Goal: Task Accomplishment & Management: Manage account settings

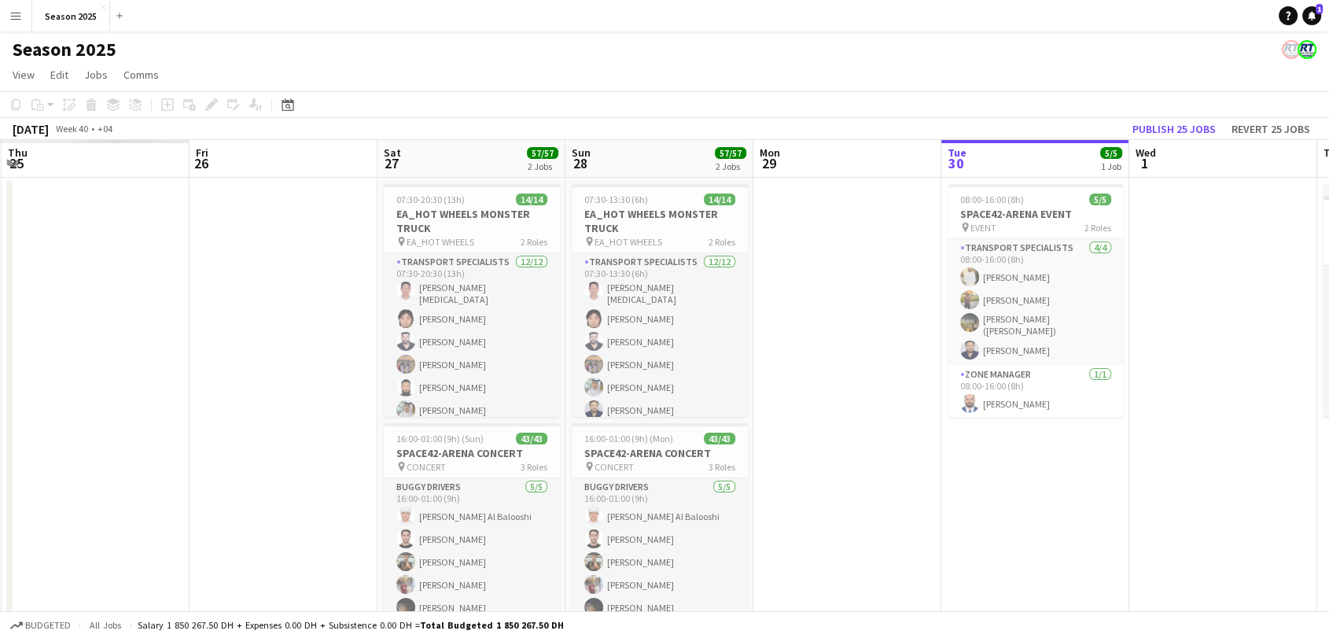
drag, startPoint x: 90, startPoint y: 272, endPoint x: 843, endPoint y: 285, distance: 753.5
click at [843, 285] on app-calendar-viewport "Tue 23 Wed 24 Thu 25 Fri 26 Sat 27 57/57 2 Jobs Sun 28 57/57 2 Jobs Mon 29 Tue …" at bounding box center [664, 413] width 1329 height 547
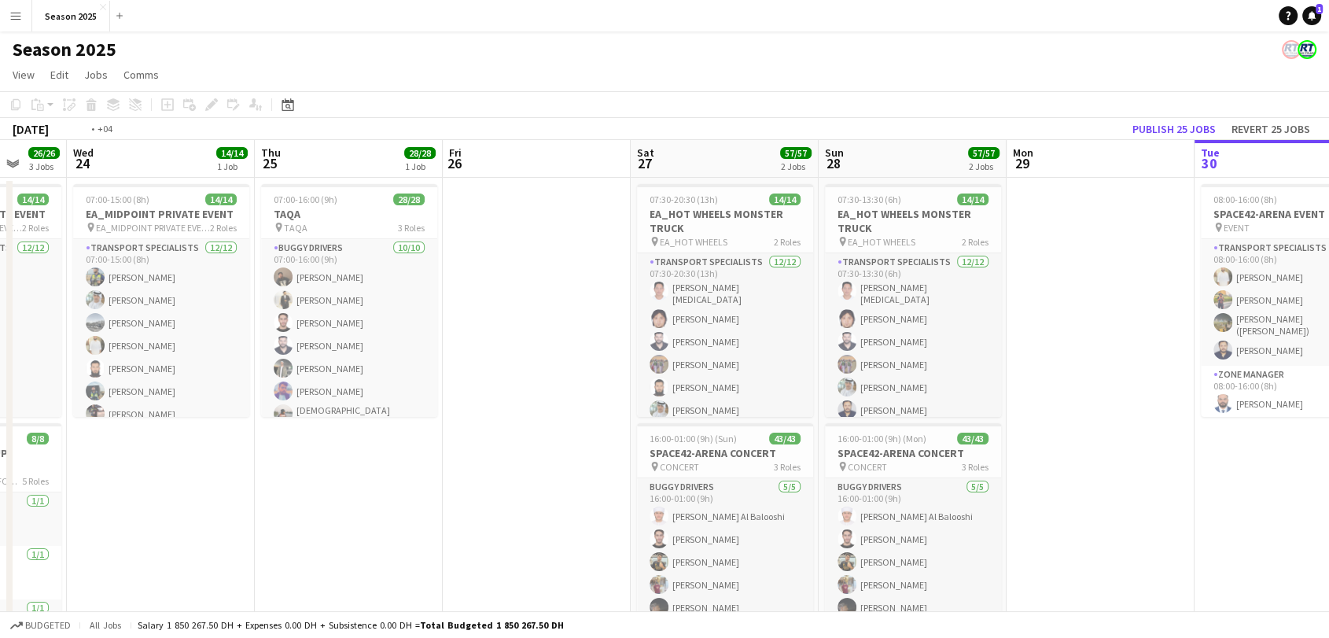
drag, startPoint x: 797, startPoint y: 293, endPoint x: 1210, endPoint y: 319, distance: 413.7
click at [1210, 319] on app-calendar-viewport "Sun 21 Mon 22 Tue 23 26/26 3 Jobs Wed 24 14/14 1 Job Thu 25 28/28 1 Job Fri 26 …" at bounding box center [664, 513] width 1329 height 746
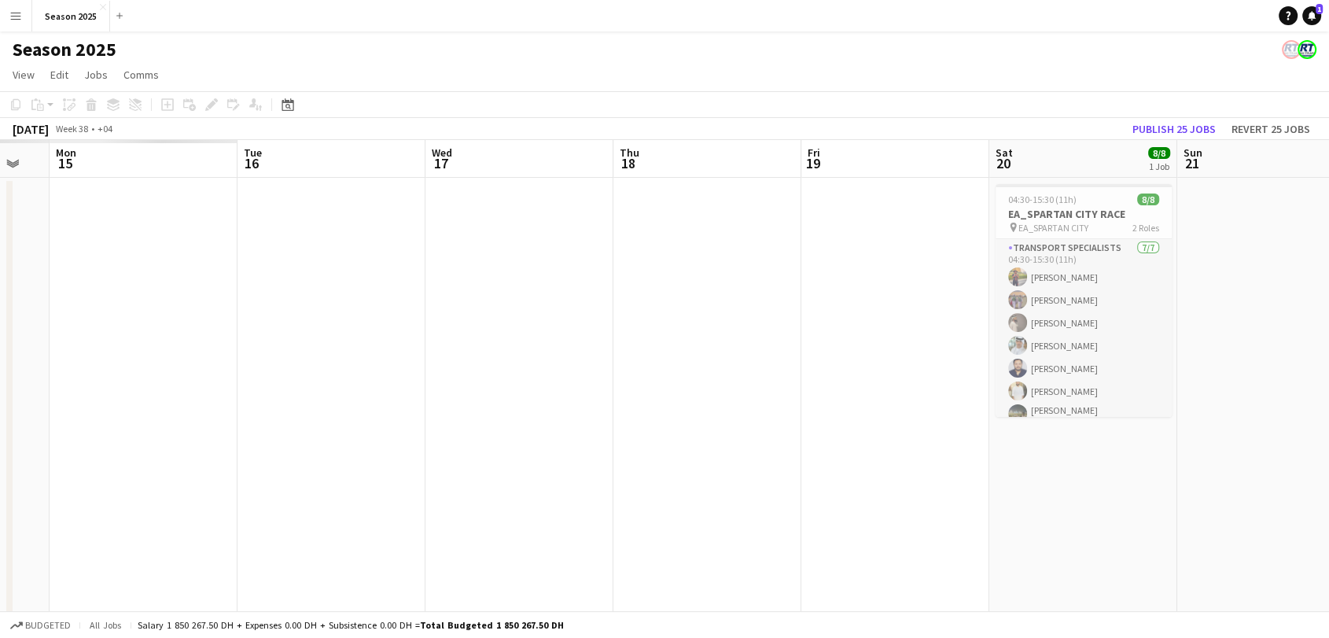
drag, startPoint x: 115, startPoint y: 321, endPoint x: 1099, endPoint y: 300, distance: 984.1
click at [1099, 300] on app-calendar-viewport "Sat 13 Sun 14 Mon 15 Tue 16 Wed 17 Thu 18 Fri 19 Sat 20 8/8 1 Job Sun 21 Mon 22…" at bounding box center [664, 513] width 1329 height 746
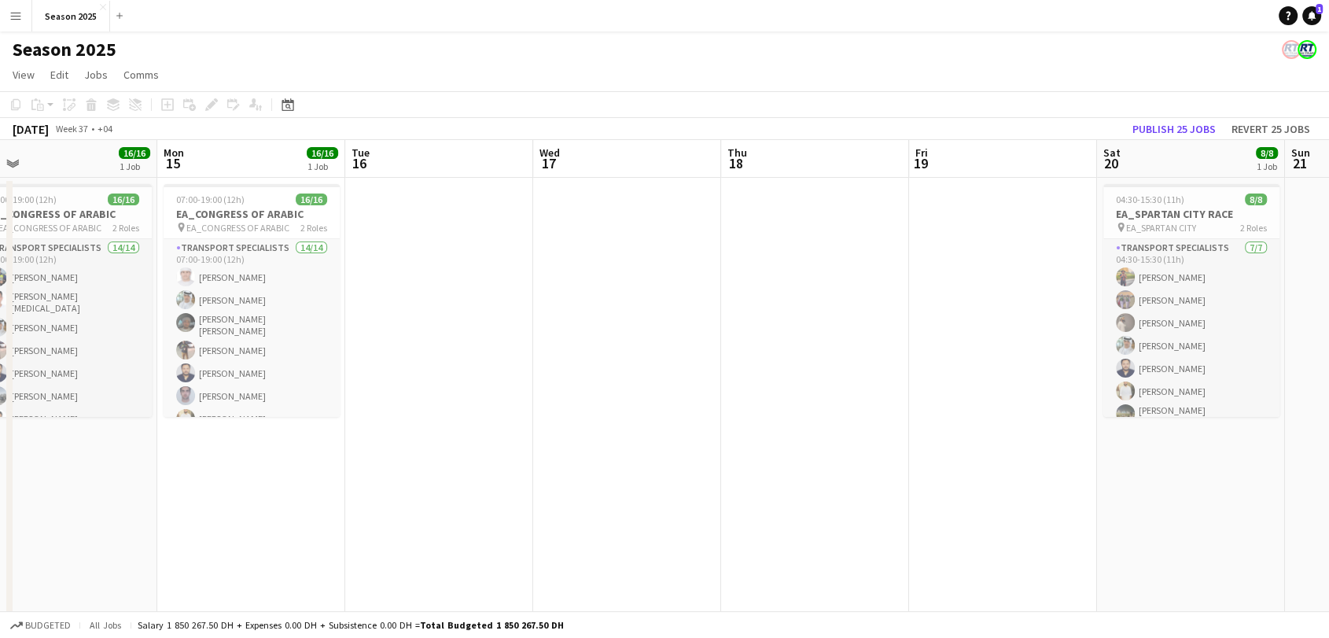
drag, startPoint x: 263, startPoint y: 296, endPoint x: 1252, endPoint y: 300, distance: 989.4
click at [1252, 300] on app-calendar-viewport "Fri 12 Sat 13 Sun 14 16/16 1 Job Mon 15 16/16 1 Job Tue 16 Wed 17 Thu 18 Fri 19…" at bounding box center [664, 513] width 1329 height 746
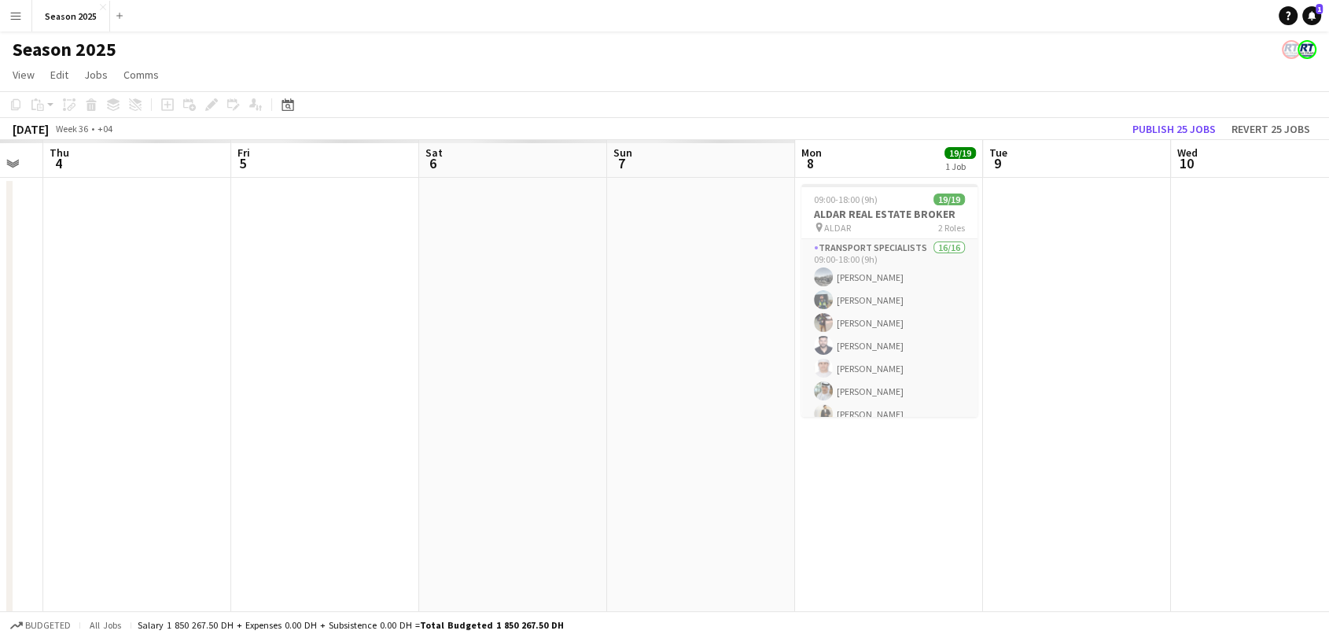
drag, startPoint x: 598, startPoint y: 344, endPoint x: 1341, endPoint y: 350, distance: 743.2
click at [1329, 350] on html "Menu Boards Boards Boards All jobs Status Workforce Workforce My Workforce Recr…" at bounding box center [664, 456] width 1329 height 913
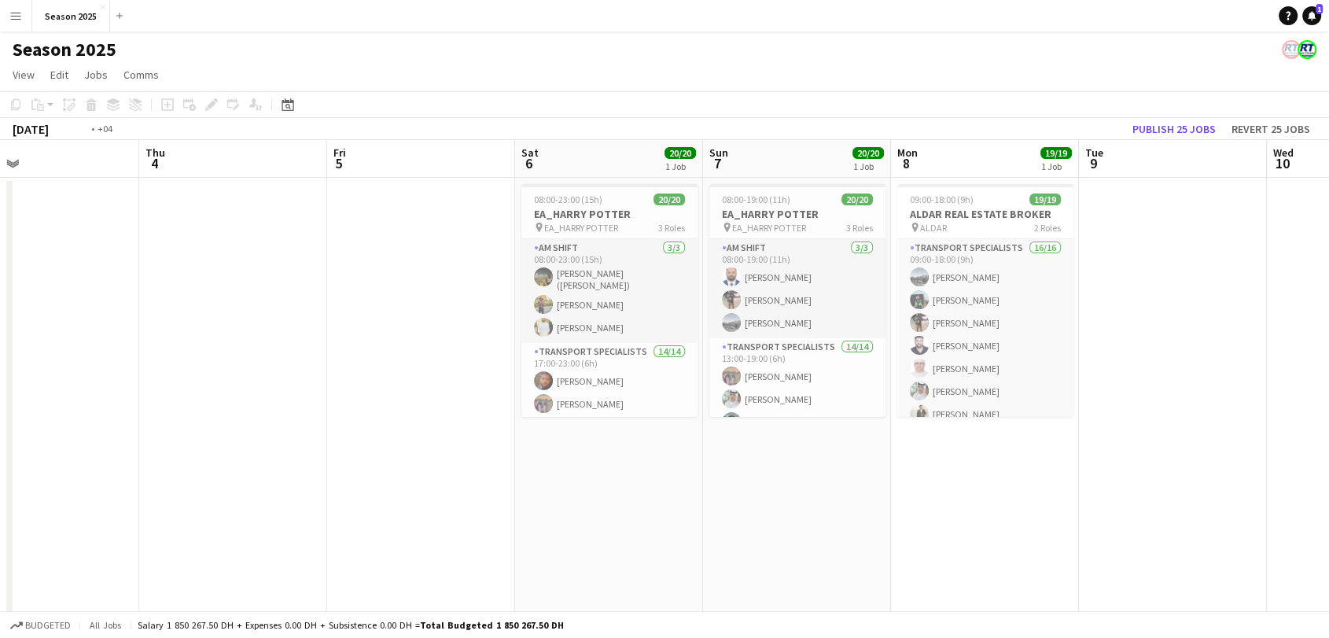
scroll to position [0, 428]
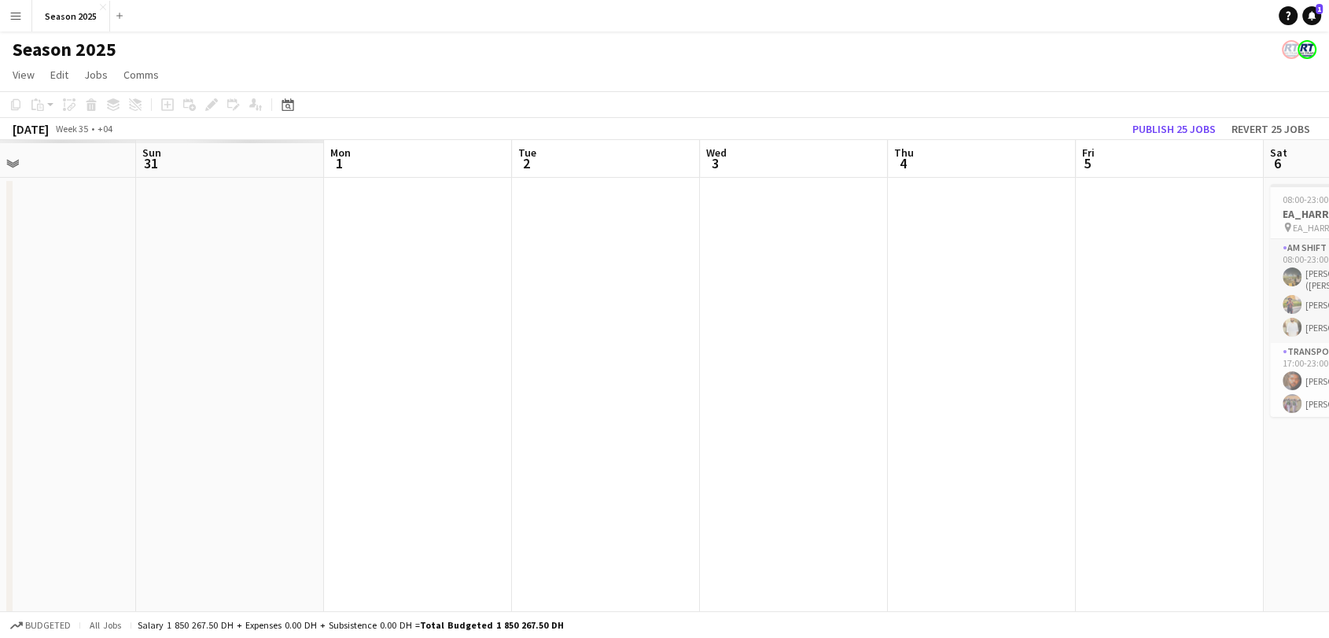
drag, startPoint x: 405, startPoint y: 412, endPoint x: 1341, endPoint y: 378, distance: 936.5
click at [1329, 378] on html "Menu Boards Boards Boards All jobs Status Workforce Workforce My Workforce Recr…" at bounding box center [664, 456] width 1329 height 913
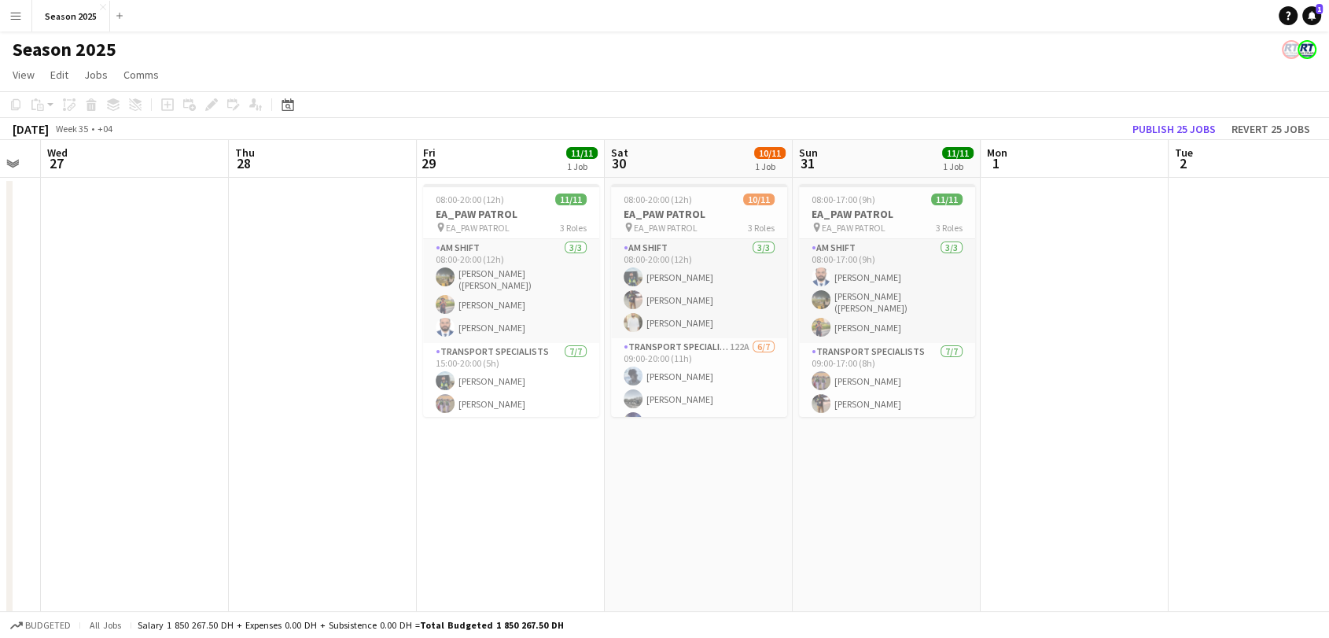
drag, startPoint x: 300, startPoint y: 360, endPoint x: 931, endPoint y: 348, distance: 630.8
click at [931, 348] on app-calendar-viewport "Mon 25 Tue 26 Wed 27 Thu 28 Fri 29 11/11 1 Job Sat 30 10/11 1 Job Sun 31 11/11 …" at bounding box center [664, 513] width 1329 height 746
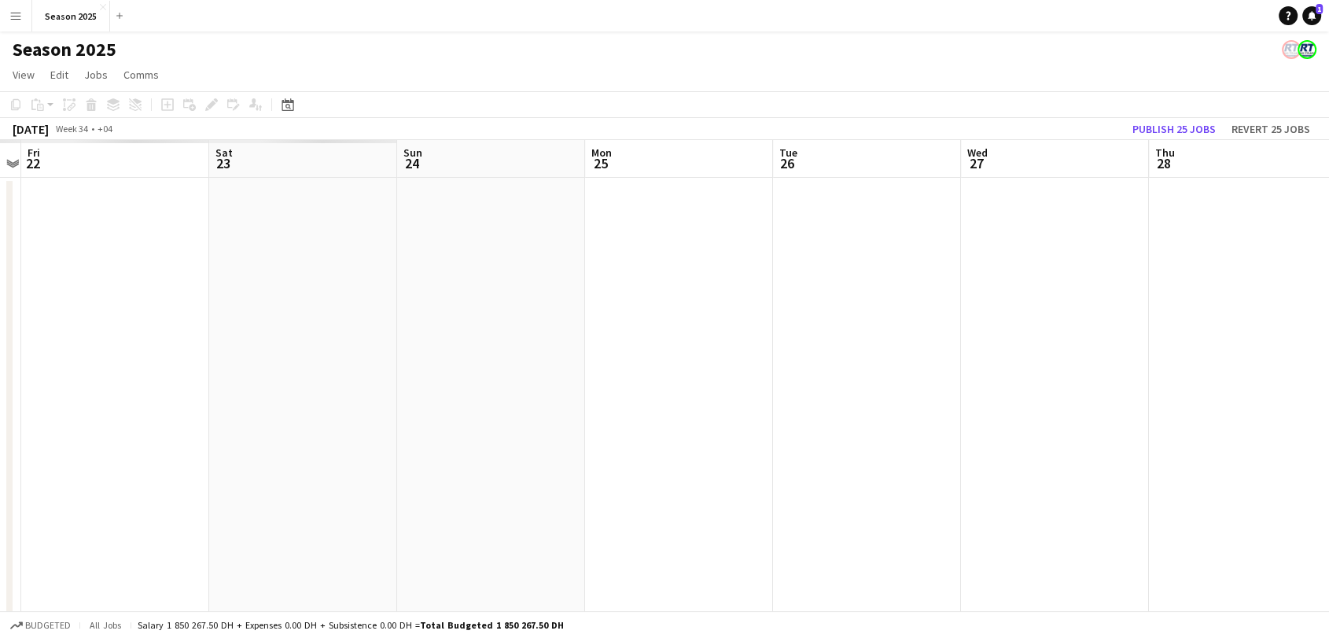
scroll to position [0, 400]
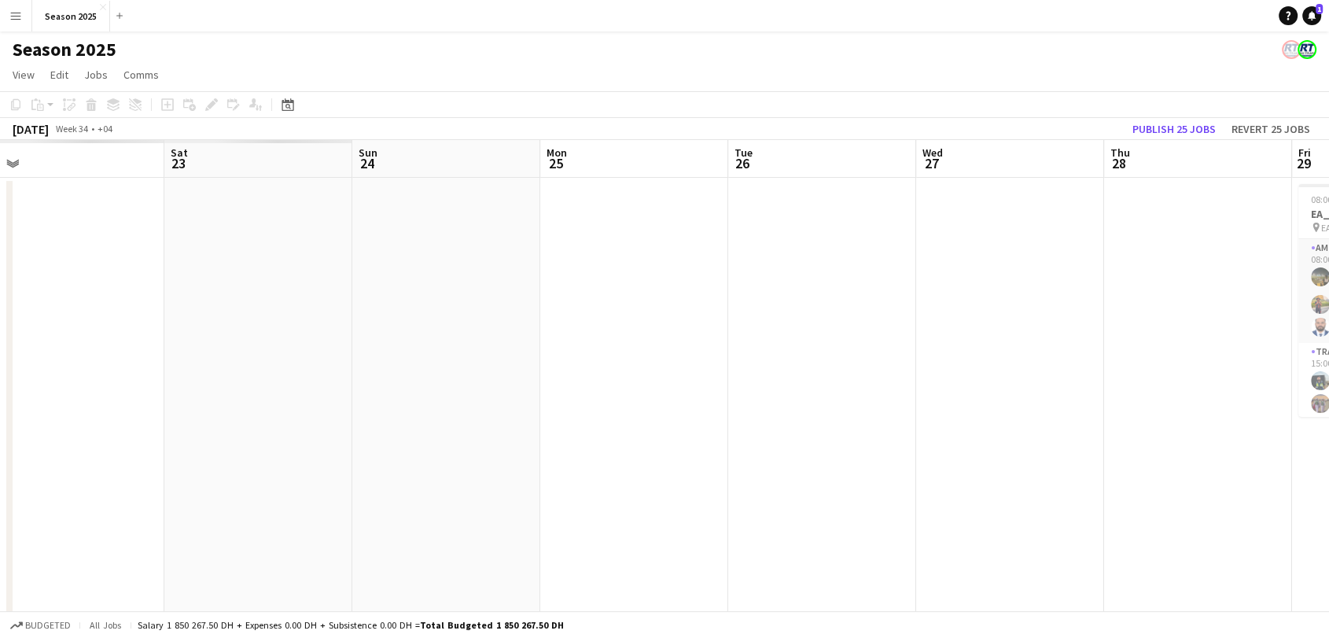
drag, startPoint x: 0, startPoint y: 256, endPoint x: 1063, endPoint y: 270, distance: 1063.4
click at [1063, 270] on app-calendar-viewport "Wed 20 Thu 21 Fri 22 Sat 23 Sun 24 Mon 25 Tue 26 Wed 27 Thu 28 Fri 29 11/11 1 J…" at bounding box center [664, 513] width 1329 height 746
drag, startPoint x: 110, startPoint y: 304, endPoint x: 1044, endPoint y: 330, distance: 934.7
click at [1044, 330] on app-calendar-viewport "Sat 16 Sun 17 Mon 18 Tue 19 Wed 20 Thu 21 Fri 22 Sat 23 Sun 24 Mon 25 Tue 26 We…" at bounding box center [664, 513] width 1329 height 746
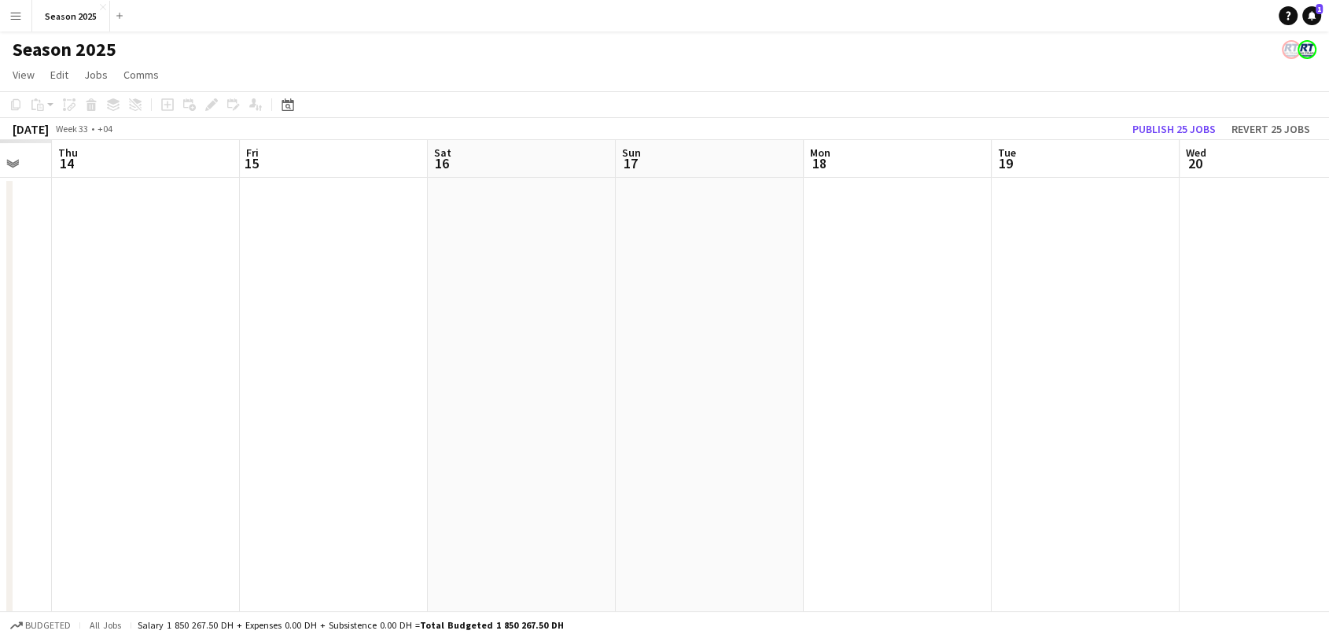
drag, startPoint x: 388, startPoint y: 278, endPoint x: 1224, endPoint y: 263, distance: 836.1
click at [1224, 263] on app-calendar-viewport "Tue 12 Wed 13 Thu 14 Fri 15 Sat 16 Sun 17 Mon 18 Tue 19 Wed 20 Thu 21 Fri 22 Sa…" at bounding box center [664, 513] width 1329 height 746
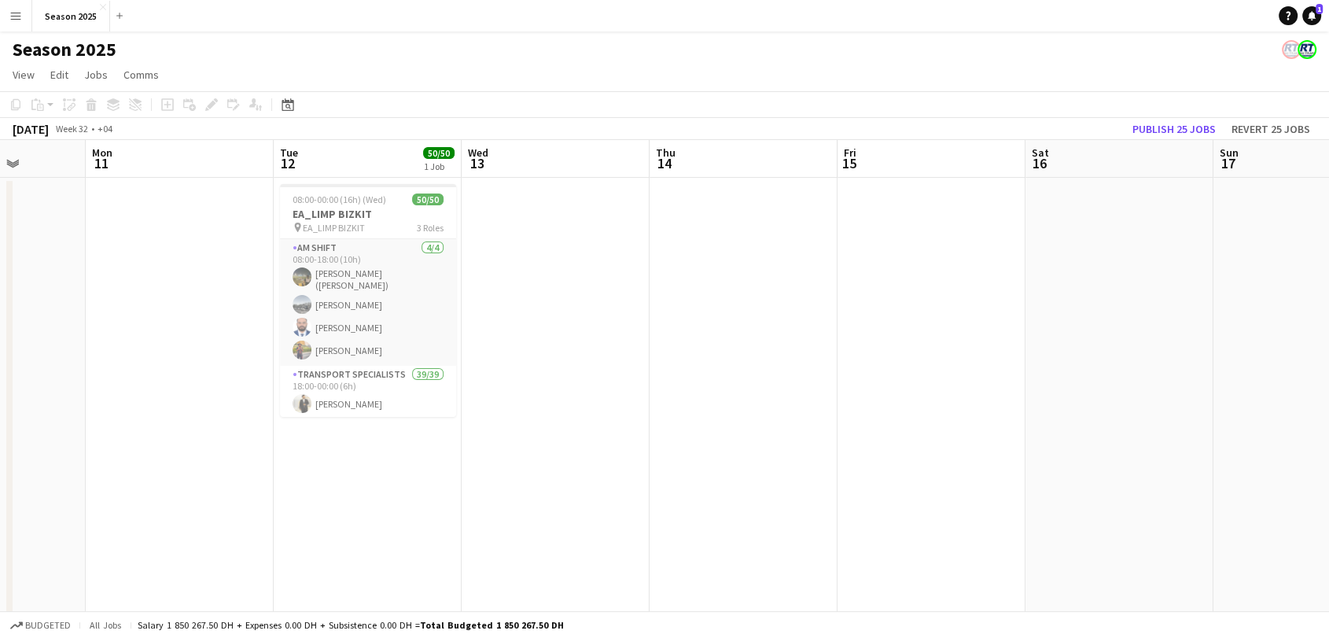
drag, startPoint x: 565, startPoint y: 293, endPoint x: 969, endPoint y: 304, distance: 403.6
click at [969, 304] on app-calendar-viewport "Fri 8 Sat 9 Sun 10 Mon 11 Tue 12 50/50 1 Job Wed 13 Thu 14 Fri 15 Sat 16 Sun 17…" at bounding box center [664, 513] width 1329 height 746
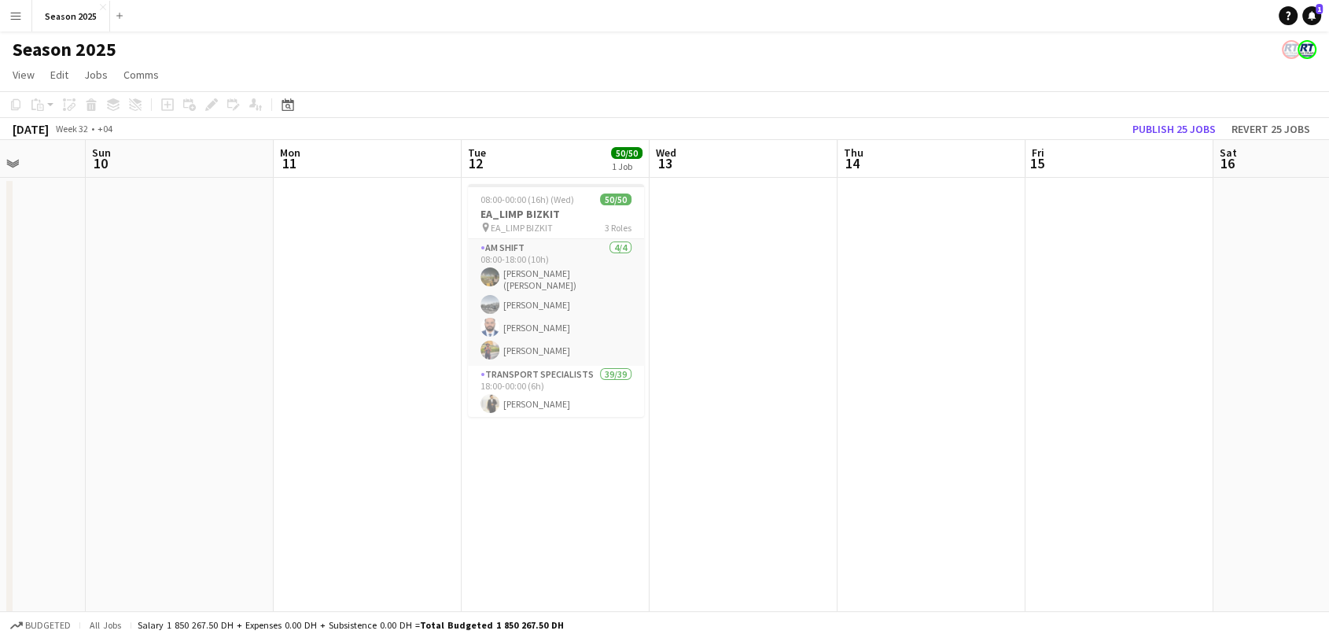
scroll to position [0, 482]
click at [532, 209] on h3 "EA_LIMP BIZKIT" at bounding box center [552, 214] width 176 height 14
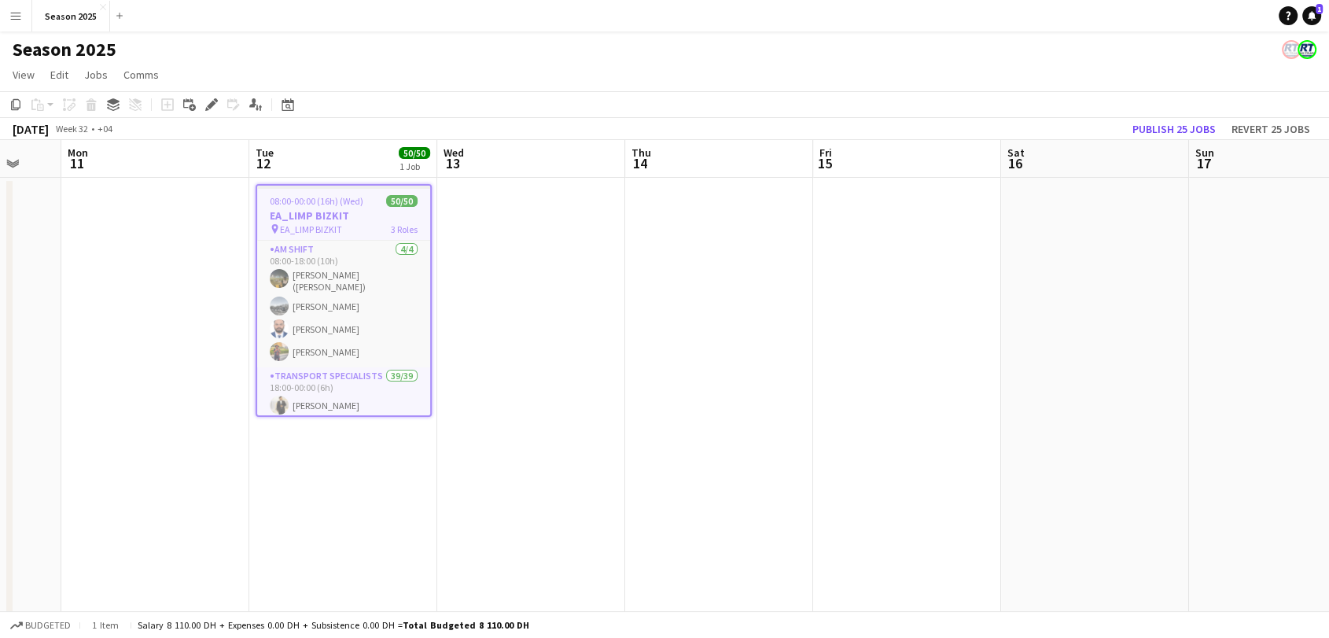
scroll to position [0, 503]
drag, startPoint x: 1165, startPoint y: 288, endPoint x: 978, endPoint y: 289, distance: 186.4
click at [978, 289] on app-calendar-viewport "Fri 8 Sat 9 Sun 10 Mon 11 Tue 12 50/50 1 Job Wed 13 Thu 14 Fri 15 Sat 16 Sun 17…" at bounding box center [664, 513] width 1329 height 746
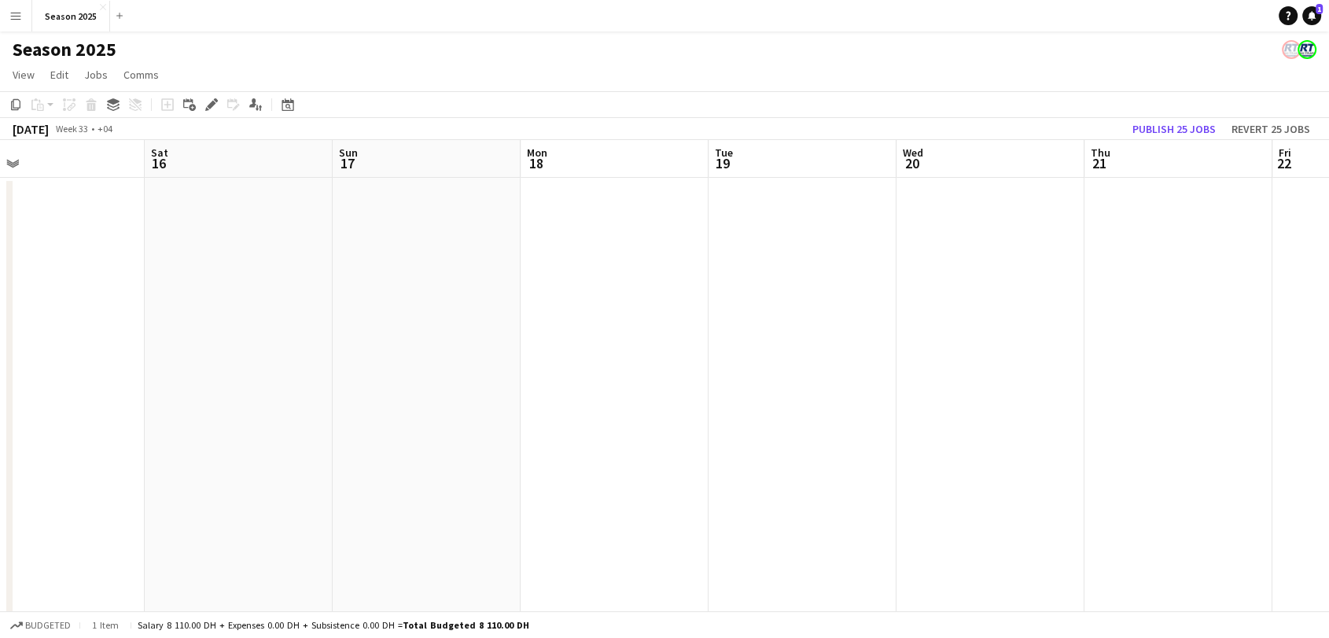
drag, startPoint x: 189, startPoint y: 367, endPoint x: 0, endPoint y: 391, distance: 190.2
click at [0, 391] on app-calendar-viewport "Tue 12 50/50 1 Job Wed 13 Thu 14 Fri 15 Sat 16 Sun 17 Mon 18 Tue 19 Wed 20 Thu …" at bounding box center [664, 513] width 1329 height 746
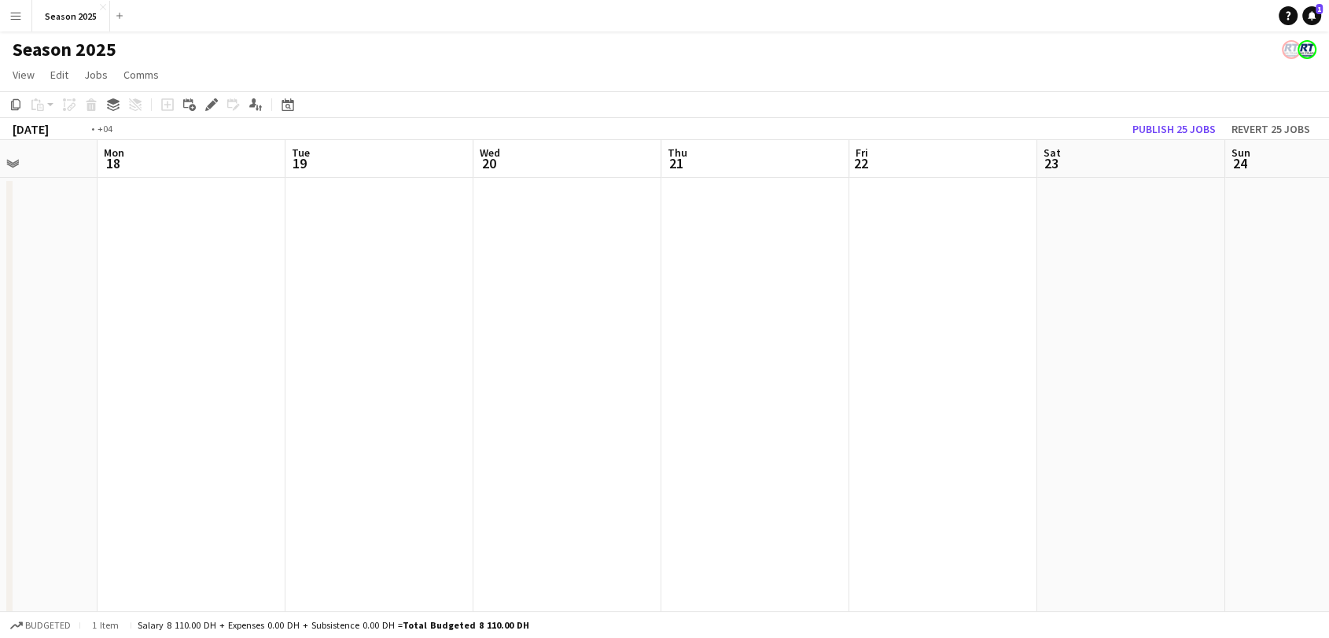
drag, startPoint x: 0, startPoint y: 343, endPoint x: 0, endPoint y: 396, distance: 53.5
click at [0, 396] on app-calendar-viewport "Thu 14 Fri 15 Sat 16 Sun 17 Mon 18 Tue 19 Wed 20 Thu 21 Fri 22 Sat 23 Sun 24 Mo…" at bounding box center [664, 513] width 1329 height 746
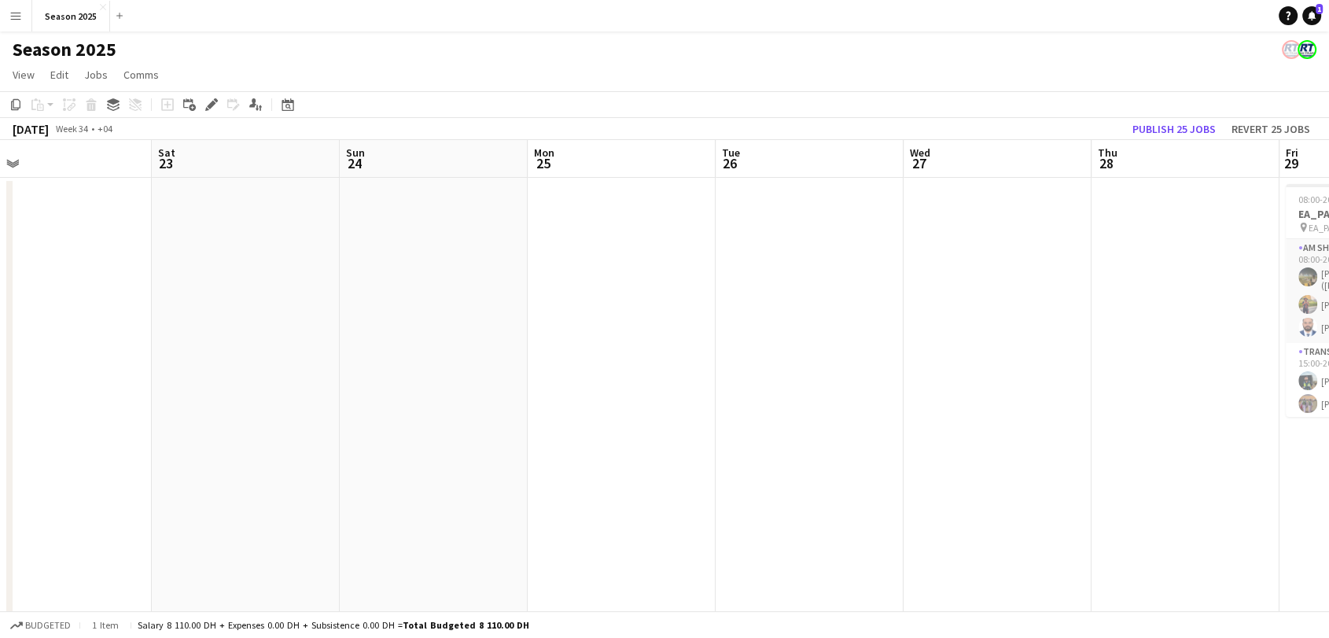
drag, startPoint x: 250, startPoint y: 402, endPoint x: 642, endPoint y: 320, distance: 400.1
click at [499, 352] on app-calendar-viewport "Wed 20 Thu 21 Fri 22 Sat 23 Sun 24 Mon 25 Tue 26 Wed 27 Thu 28 Fri 29 11/11 1 J…" at bounding box center [664, 513] width 1329 height 746
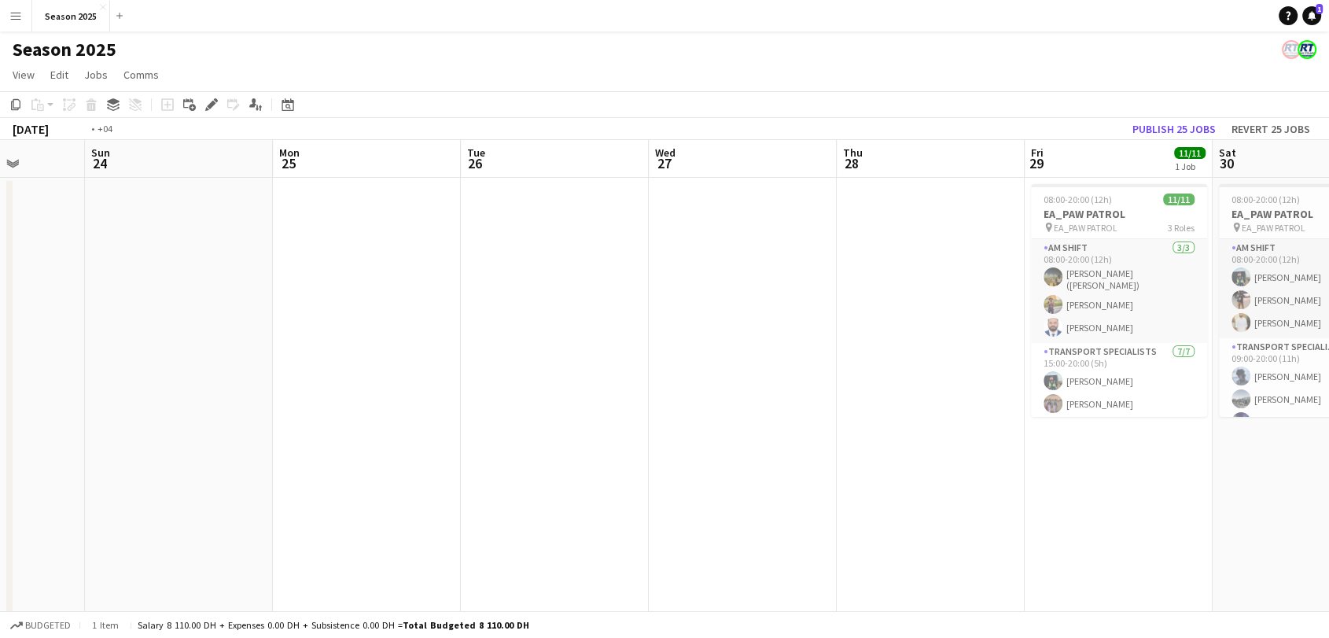
drag, startPoint x: 865, startPoint y: 258, endPoint x: 120, endPoint y: 404, distance: 759.0
click at [123, 404] on app-calendar-viewport "Wed 20 Thu 21 Fri 22 Sat 23 Sun 24 Mon 25 Tue 26 Wed 27 Thu 28 Fri 29 11/11 1 J…" at bounding box center [664, 513] width 1329 height 746
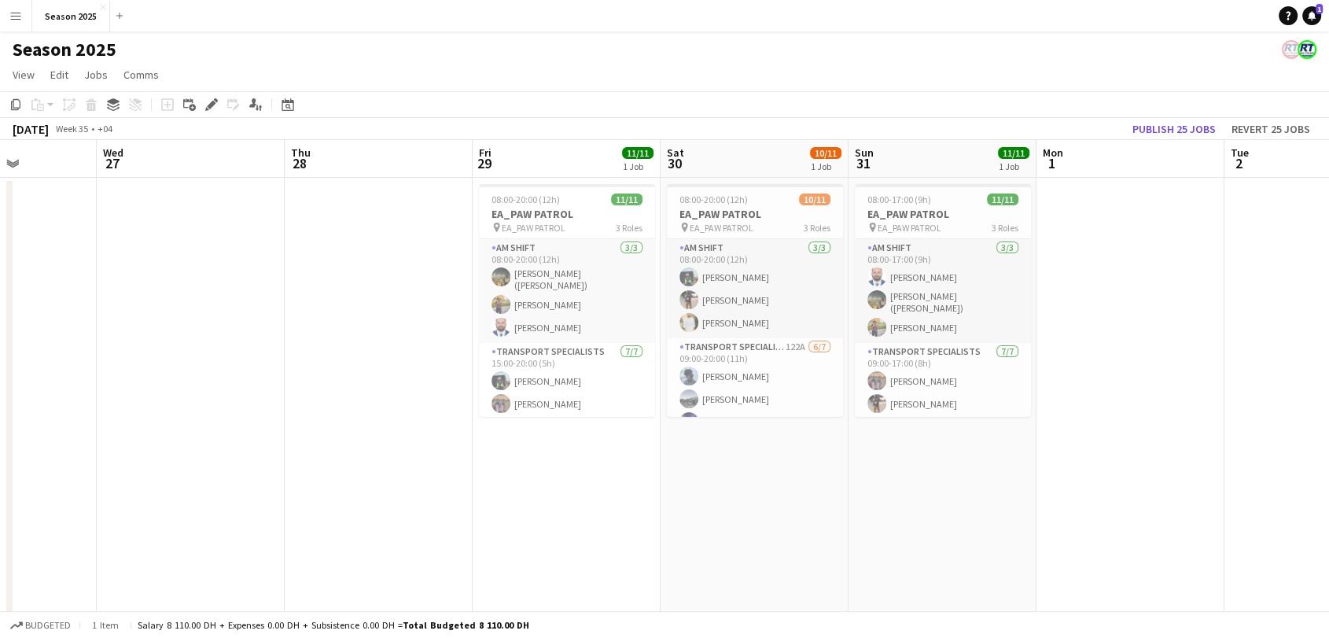
drag, startPoint x: 1225, startPoint y: 283, endPoint x: 373, endPoint y: 372, distance: 857.1
click at [373, 372] on app-calendar-viewport "Sun 24 Mon 25 Tue 26 Wed 27 Thu 28 Fri 29 11/11 1 Job Sat 30 10/11 1 Job Sun 31…" at bounding box center [664, 513] width 1329 height 746
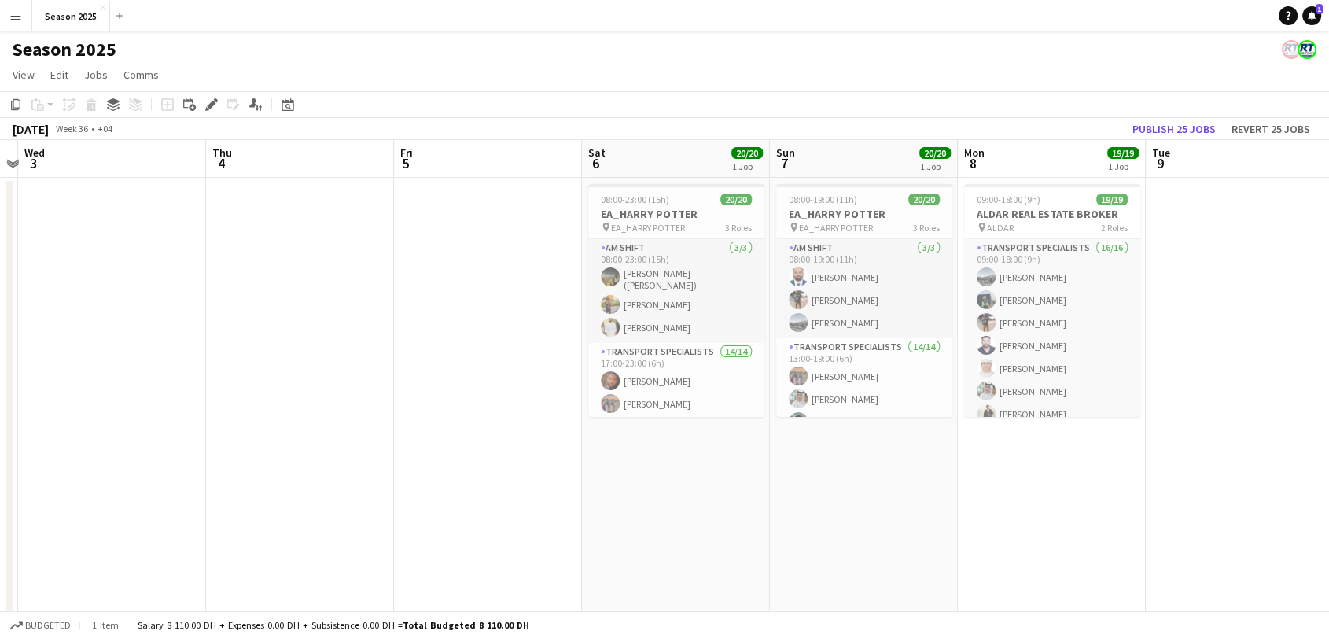
drag, startPoint x: 737, startPoint y: 322, endPoint x: 37, endPoint y: 390, distance: 703.3
click at [37, 390] on app-calendar-viewport "Sat 30 10/11 1 Job Sun 31 11/11 1 Job Mon 1 Tue 2 Wed 3 Thu 4 Fri 5 Sat 6 20/20…" at bounding box center [664, 513] width 1329 height 746
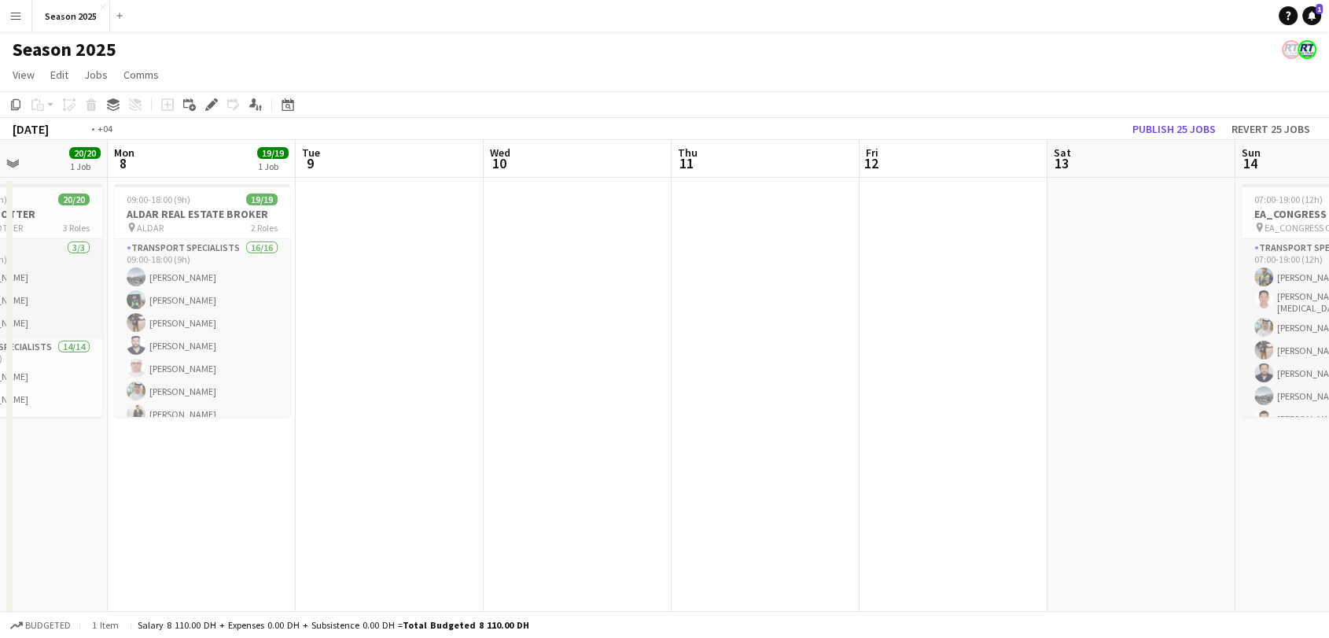
drag, startPoint x: 1103, startPoint y: 327, endPoint x: 0, endPoint y: 416, distance: 1107.0
click at [0, 416] on app-calendar-viewport "Fri 5 Sat 6 20/20 1 Job Sun 7 20/20 1 Job Mon 8 19/19 1 Job Tue 9 Wed 10 Thu 11…" at bounding box center [664, 513] width 1329 height 746
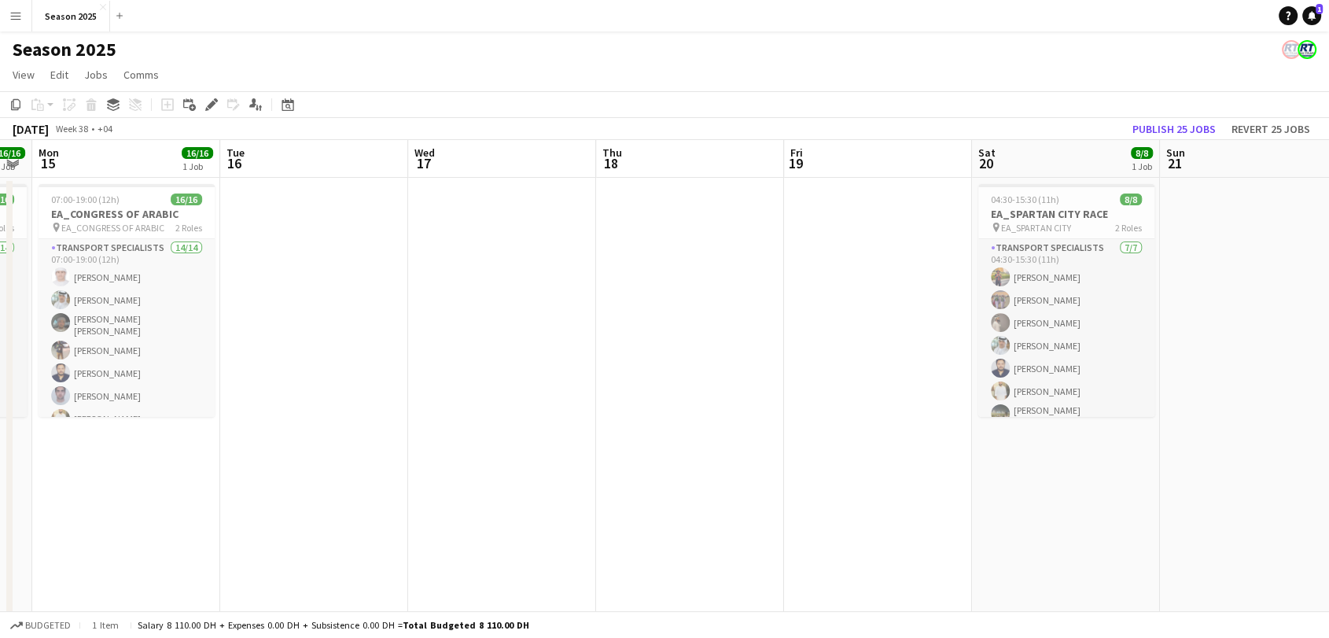
scroll to position [0, 764]
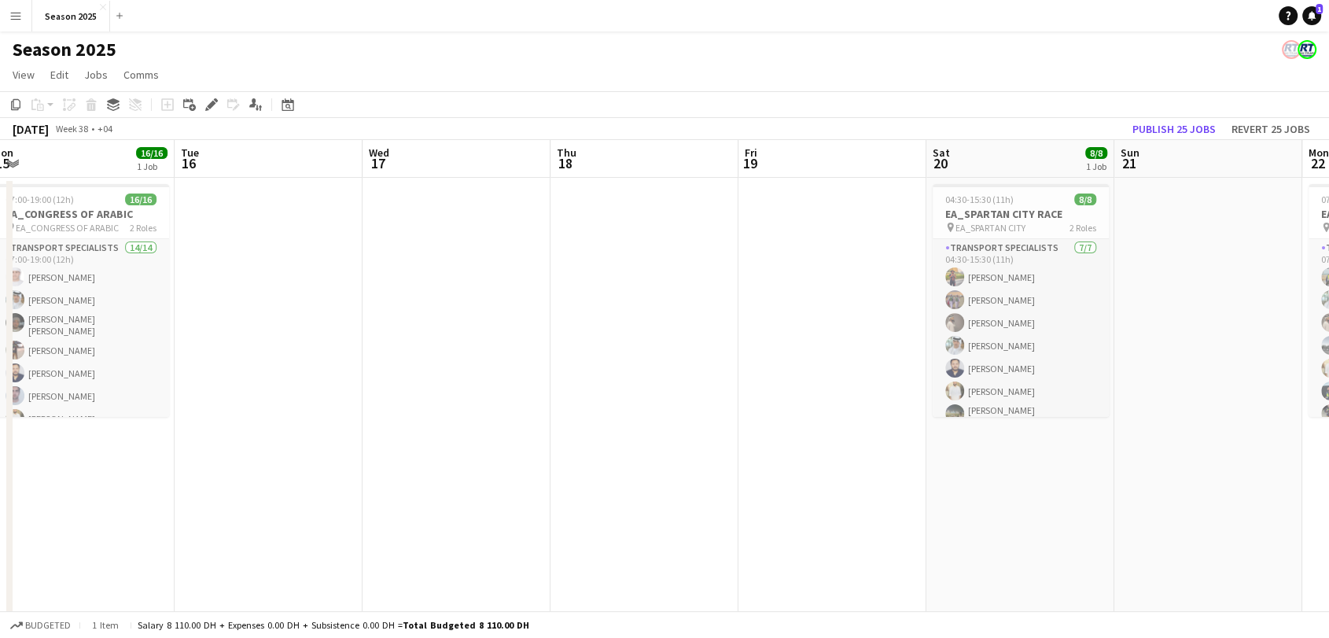
drag, startPoint x: 1077, startPoint y: 388, endPoint x: 392, endPoint y: 411, distance: 684.6
click at [392, 411] on app-calendar-viewport "Thu 11 Fri 12 Sat 13 Sun 14 16/16 1 Job Mon 15 16/16 1 Job Tue 16 Wed 17 Thu 18…" at bounding box center [664, 513] width 1329 height 746
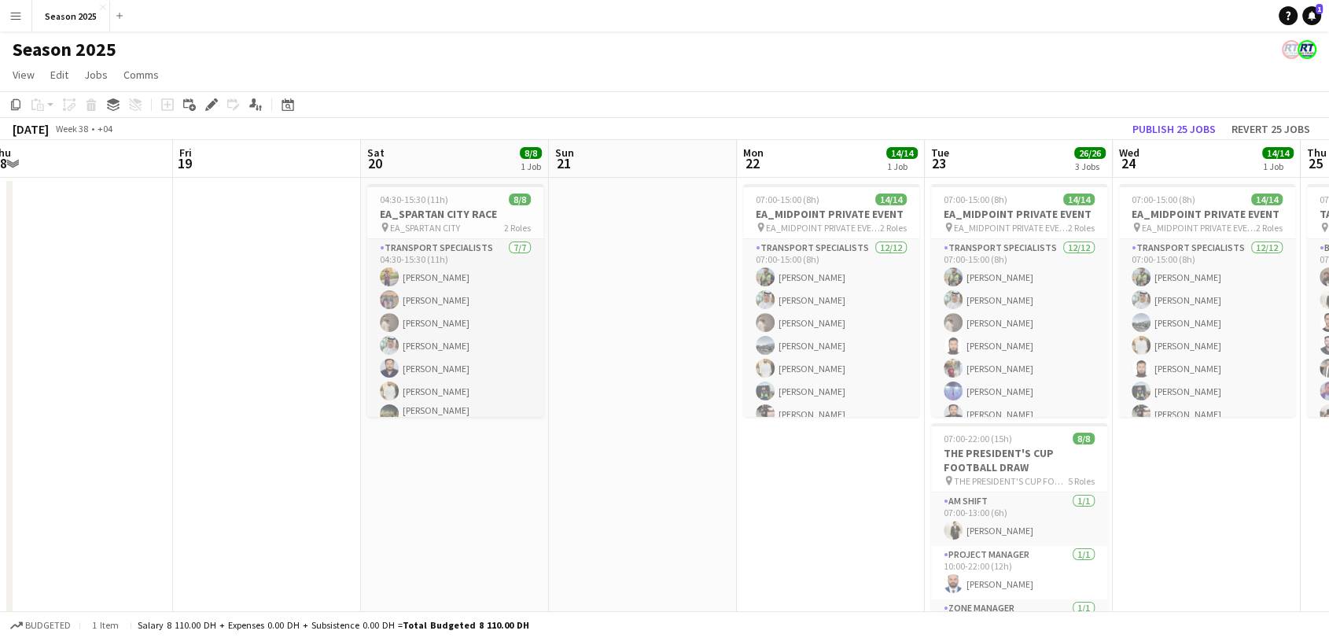
drag, startPoint x: 1180, startPoint y: 280, endPoint x: 51, endPoint y: 382, distance: 1133.9
click at [51, 382] on app-calendar-viewport "Mon 15 16/16 1 Job Tue 16 Wed 17 Thu 18 Fri 19 Sat 20 8/8 1 Job Sun 21 Mon 22 1…" at bounding box center [664, 513] width 1329 height 746
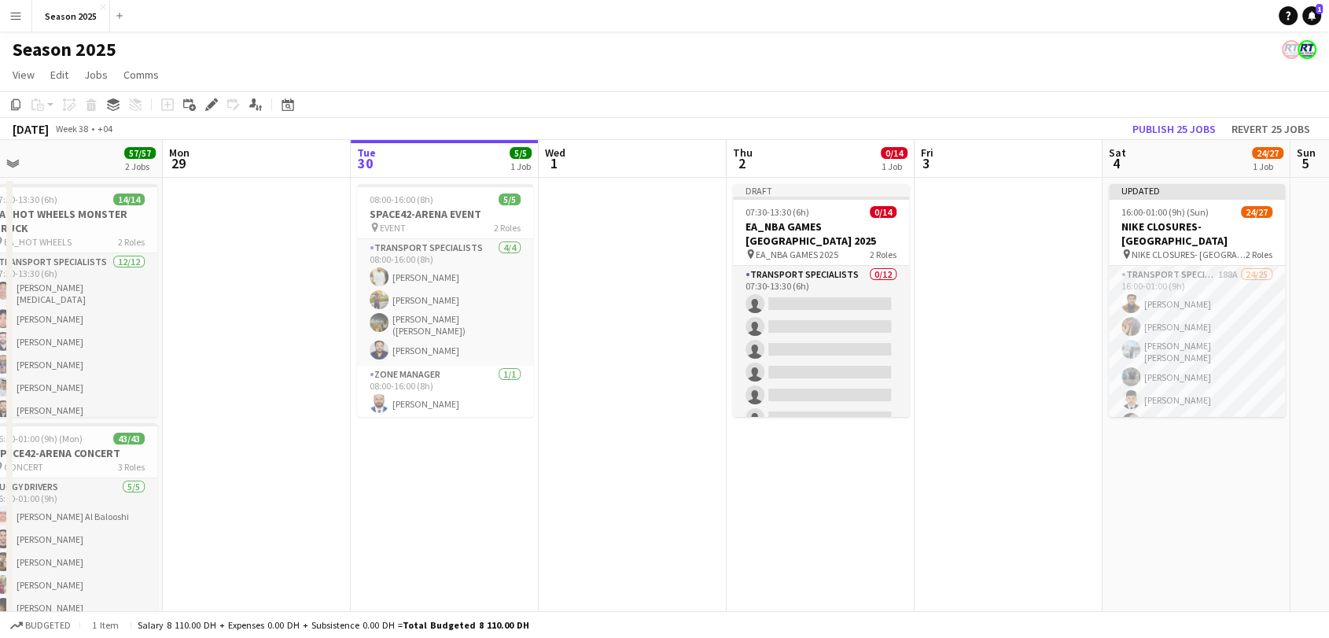
drag, startPoint x: 1033, startPoint y: 318, endPoint x: 66, endPoint y: 342, distance: 966.8
click at [66, 342] on app-calendar-viewport "Wed 24 14/14 1 Job Thu 25 28/28 1 Job Fri 26 Sat 27 57/57 2 Jobs Sun 28 57/57 2…" at bounding box center [664, 513] width 1329 height 746
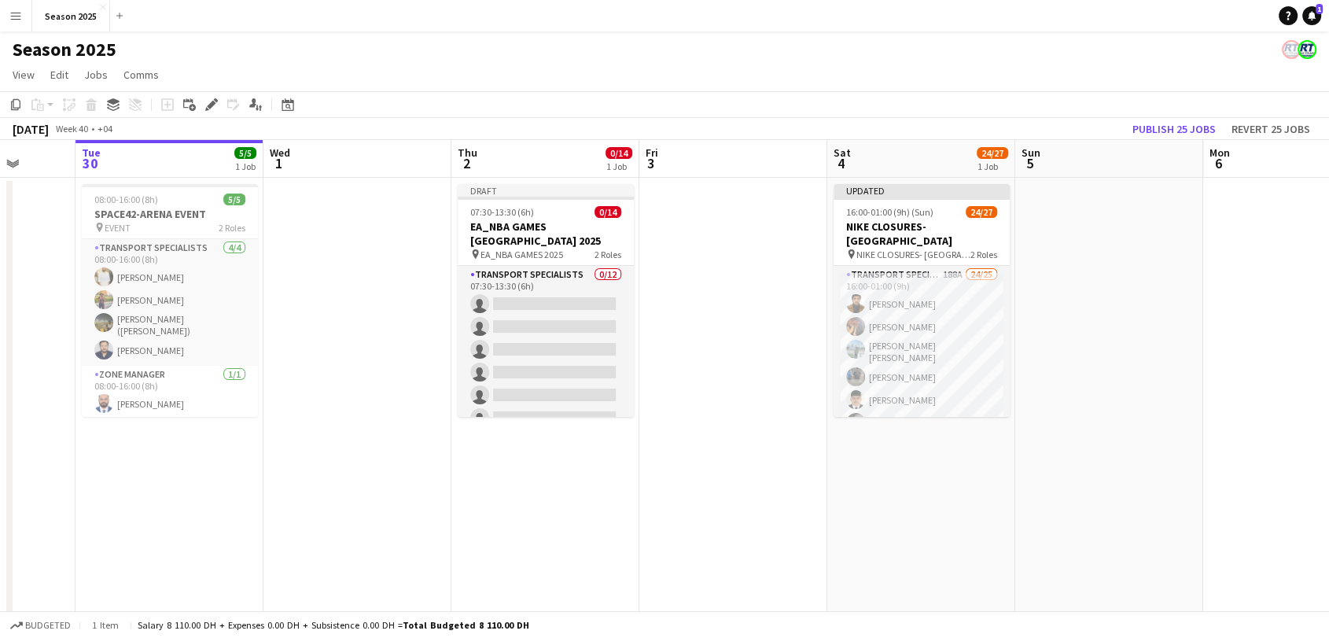
scroll to position [0, 739]
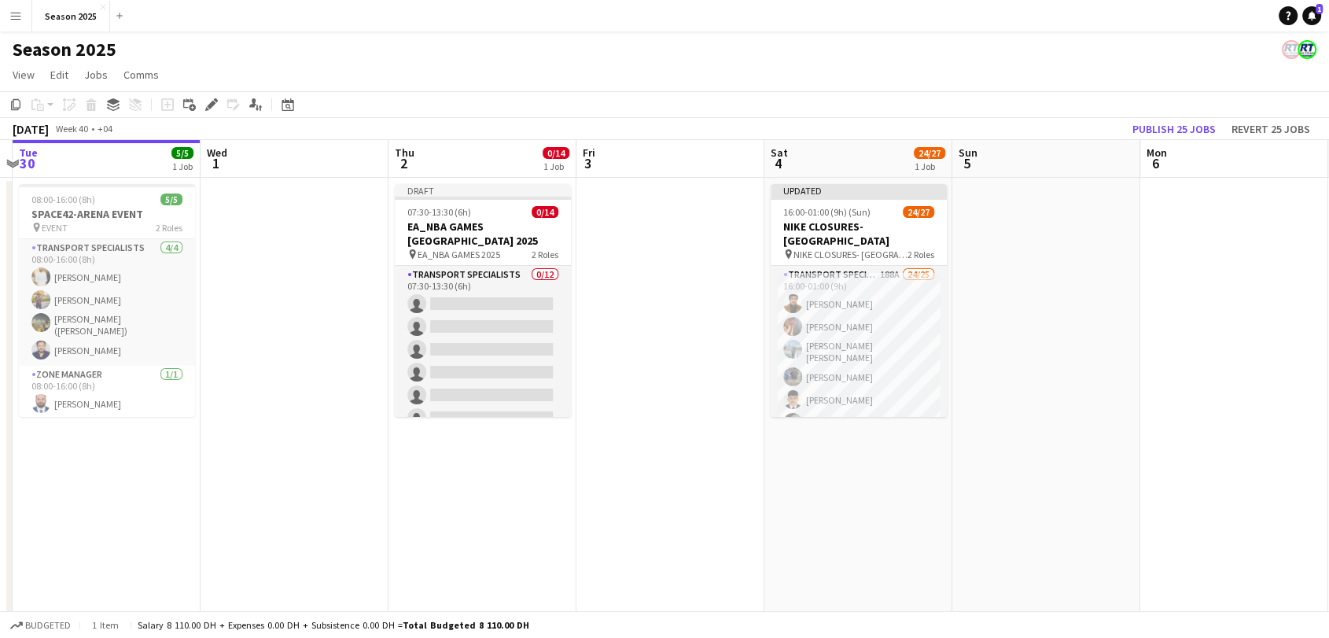
drag, startPoint x: 1066, startPoint y: 335, endPoint x: 421, endPoint y: 336, distance: 644.9
click at [421, 336] on app-calendar-viewport "Fri 26 Sat 27 57/57 2 Jobs Sun 28 57/57 2 Jobs Mon 29 Tue 30 5/5 1 Job Wed 1 Th…" at bounding box center [664, 513] width 1329 height 746
click at [1158, 260] on app-date-cell at bounding box center [1234, 532] width 188 height 709
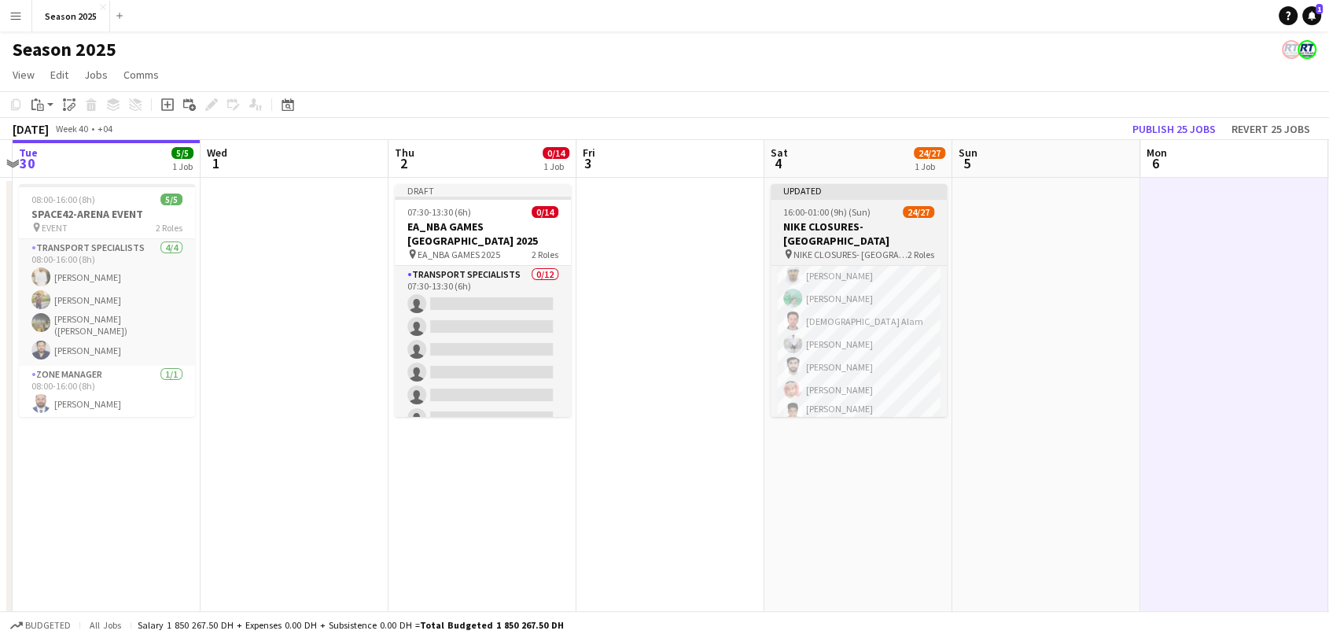
scroll to position [0, 0]
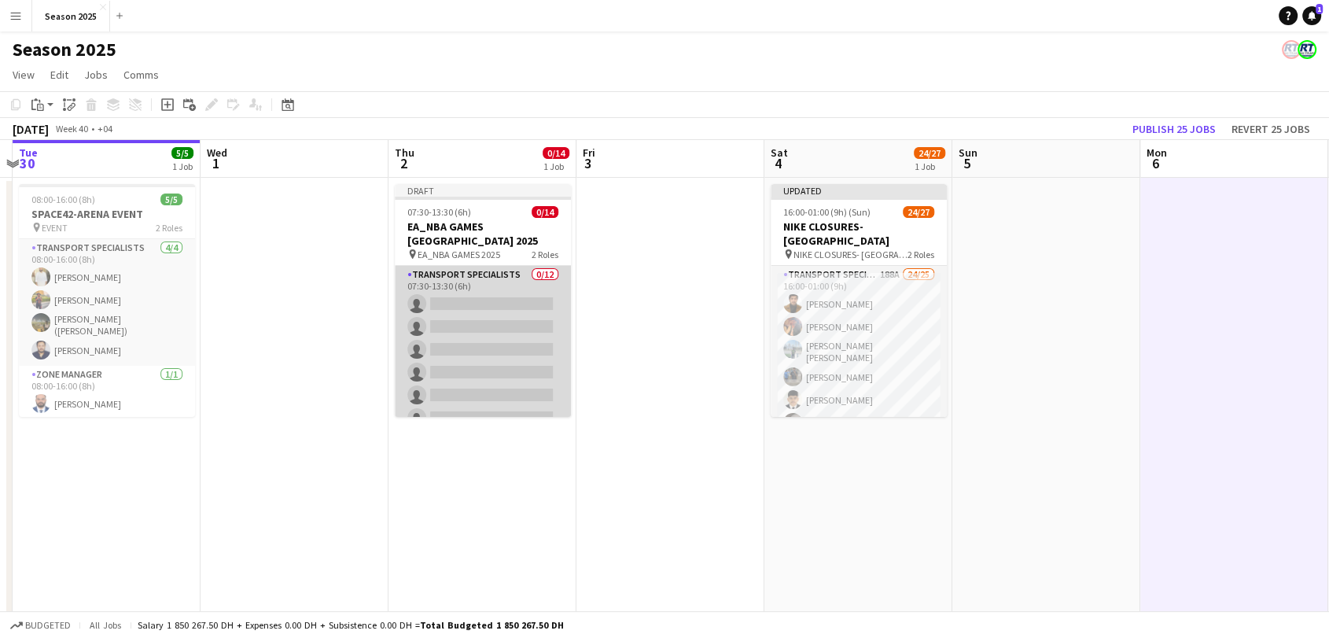
click at [470, 311] on app-card-role "Transport Specialists 0/12 07:30-13:30 (6h) single-neutral-actions single-neutr…" at bounding box center [483, 418] width 176 height 304
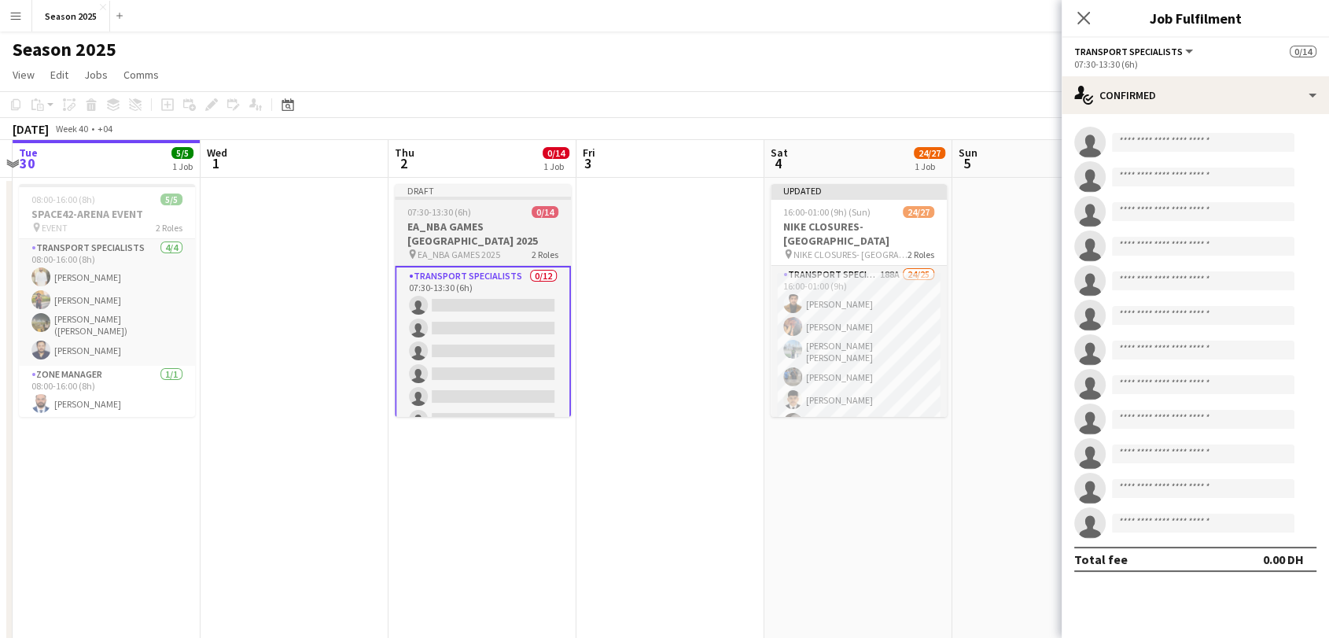
click at [455, 232] on h3 "EA_NBA GAMES [GEOGRAPHIC_DATA] 2025" at bounding box center [483, 233] width 176 height 28
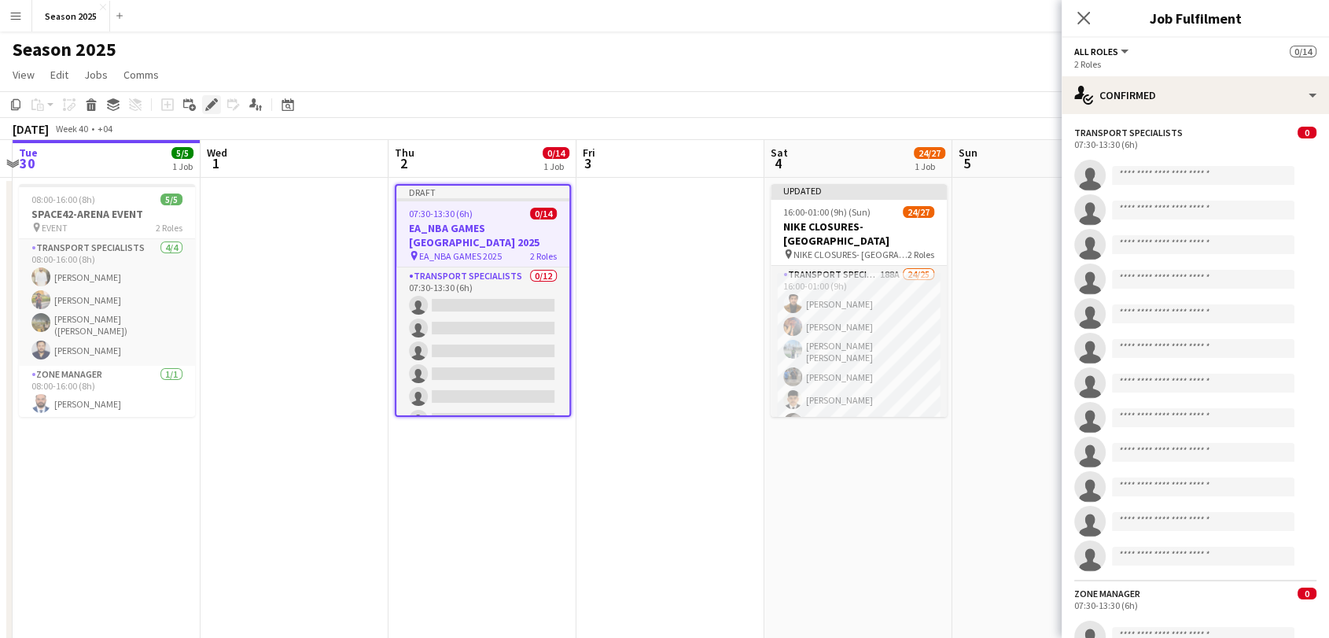
click at [208, 98] on icon "Edit" at bounding box center [211, 104] width 13 height 13
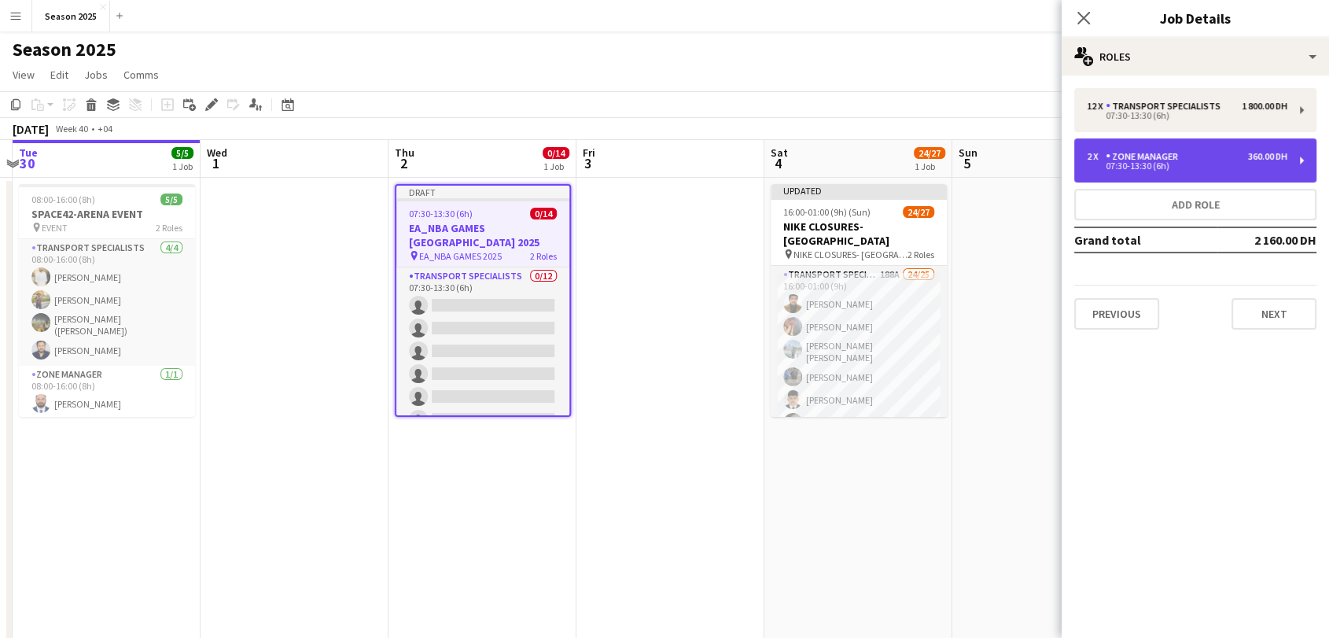
click at [1123, 151] on div "Zone Manager" at bounding box center [1145, 156] width 79 height 11
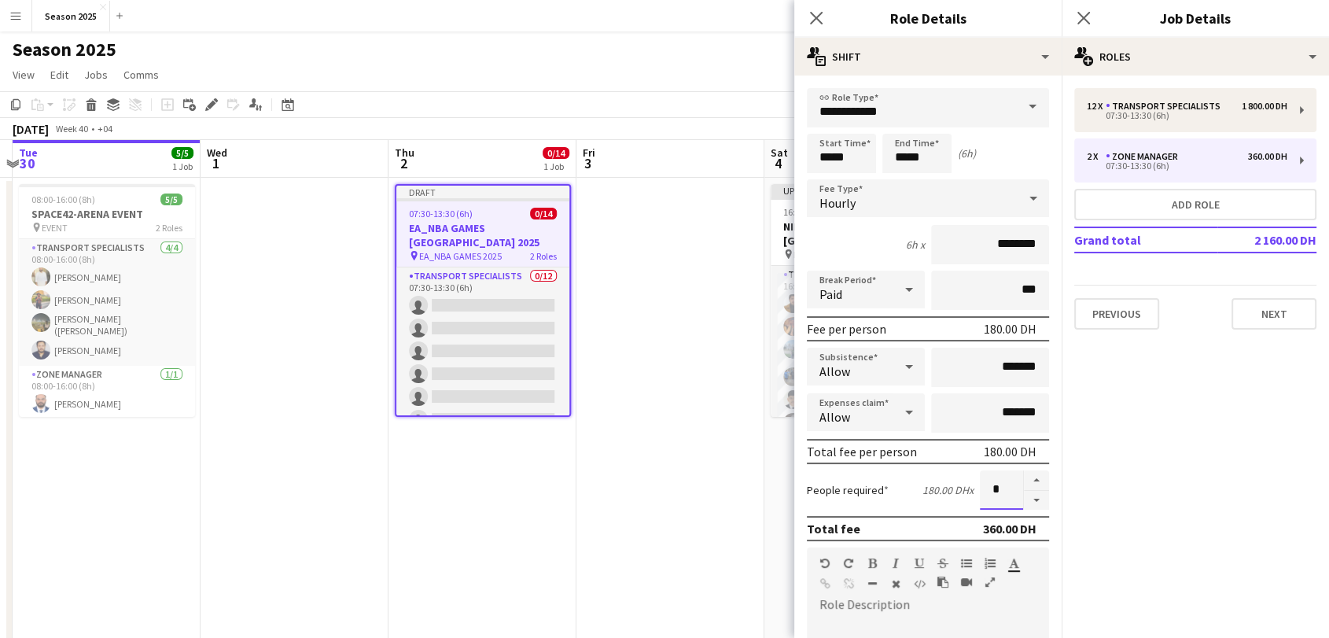
drag, startPoint x: 995, startPoint y: 486, endPoint x: 937, endPoint y: 482, distance: 57.5
click at [937, 482] on div "People required 180.00 DH x *" at bounding box center [928, 489] width 242 height 39
type input "*"
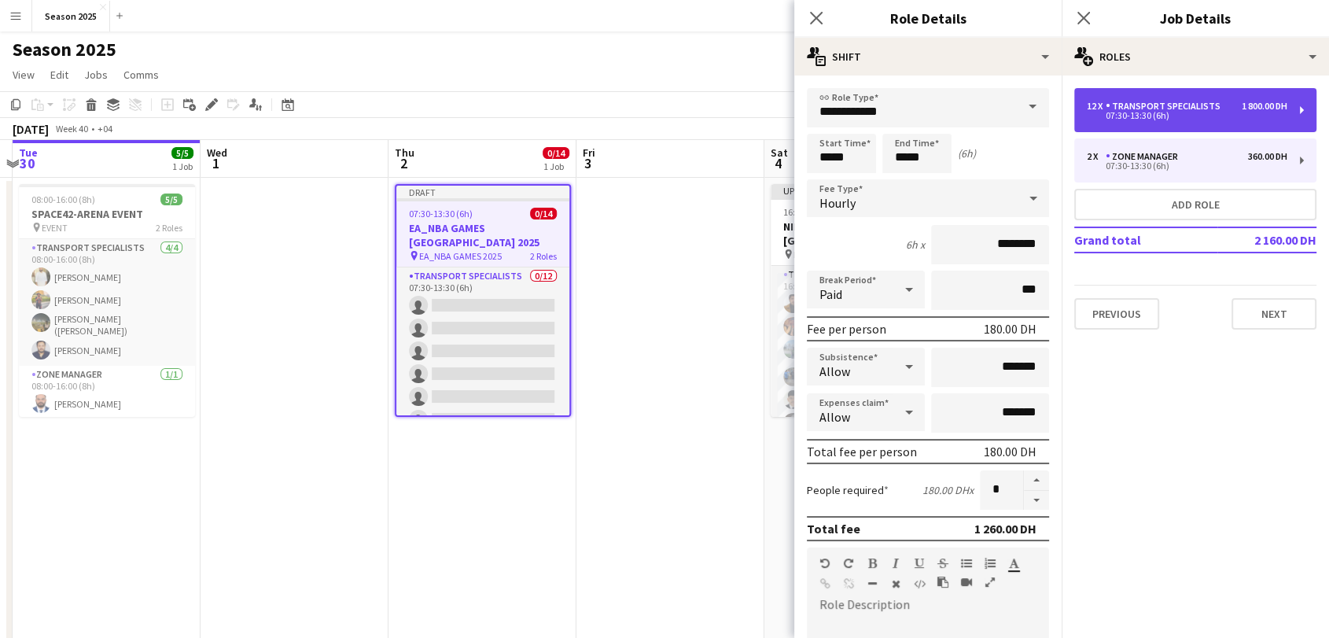
click at [1125, 112] on div "07:30-13:30 (6h)" at bounding box center [1187, 116] width 201 height 8
type input "**********"
type input "********"
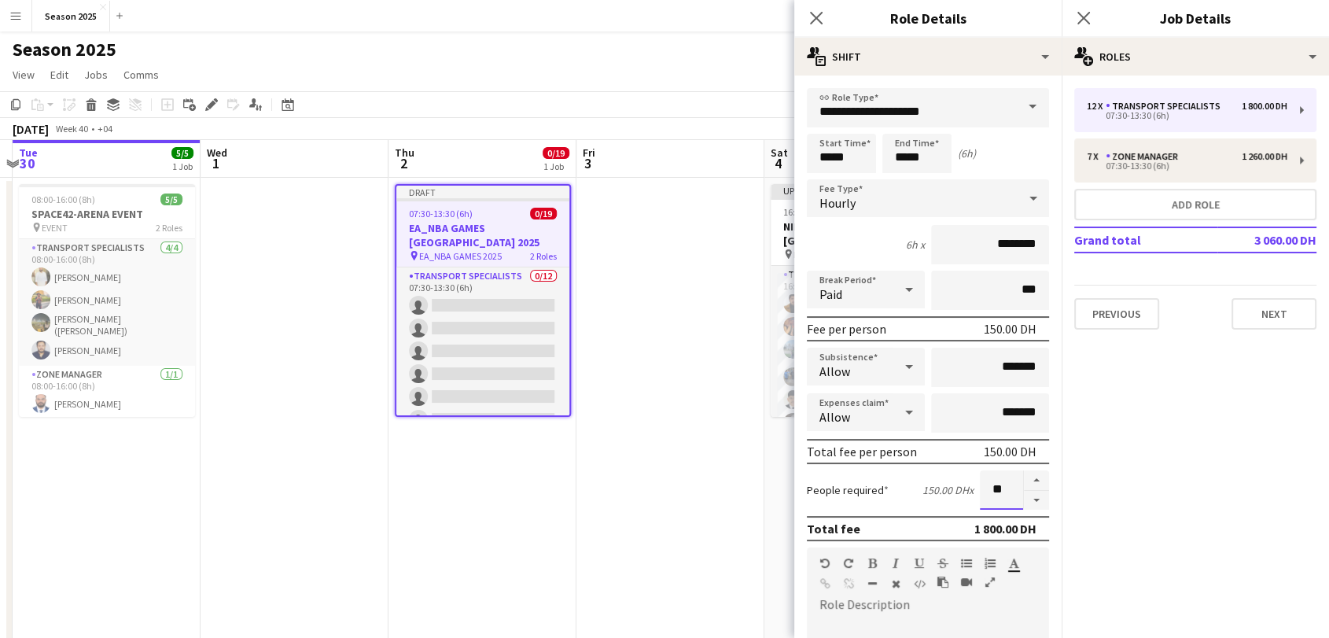
drag, startPoint x: 996, startPoint y: 487, endPoint x: 948, endPoint y: 477, distance: 48.3
click at [948, 477] on div "People required 150.00 DH x **" at bounding box center [928, 489] width 242 height 39
type input "**"
drag, startPoint x: 833, startPoint y: 157, endPoint x: 786, endPoint y: 153, distance: 46.6
click at [786, 153] on body "Menu Boards Boards Boards All jobs Status Workforce Workforce My Workforce Recr…" at bounding box center [664, 456] width 1329 height 913
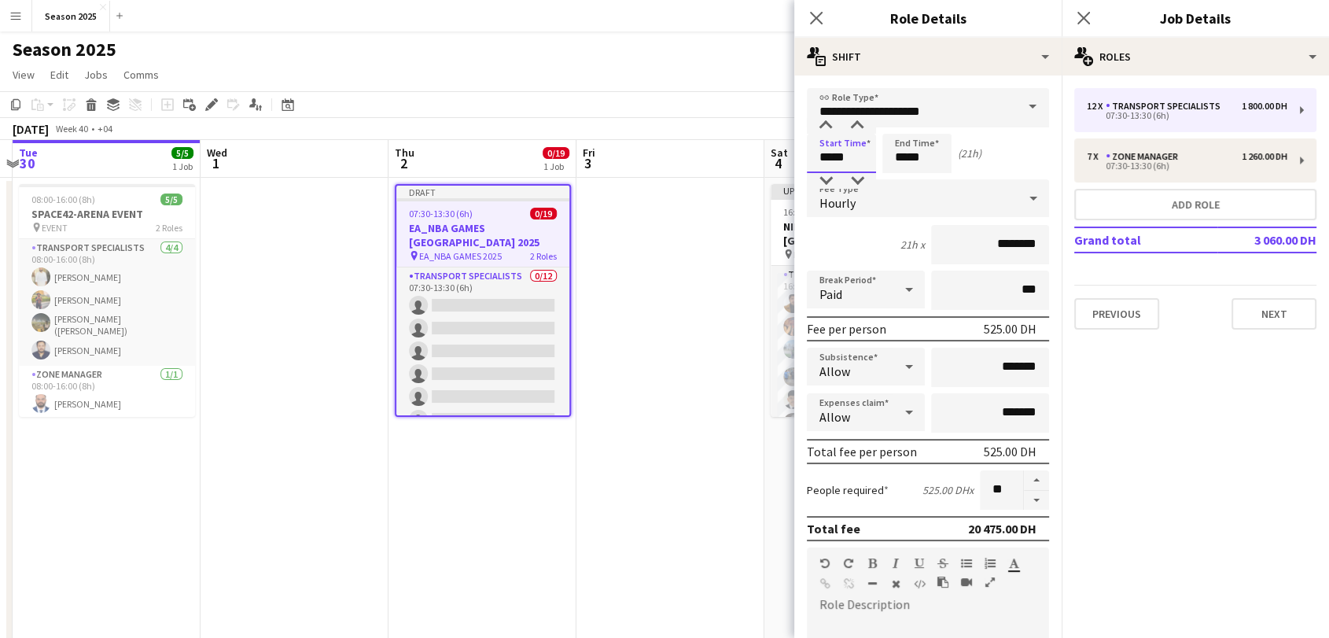
click at [842, 156] on input "*****" at bounding box center [841, 153] width 69 height 39
type input "*****"
drag, startPoint x: 906, startPoint y: 159, endPoint x: 864, endPoint y: 157, distance: 42.5
click at [864, 157] on div "Start Time ***** End Time ***** (21h 30m)" at bounding box center [928, 153] width 242 height 39
click at [919, 159] on input "*****" at bounding box center [916, 153] width 69 height 39
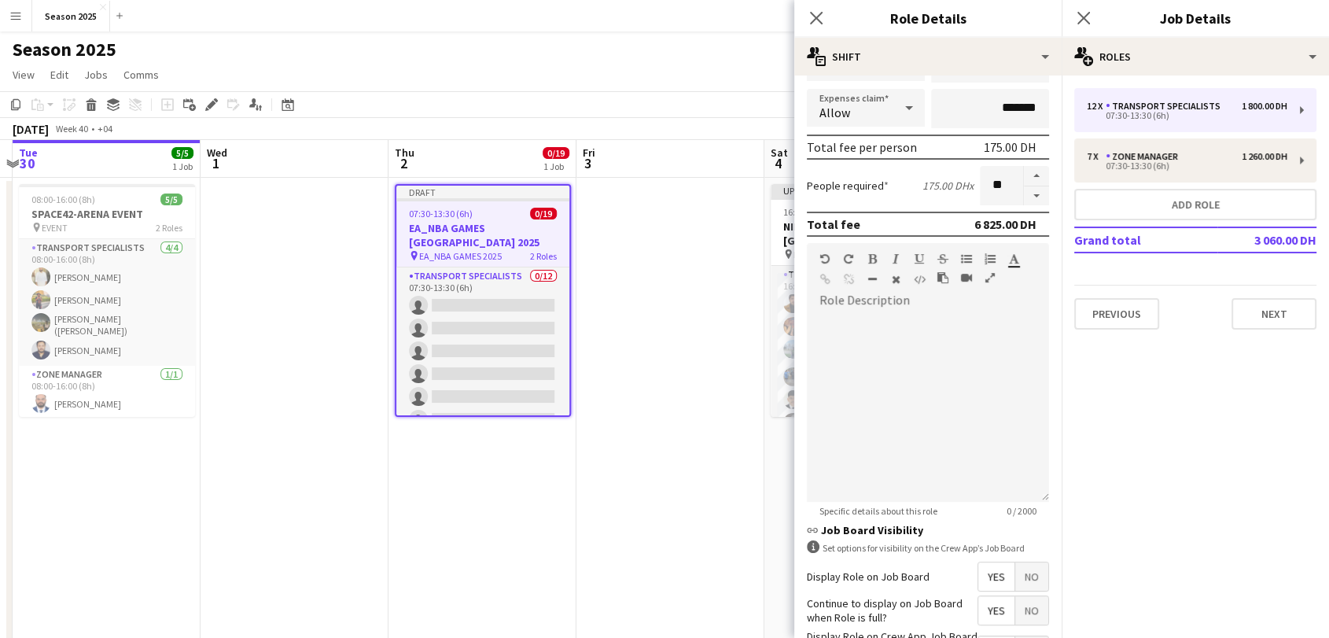
scroll to position [426, 0]
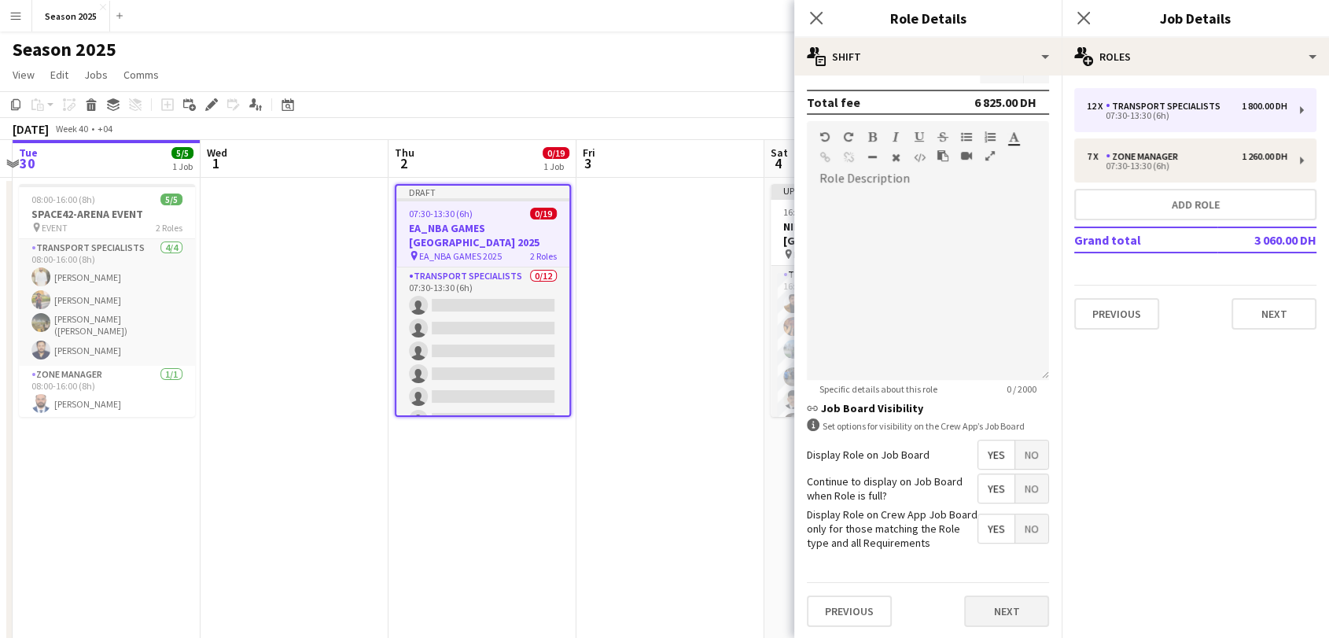
type input "*****"
click at [992, 612] on button "Next" at bounding box center [1006, 610] width 85 height 31
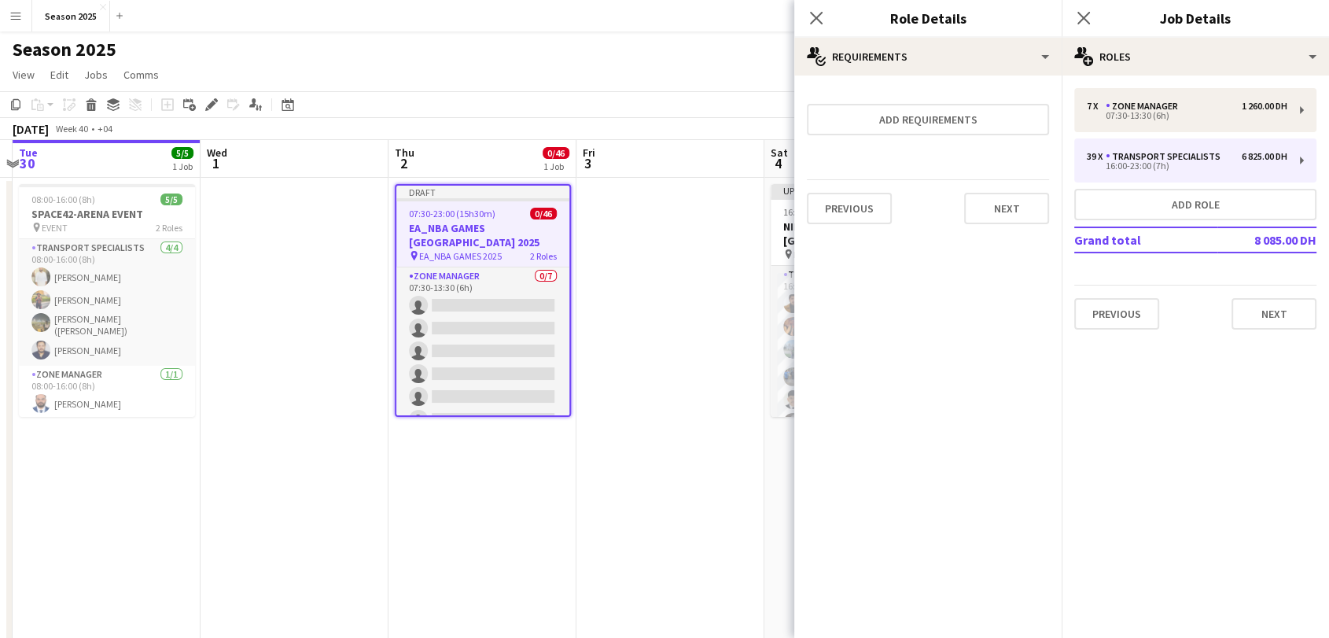
scroll to position [0, 0]
click at [1015, 205] on button "Next" at bounding box center [1006, 208] width 85 height 31
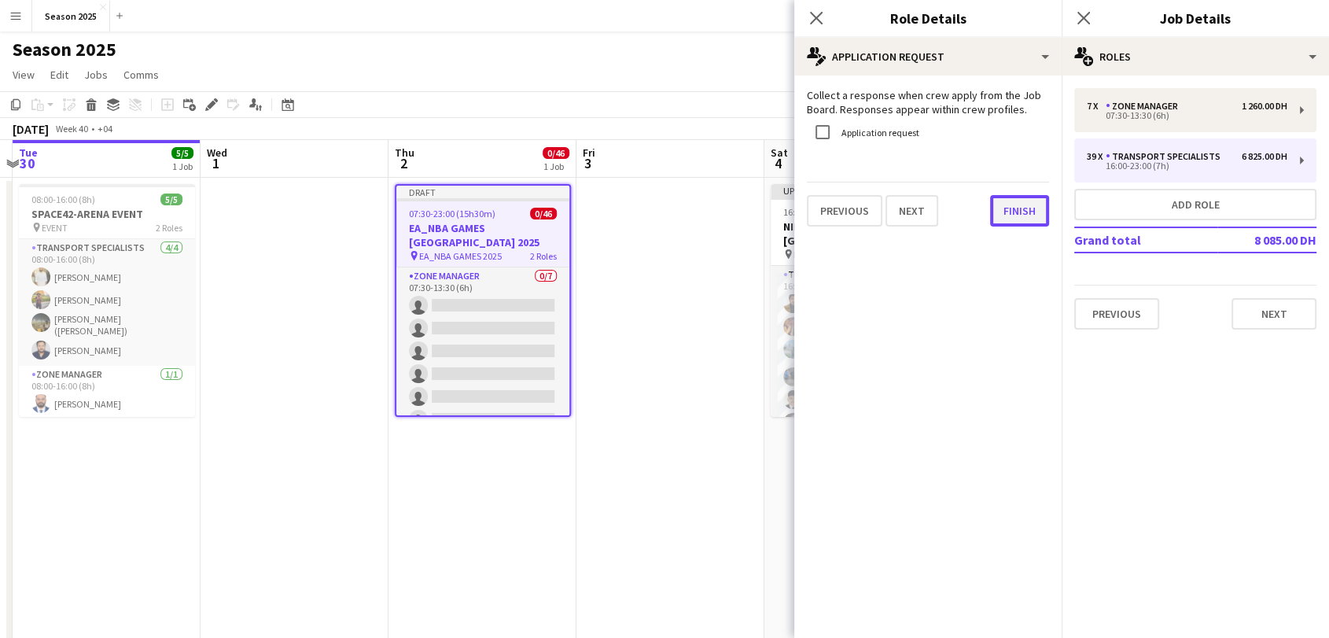
click at [1015, 207] on button "Finish" at bounding box center [1019, 210] width 59 height 31
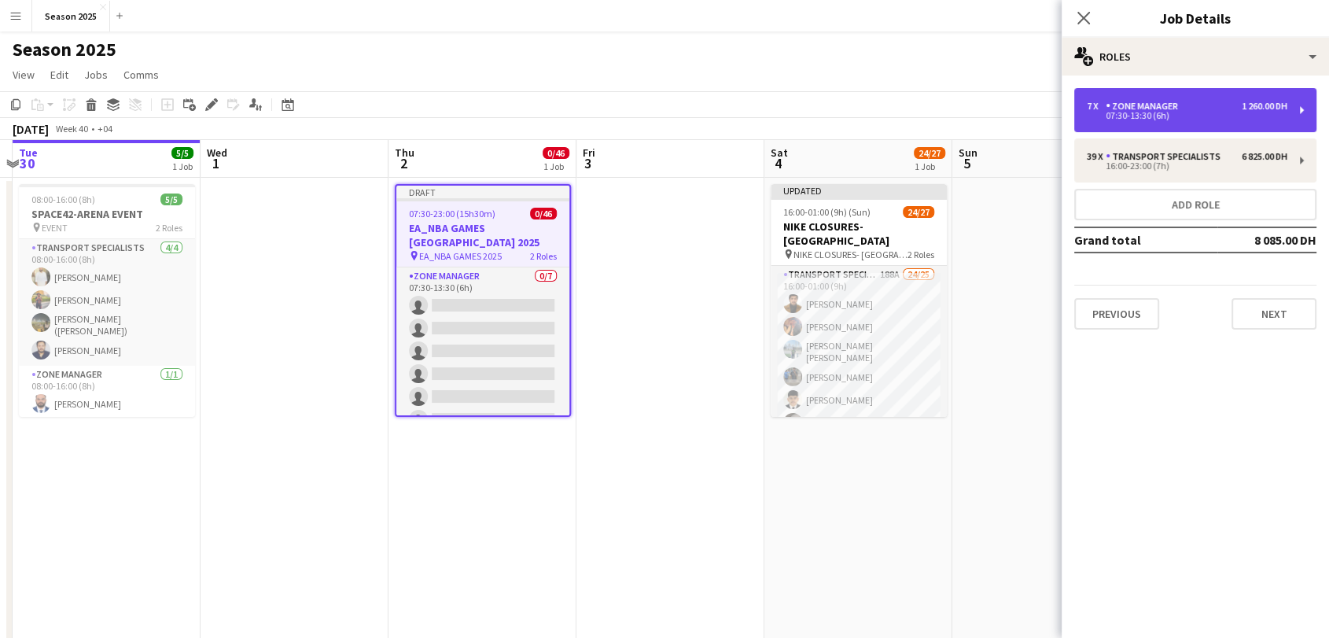
click at [1138, 115] on div "07:30-13:30 (6h)" at bounding box center [1187, 116] width 201 height 8
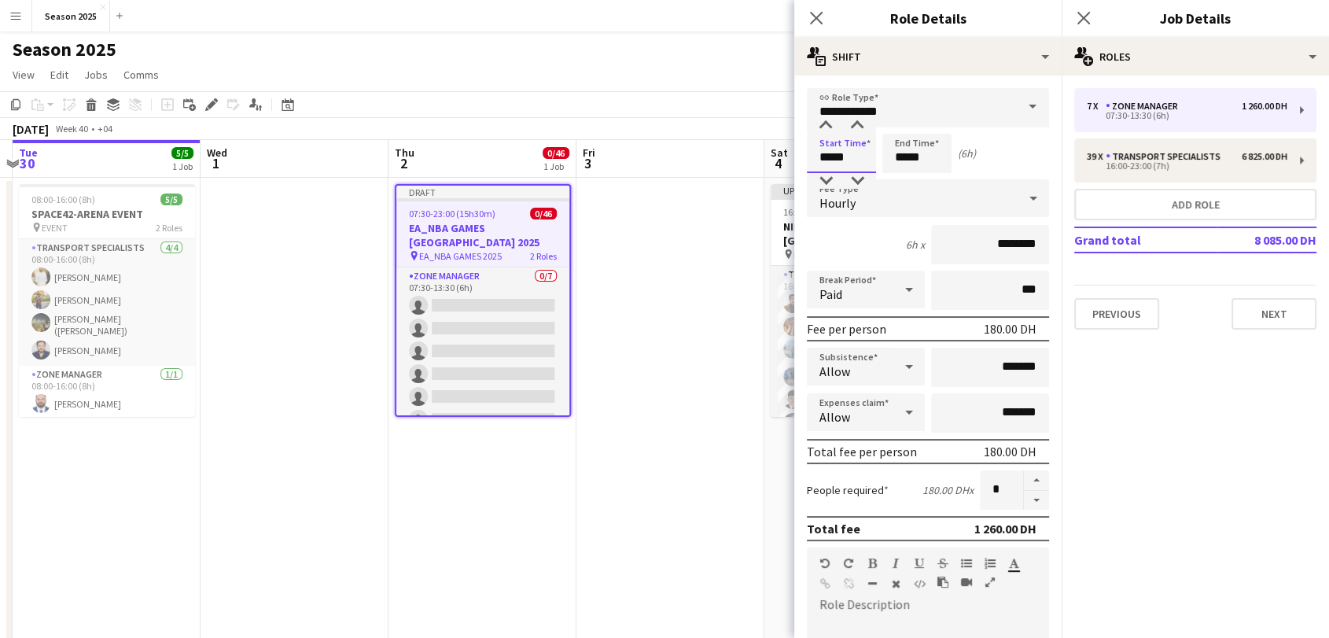
drag, startPoint x: 830, startPoint y: 154, endPoint x: 772, endPoint y: 150, distance: 58.3
click at [772, 150] on body "Menu Boards Boards Boards All jobs Status Workforce Workforce My Workforce Recr…" at bounding box center [664, 456] width 1329 height 913
type input "*****"
drag, startPoint x: 905, startPoint y: 160, endPoint x: 889, endPoint y: 158, distance: 15.8
click at [889, 158] on input "*****" at bounding box center [916, 153] width 69 height 39
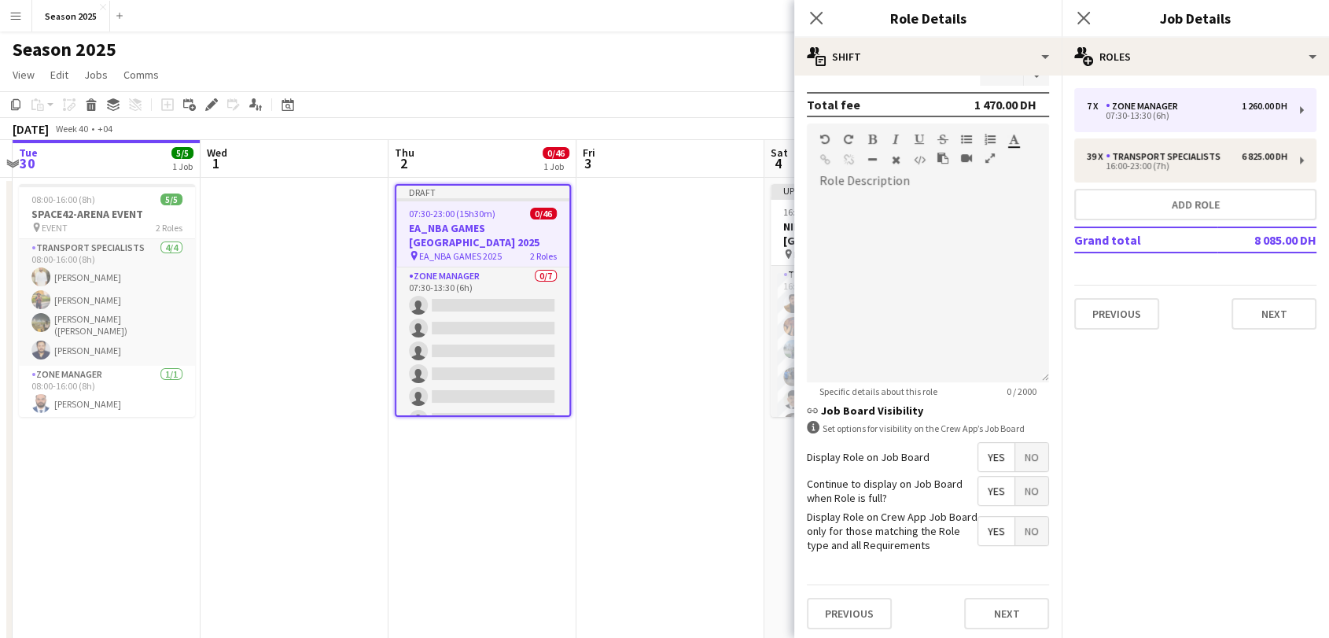
scroll to position [426, 0]
type input "*****"
click at [1248, 319] on button "Next" at bounding box center [1274, 313] width 85 height 31
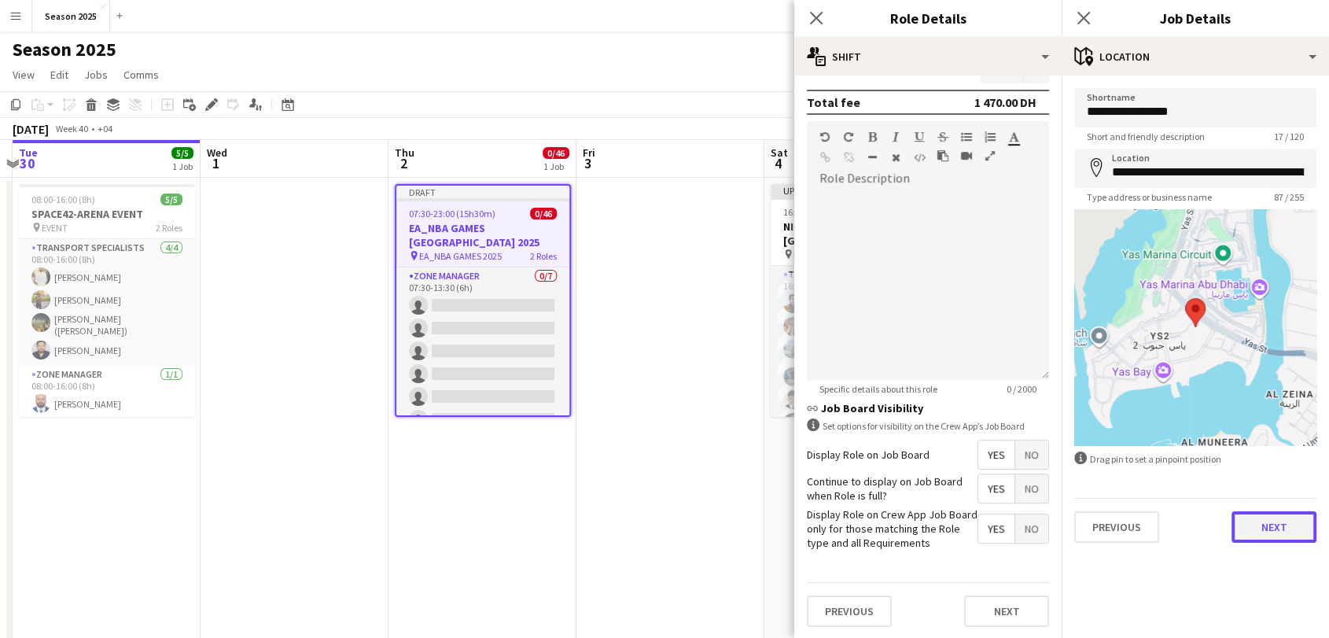
click at [1270, 529] on button "Next" at bounding box center [1274, 526] width 85 height 31
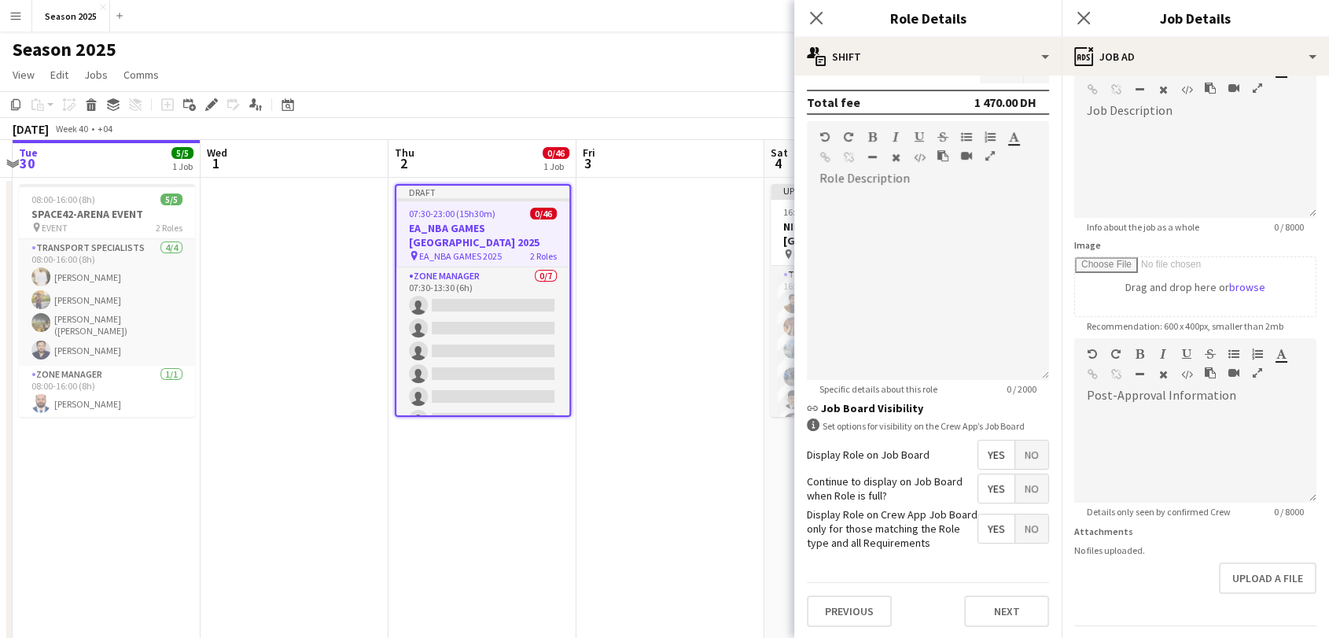
scroll to position [139, 0]
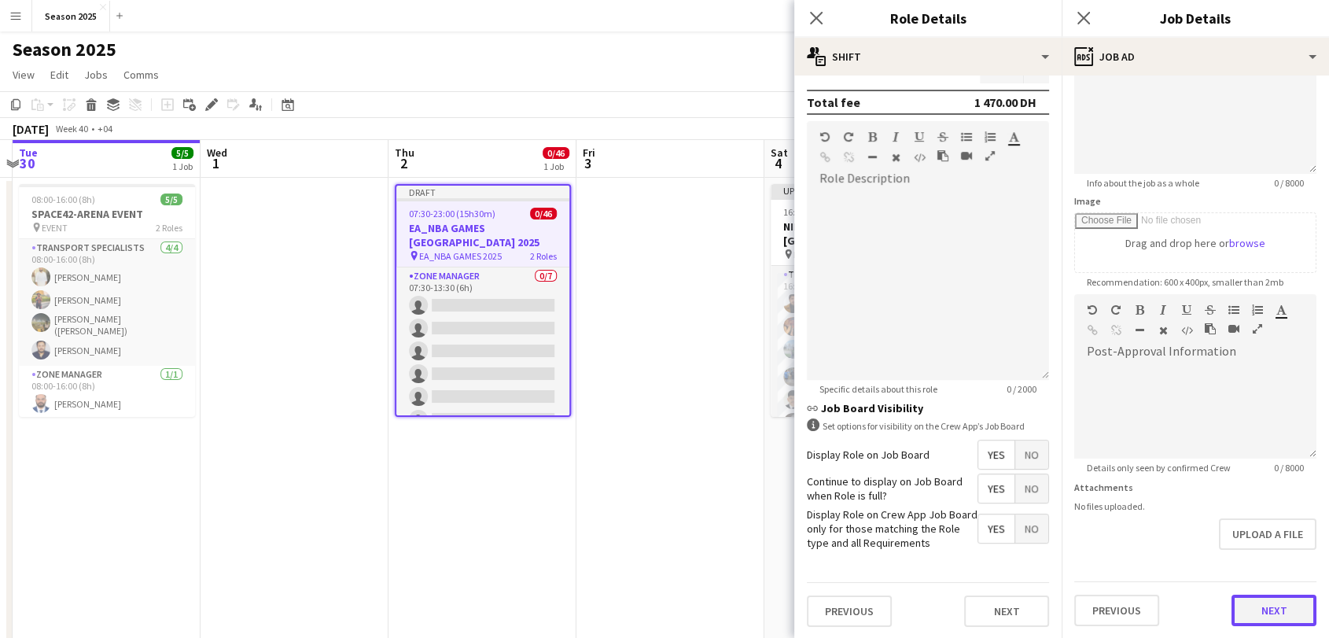
click at [1271, 597] on button "Next" at bounding box center [1274, 610] width 85 height 31
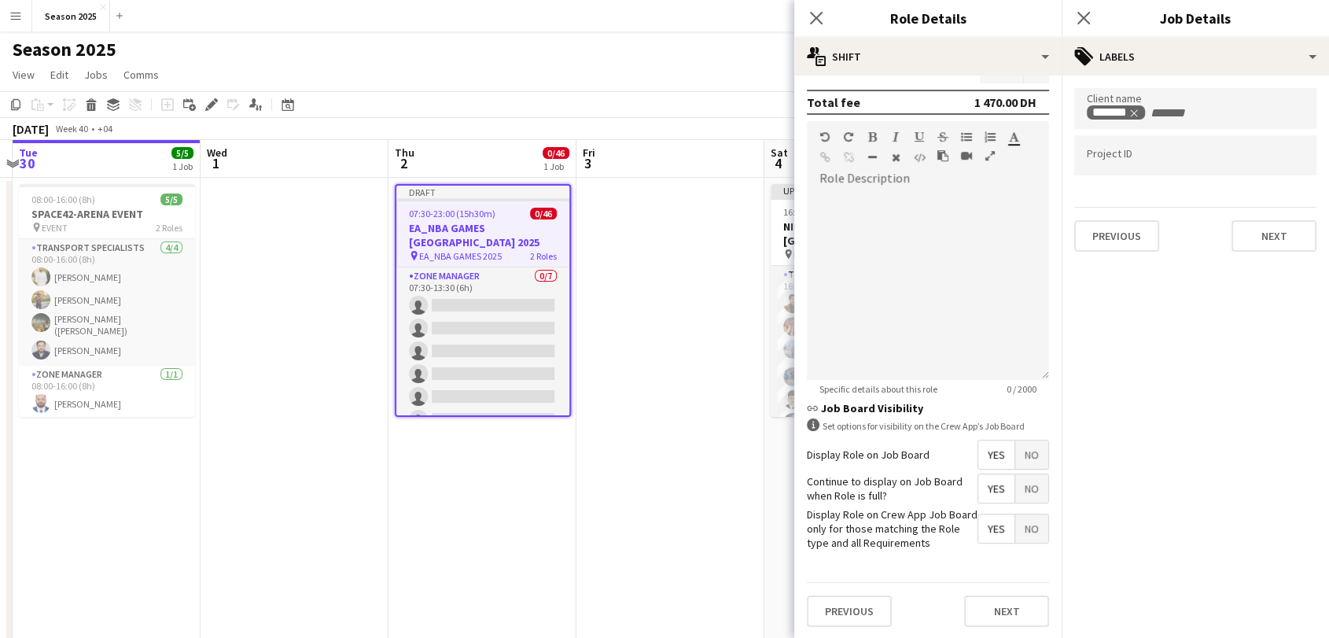
scroll to position [0, 0]
click at [1267, 233] on button "Next" at bounding box center [1274, 235] width 85 height 31
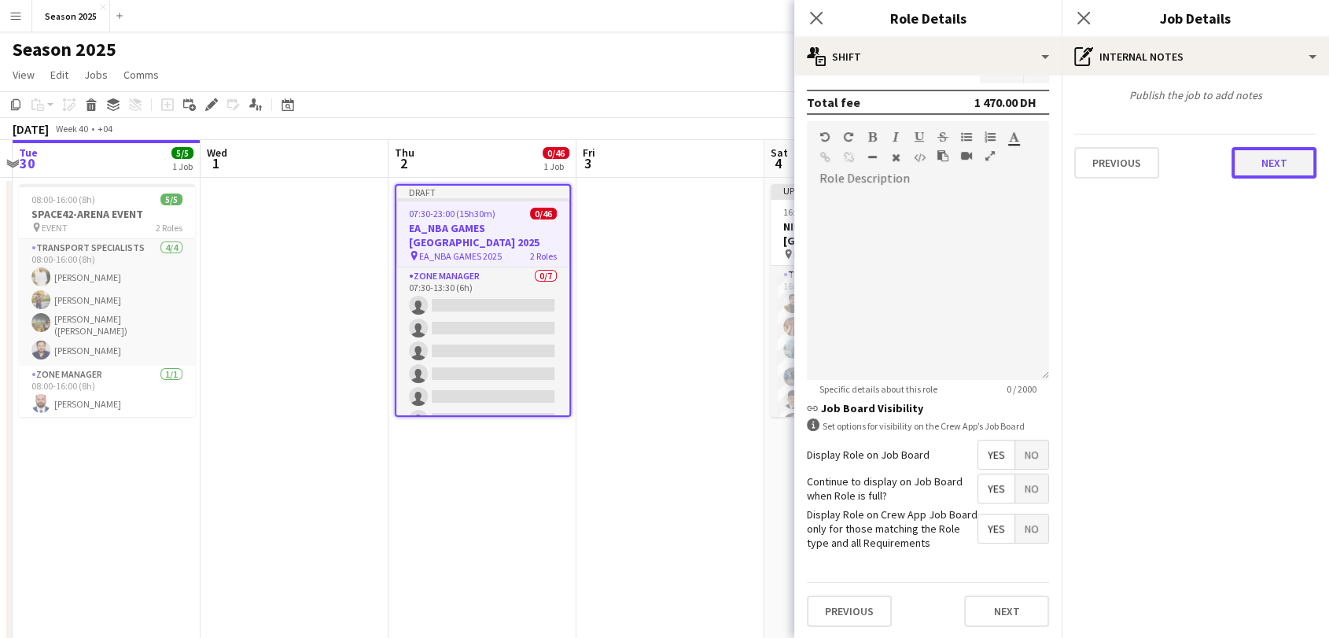
click at [1277, 161] on button "Next" at bounding box center [1274, 162] width 85 height 31
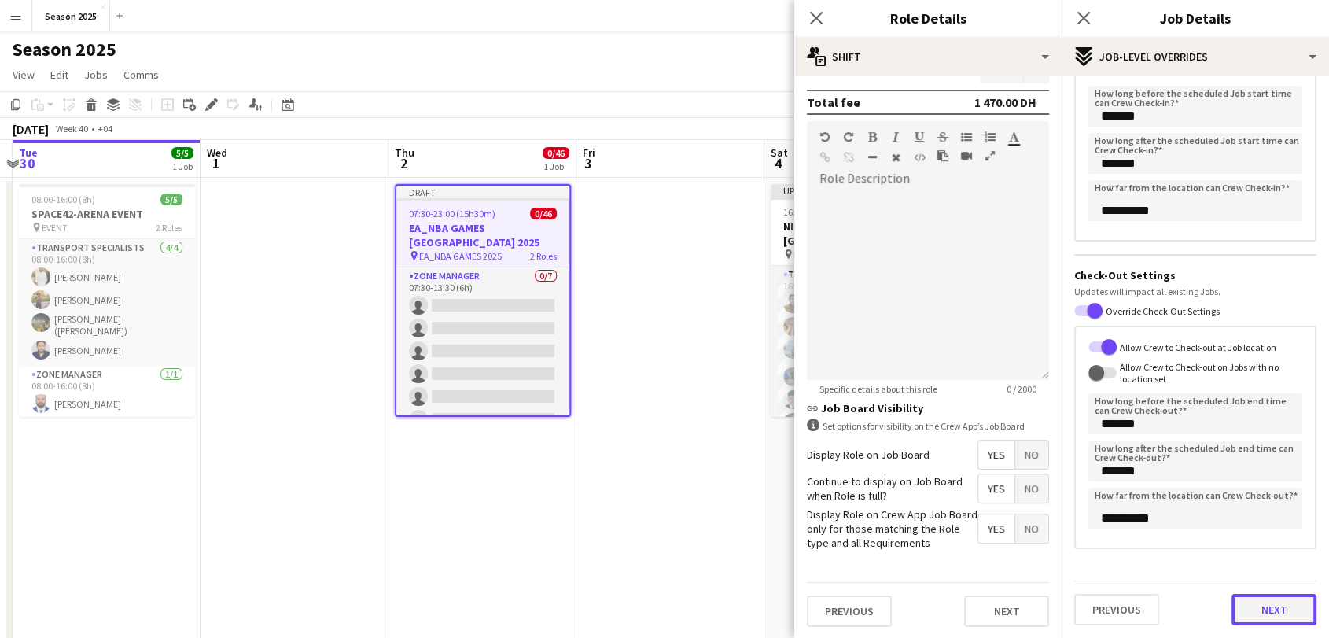
scroll to position [177, 0]
click at [1258, 585] on div "Previous Next" at bounding box center [1195, 603] width 242 height 45
click at [1250, 615] on button "Next" at bounding box center [1274, 610] width 85 height 31
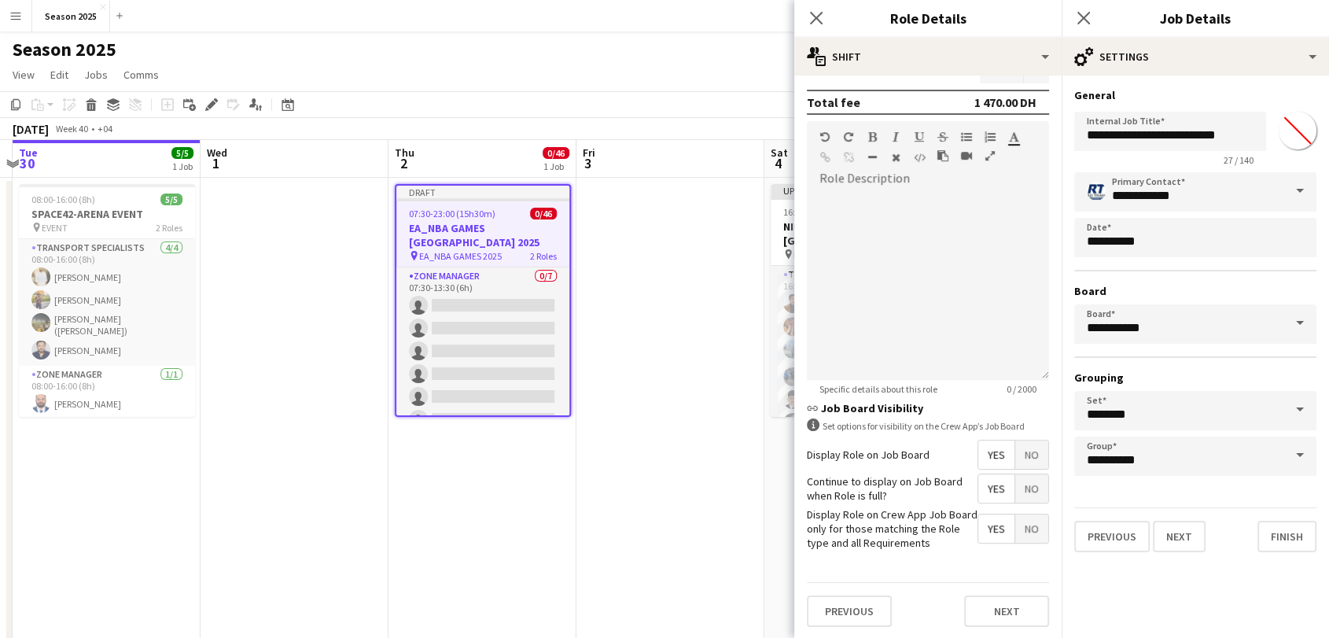
scroll to position [0, 0]
click at [1292, 529] on button "Finish" at bounding box center [1287, 536] width 59 height 31
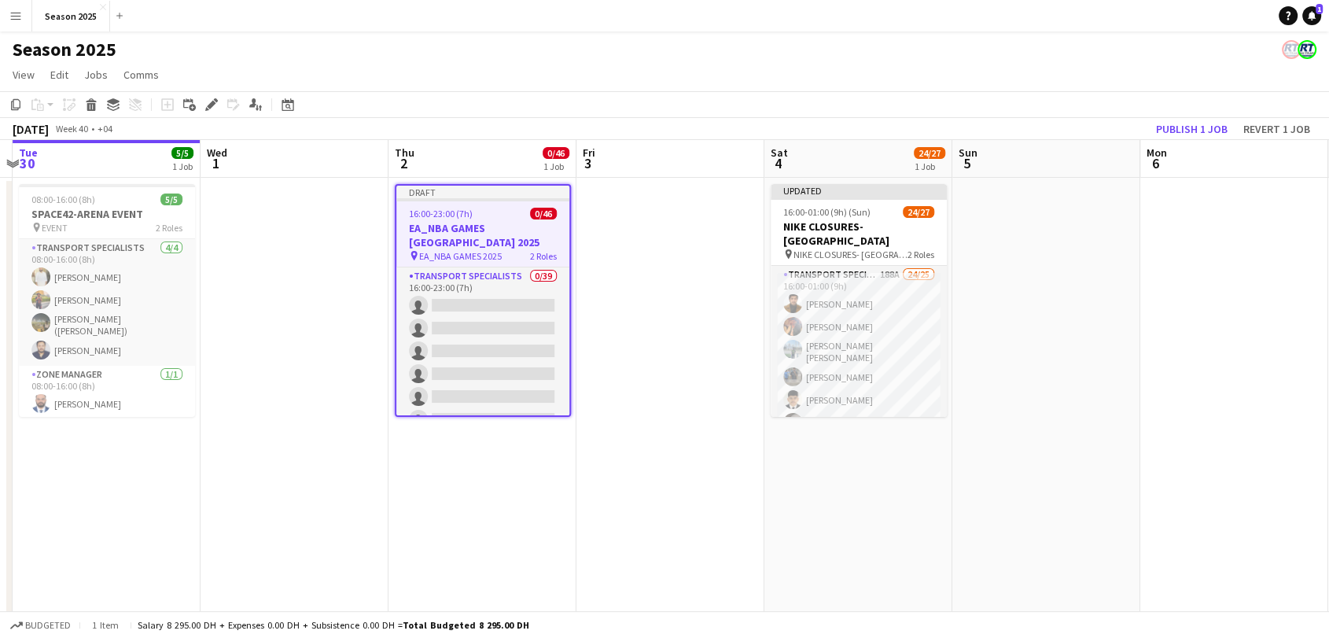
click at [687, 374] on app-date-cell at bounding box center [670, 532] width 188 height 709
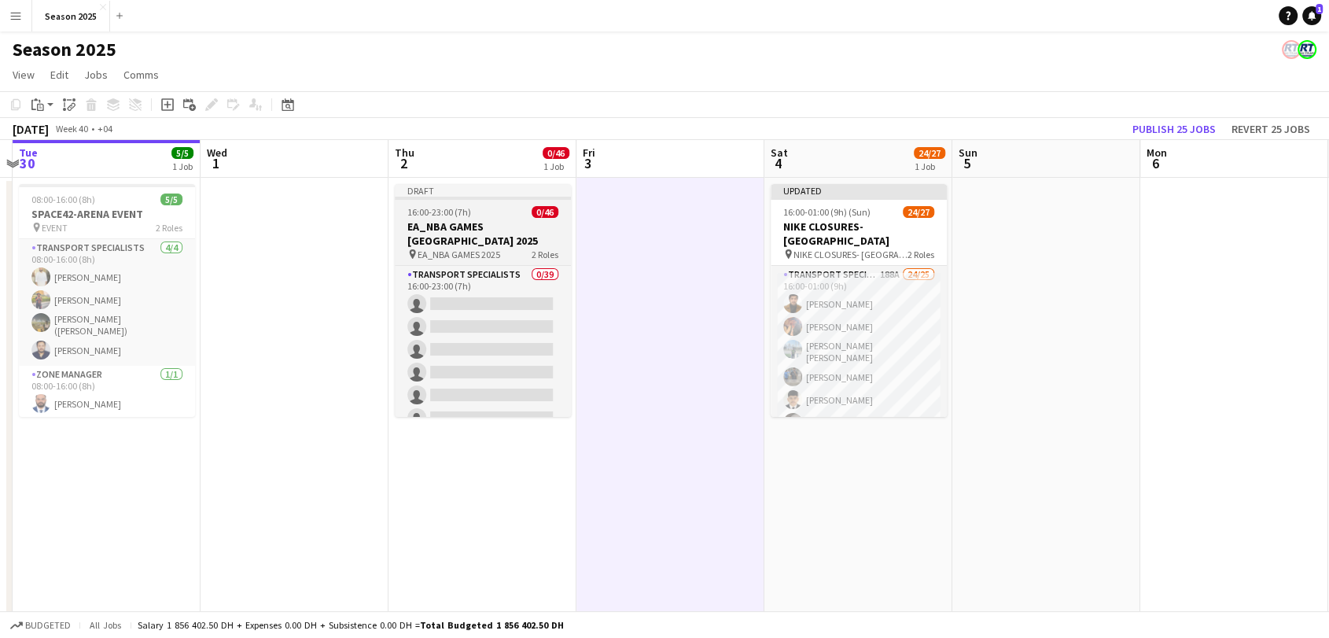
click at [470, 239] on h3 "EA_NBA GAMES [GEOGRAPHIC_DATA] 2025" at bounding box center [483, 233] width 176 height 28
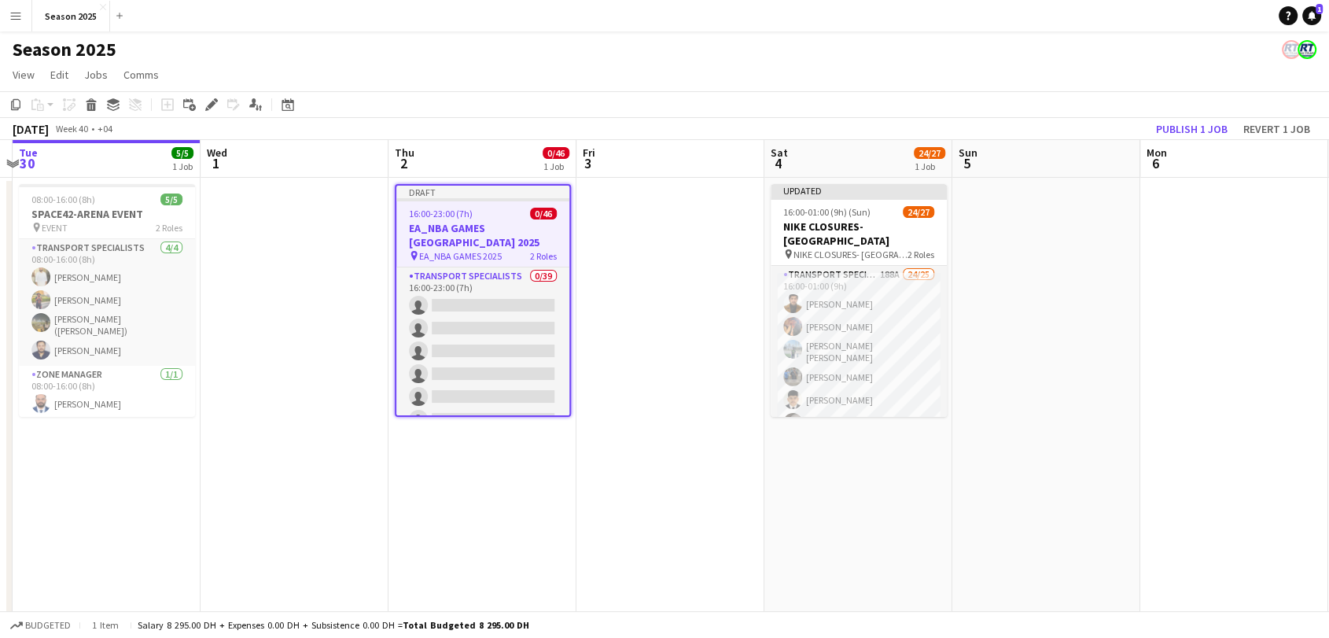
click at [853, 468] on app-date-cell "Updated 16:00-01:00 (9h) (Sun) 24/27 NIKE CLOSURES- [GEOGRAPHIC_DATA] pin NIKE …" at bounding box center [858, 532] width 188 height 709
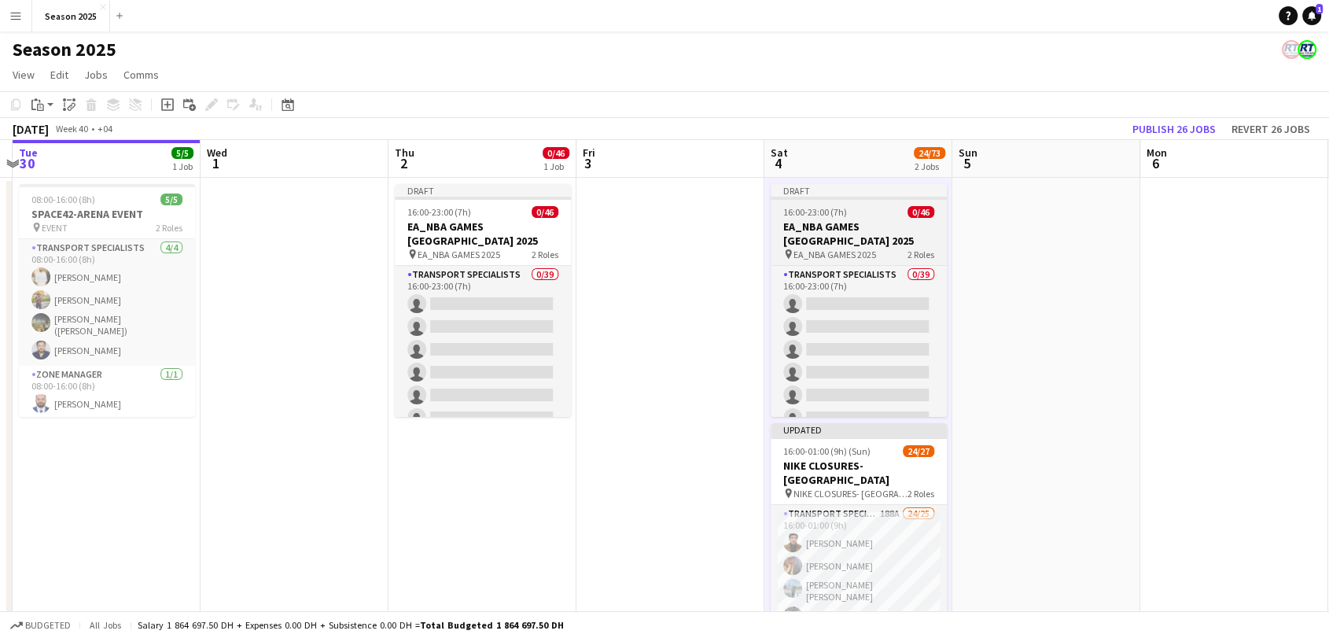
click at [824, 226] on h3 "EA_NBA GAMES [GEOGRAPHIC_DATA] 2025" at bounding box center [859, 233] width 176 height 28
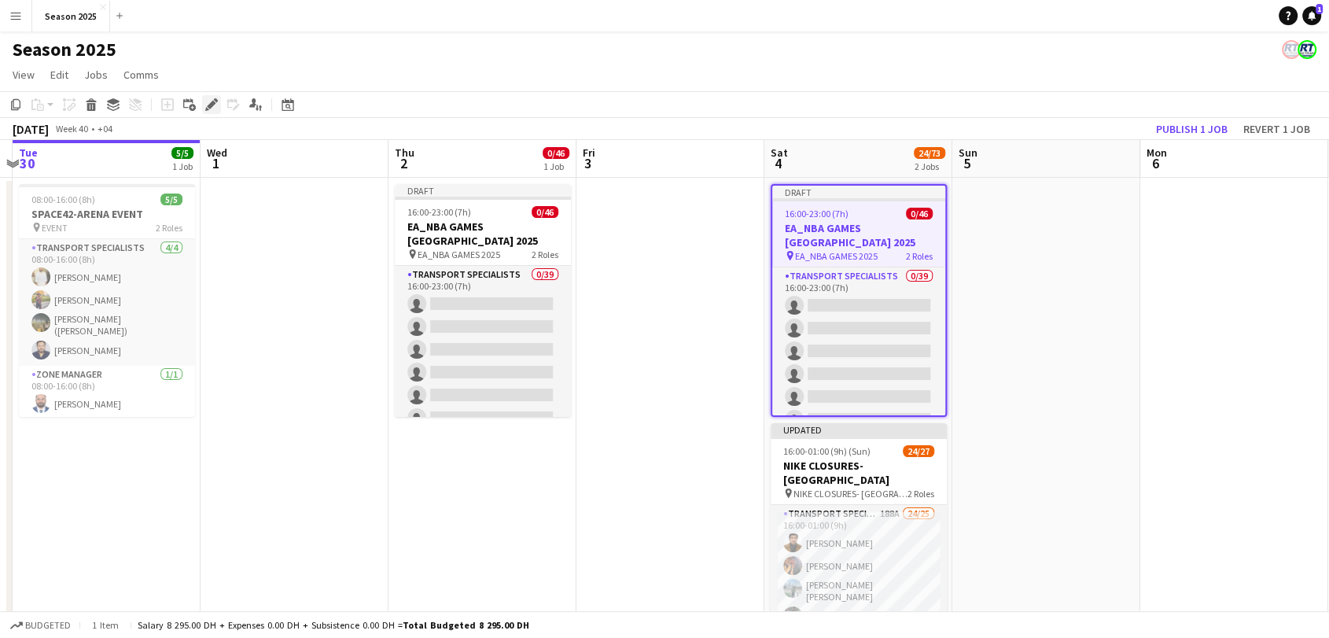
click at [210, 100] on icon "Edit" at bounding box center [211, 104] width 13 height 13
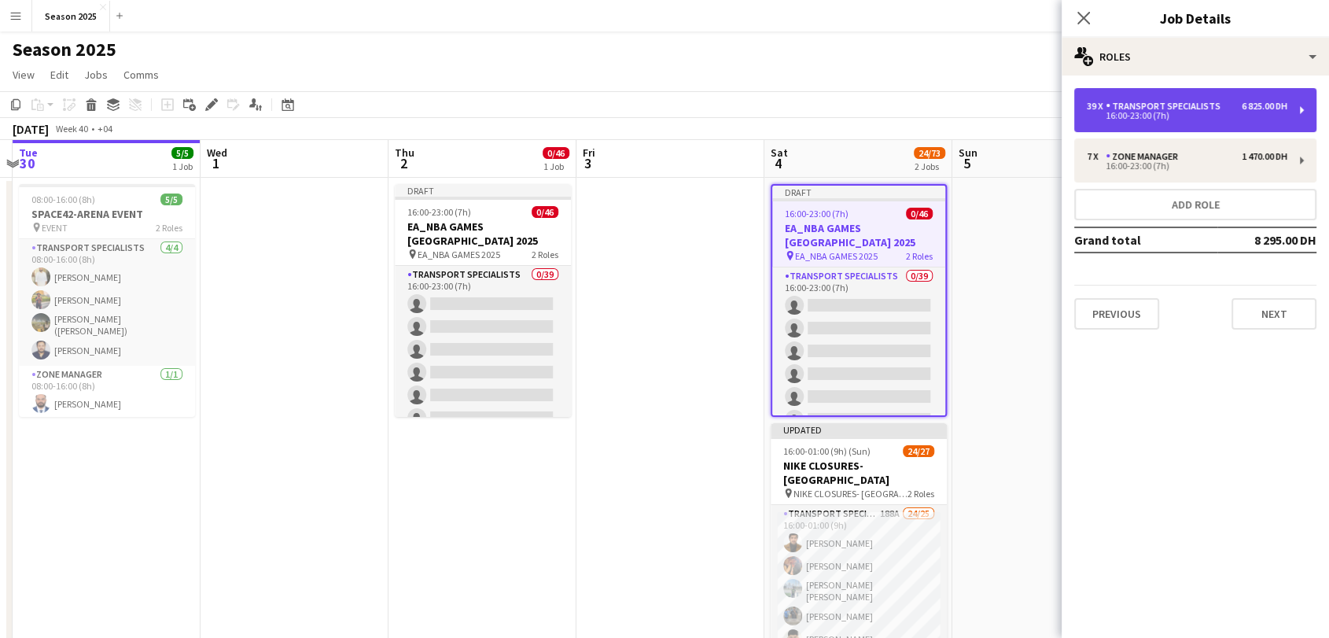
click at [1129, 116] on div "16:00-23:00 (7h)" at bounding box center [1187, 116] width 201 height 8
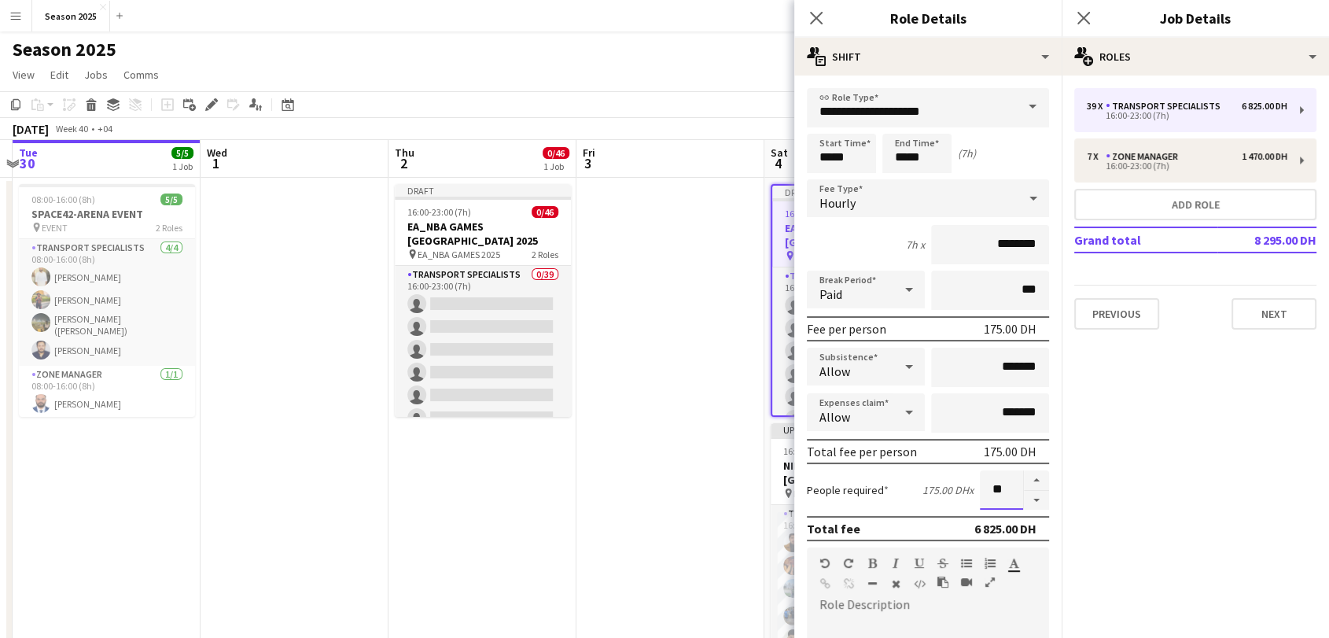
drag, startPoint x: 996, startPoint y: 493, endPoint x: 966, endPoint y: 484, distance: 32.1
click at [966, 484] on div "People required 175.00 DH x **" at bounding box center [928, 489] width 242 height 39
type input "**"
click at [819, 16] on icon at bounding box center [815, 17] width 15 height 15
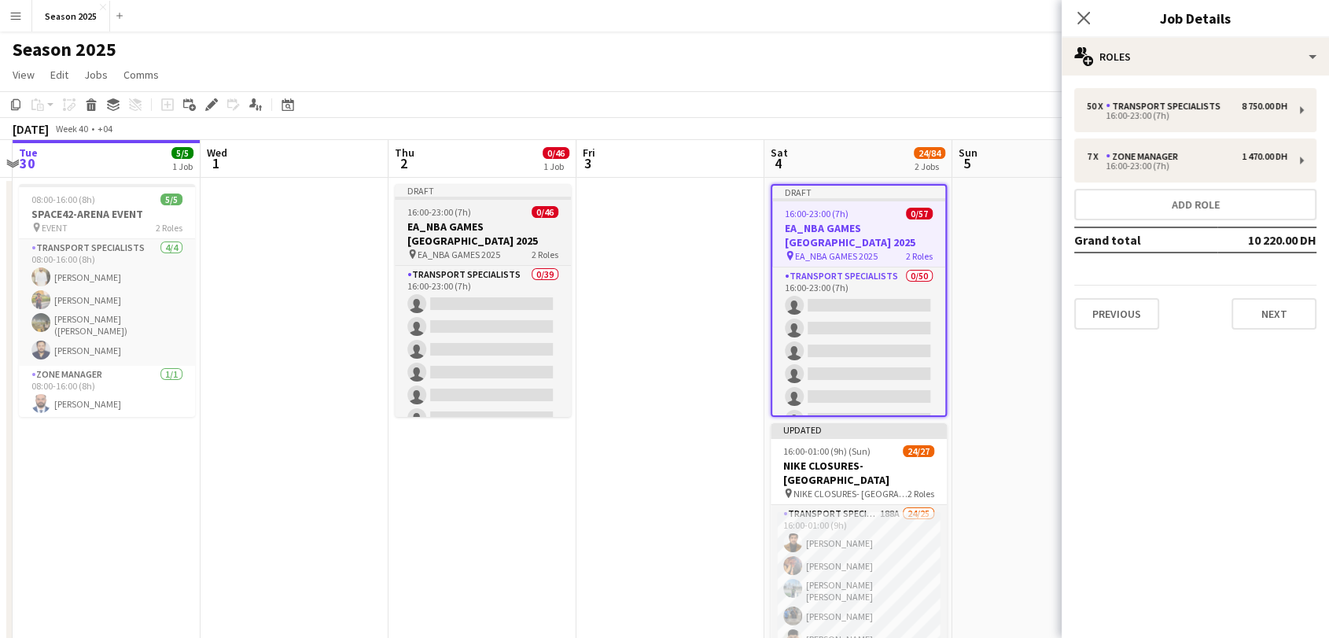
click at [471, 234] on h3 "EA_NBA GAMES [GEOGRAPHIC_DATA] 2025" at bounding box center [483, 233] width 176 height 28
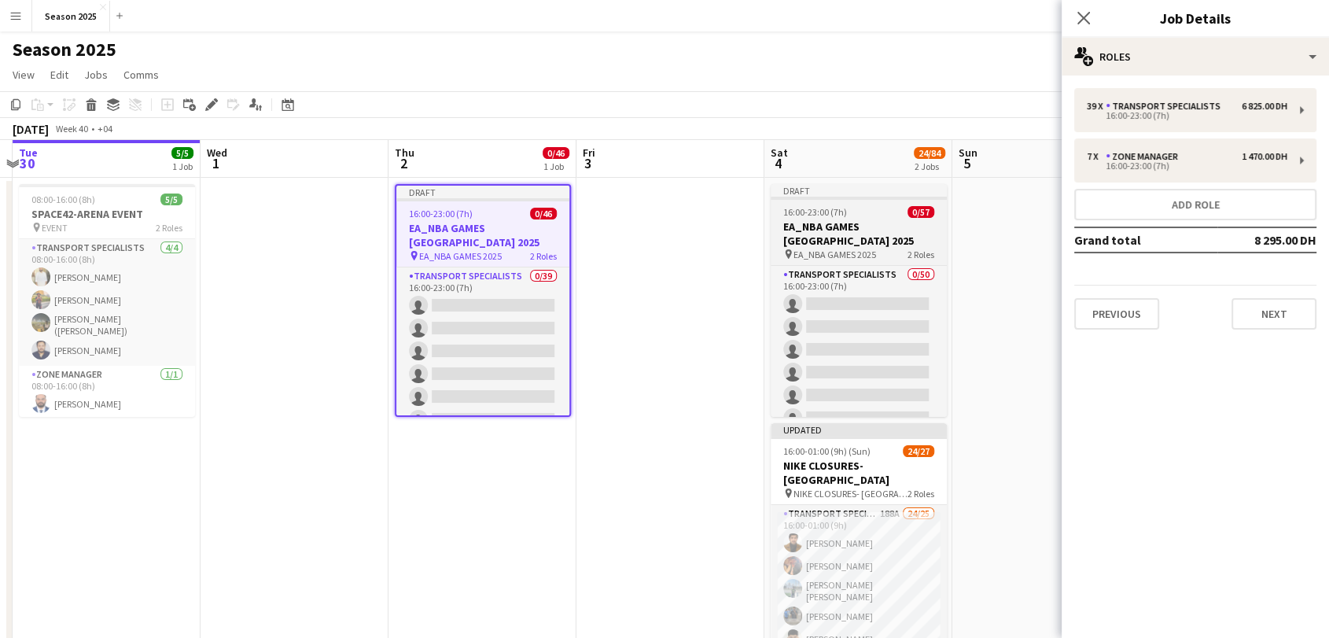
click at [834, 230] on h3 "EA_NBA GAMES [GEOGRAPHIC_DATA] 2025" at bounding box center [859, 233] width 176 height 28
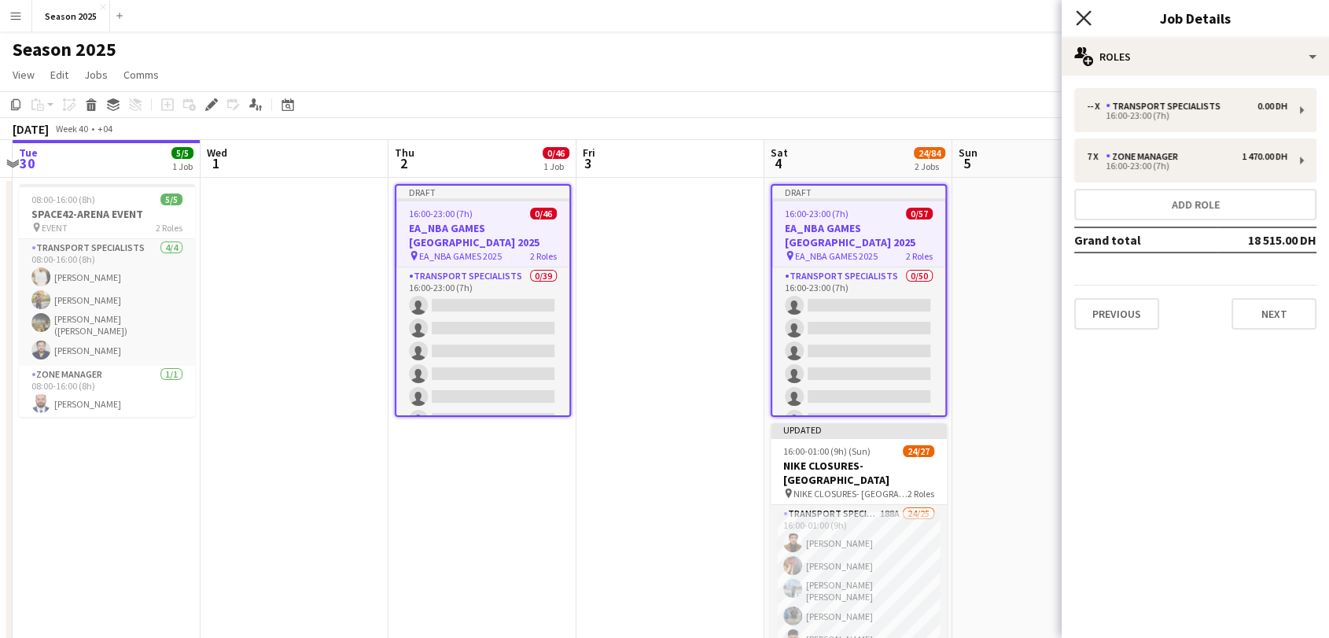
click at [1078, 13] on icon at bounding box center [1083, 17] width 15 height 15
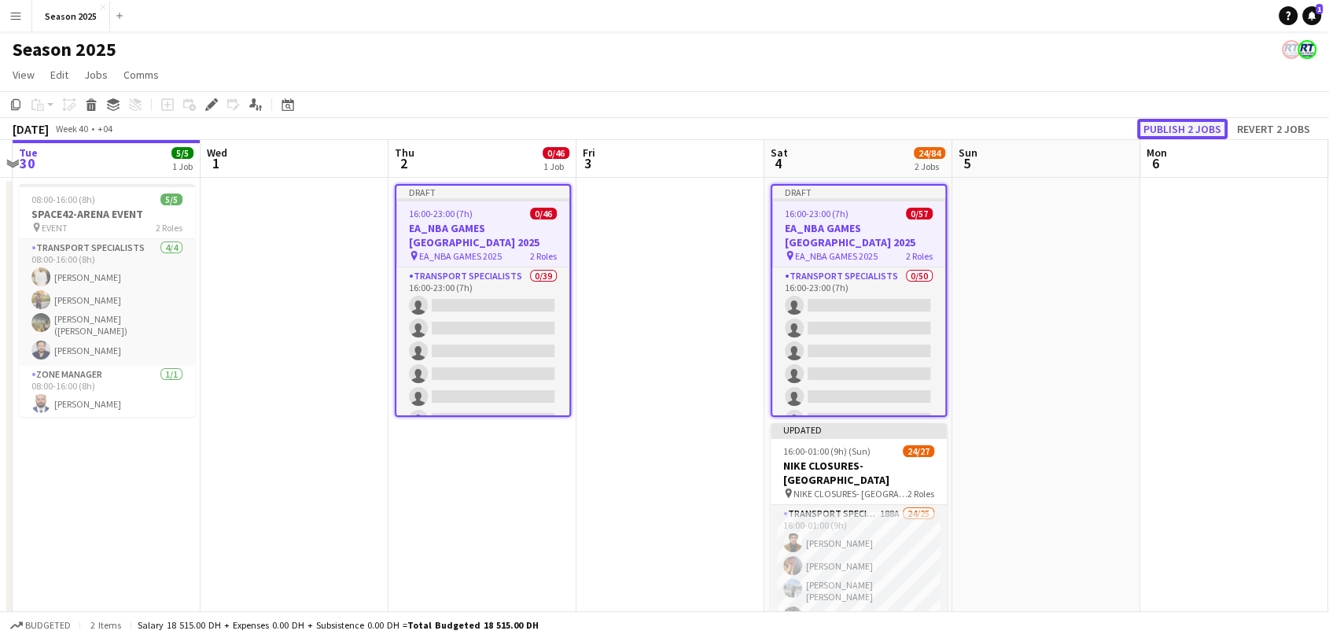
click at [1157, 127] on button "Publish 2 jobs" at bounding box center [1182, 129] width 90 height 20
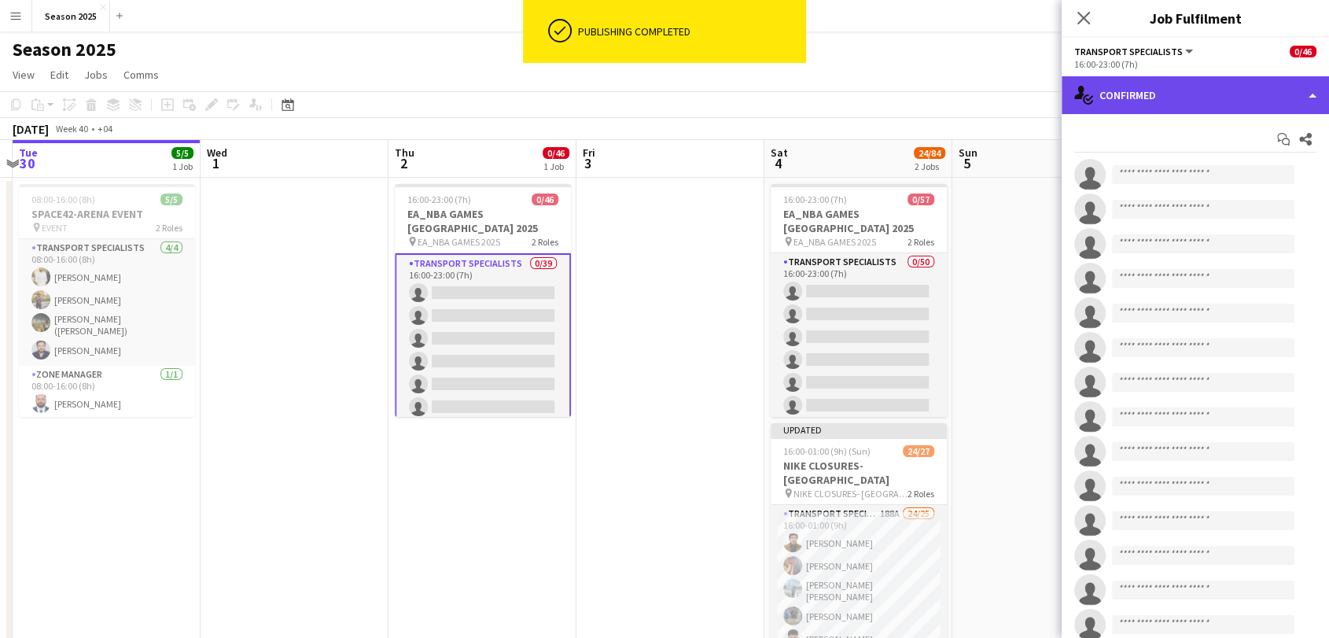
click at [1190, 97] on div "single-neutral-actions-check-2 Confirmed" at bounding box center [1195, 95] width 267 height 38
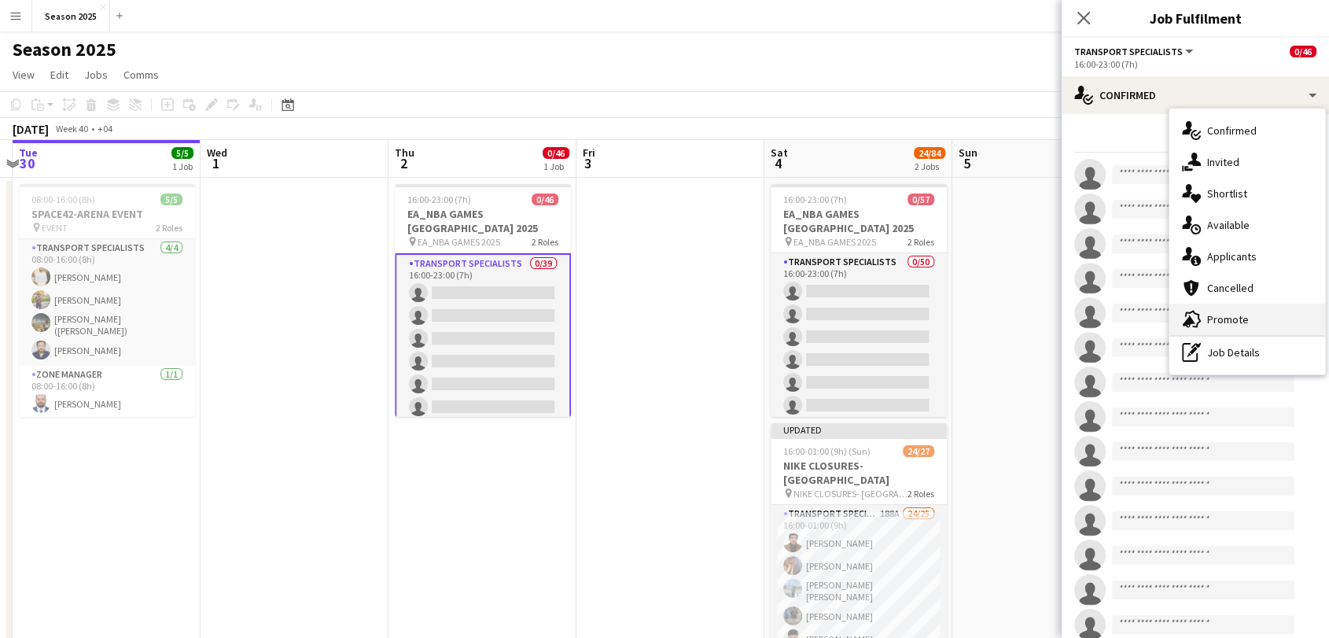
click at [1225, 319] on span "Promote" at bounding box center [1228, 319] width 42 height 14
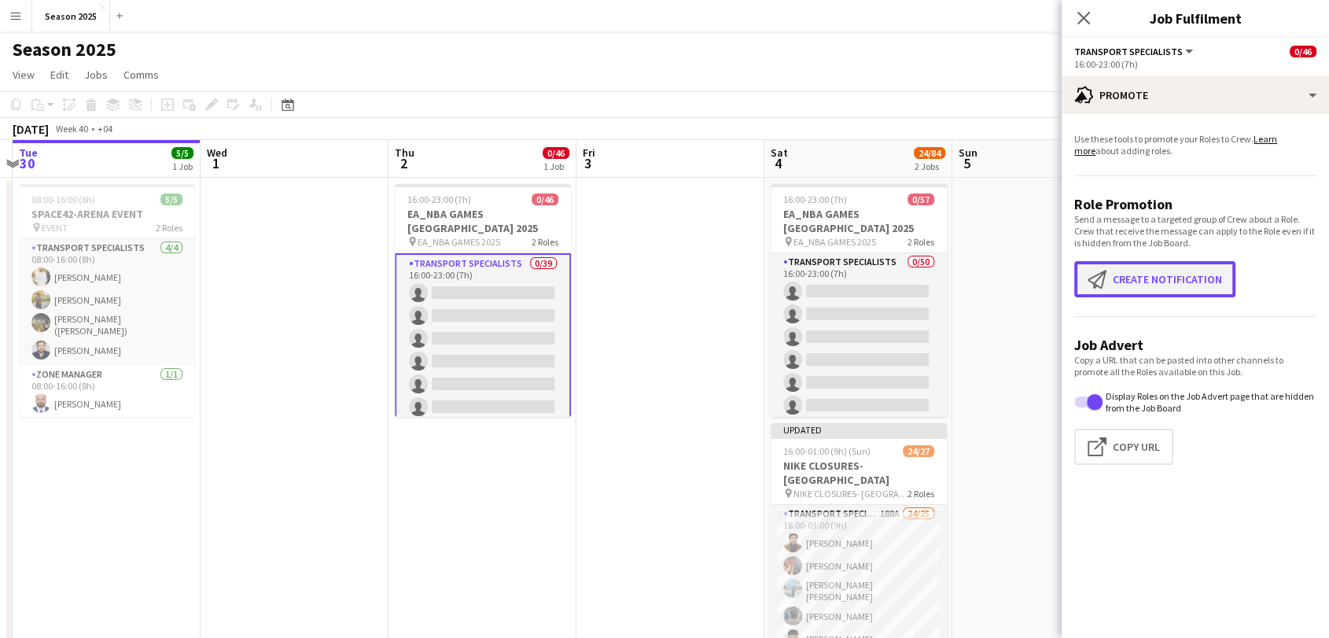
click at [1108, 282] on app-icon "Create notification" at bounding box center [1100, 279] width 25 height 19
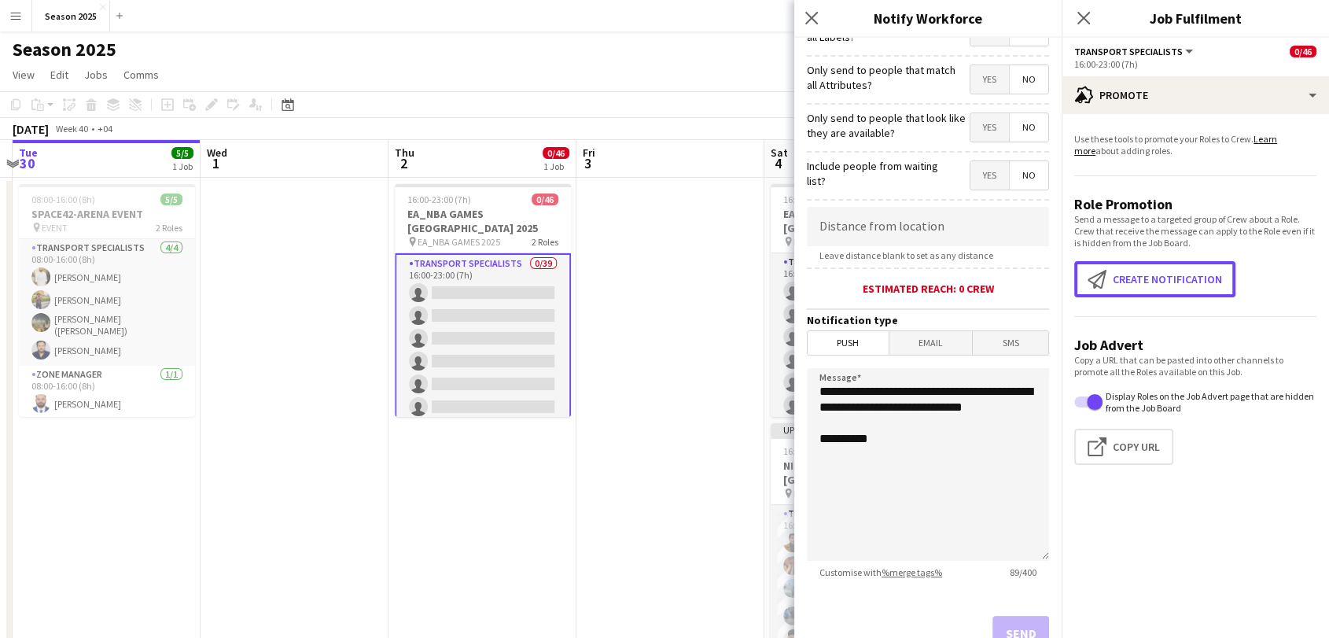
scroll to position [233, 0]
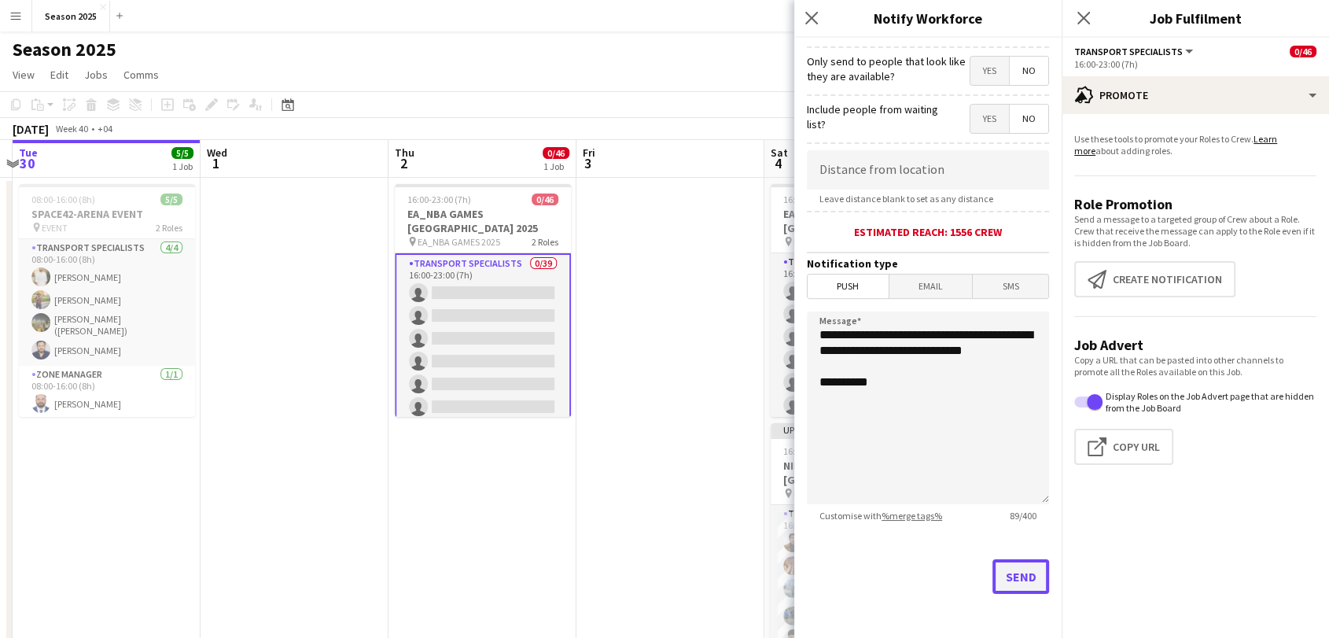
click at [1004, 573] on button "Send" at bounding box center [1020, 576] width 57 height 35
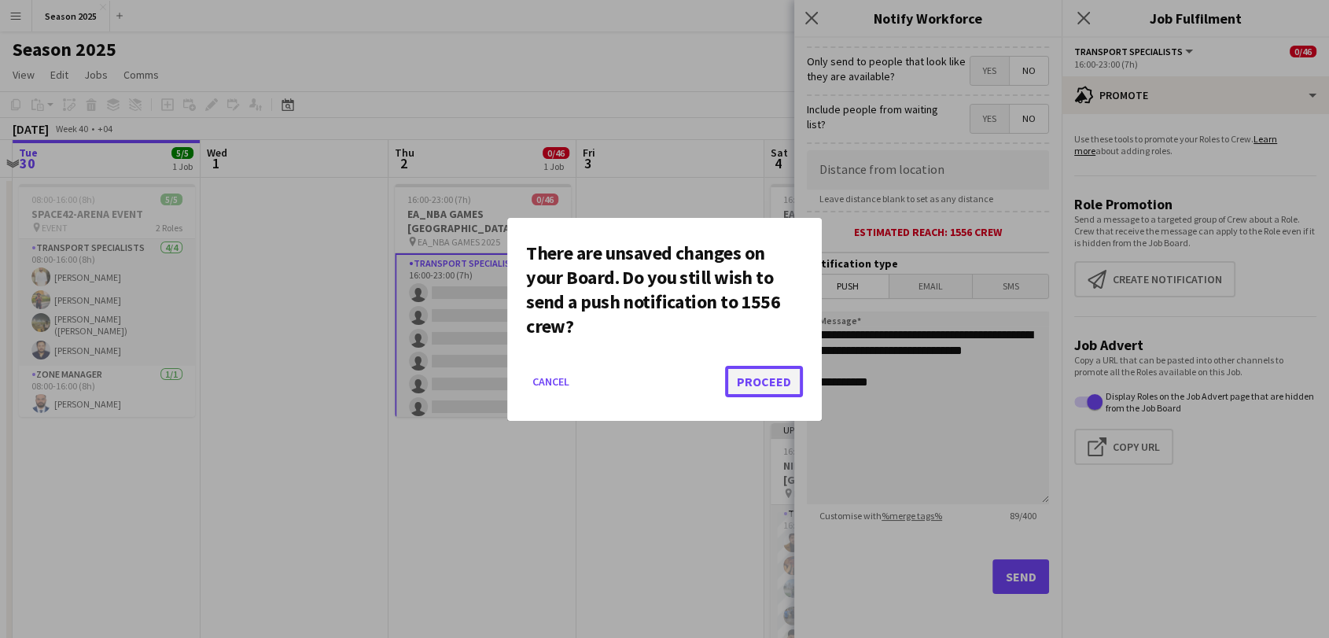
click at [768, 373] on button "Proceed" at bounding box center [764, 381] width 78 height 31
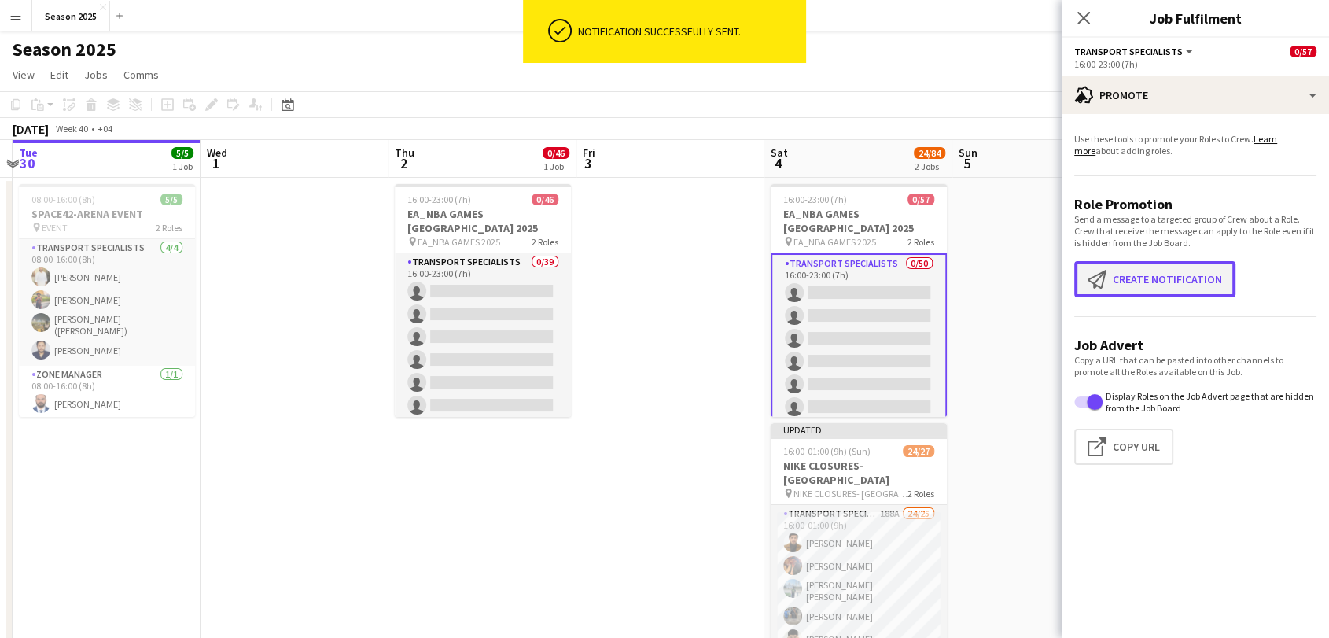
click at [1125, 285] on button "Create notification Create notification" at bounding box center [1154, 279] width 161 height 36
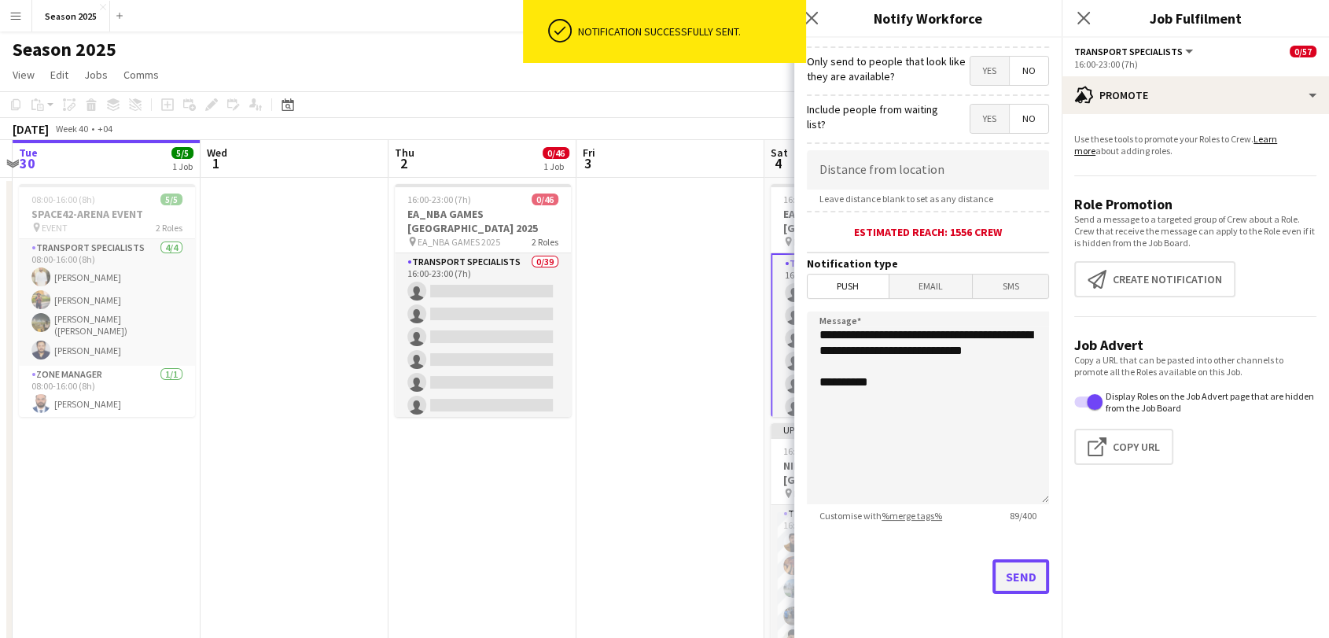
click at [1016, 579] on button "Send" at bounding box center [1020, 576] width 57 height 35
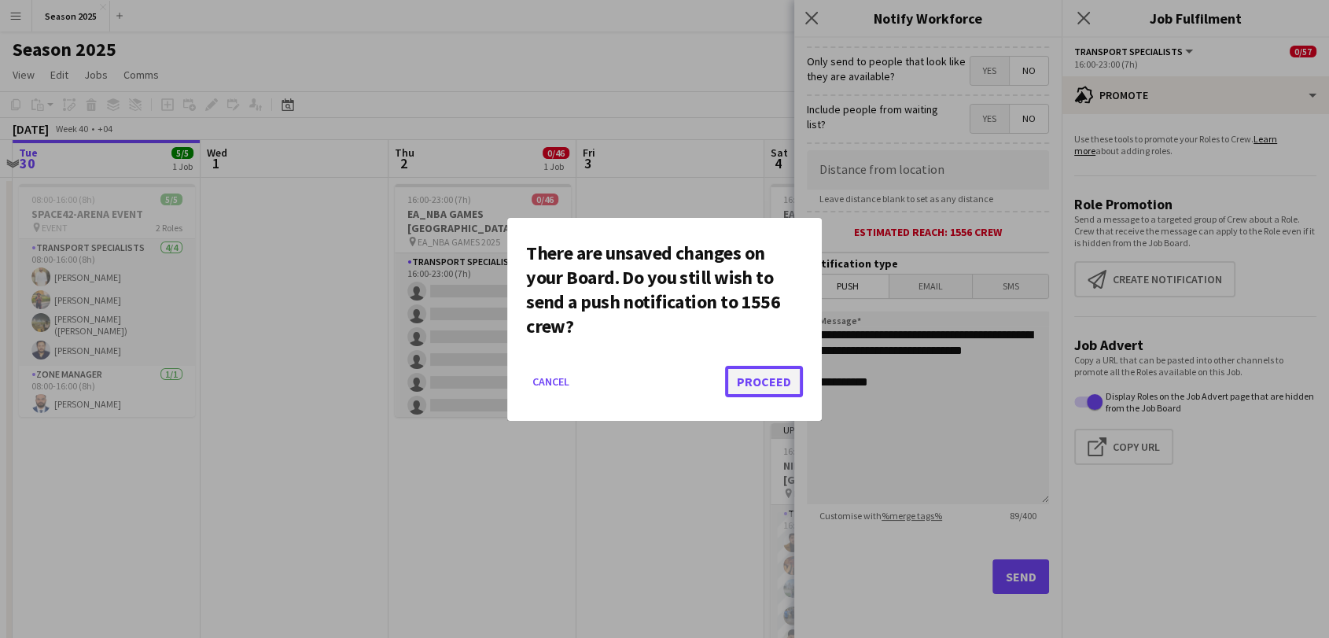
click at [785, 380] on button "Proceed" at bounding box center [764, 381] width 78 height 31
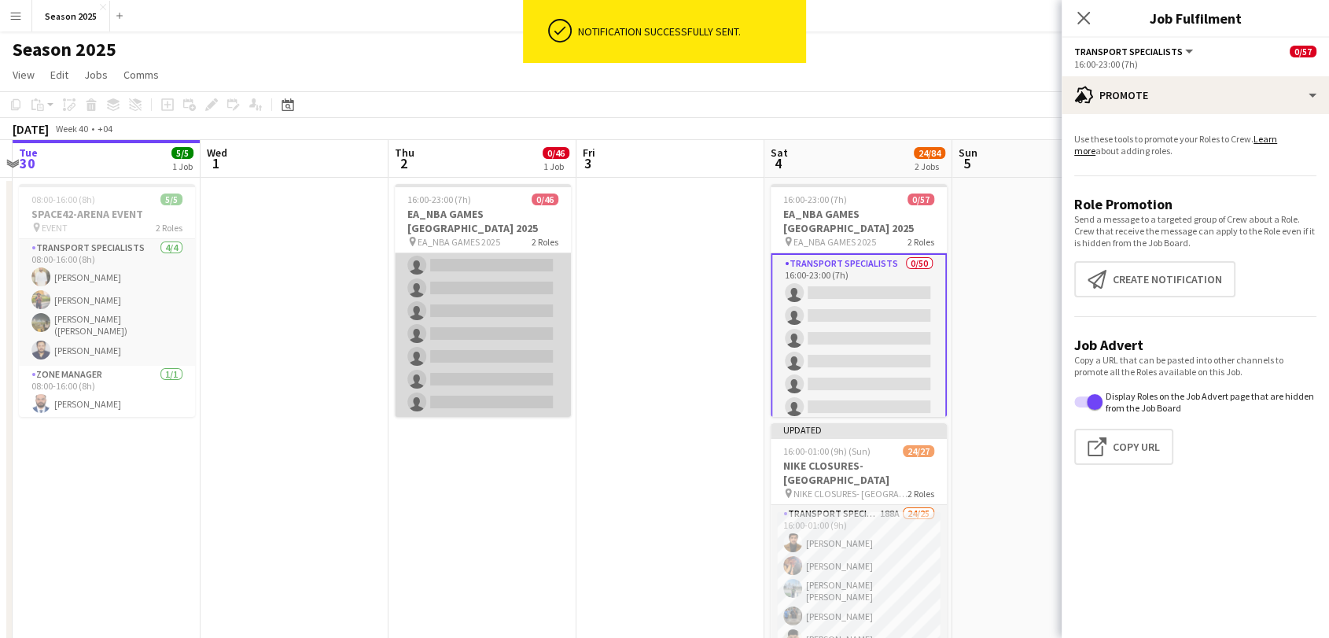
click at [488, 329] on app-card-role "Zone Manager 0/7 16:00-23:00 (7h) single-neutral-actions single-neutral-actions…" at bounding box center [483, 322] width 176 height 190
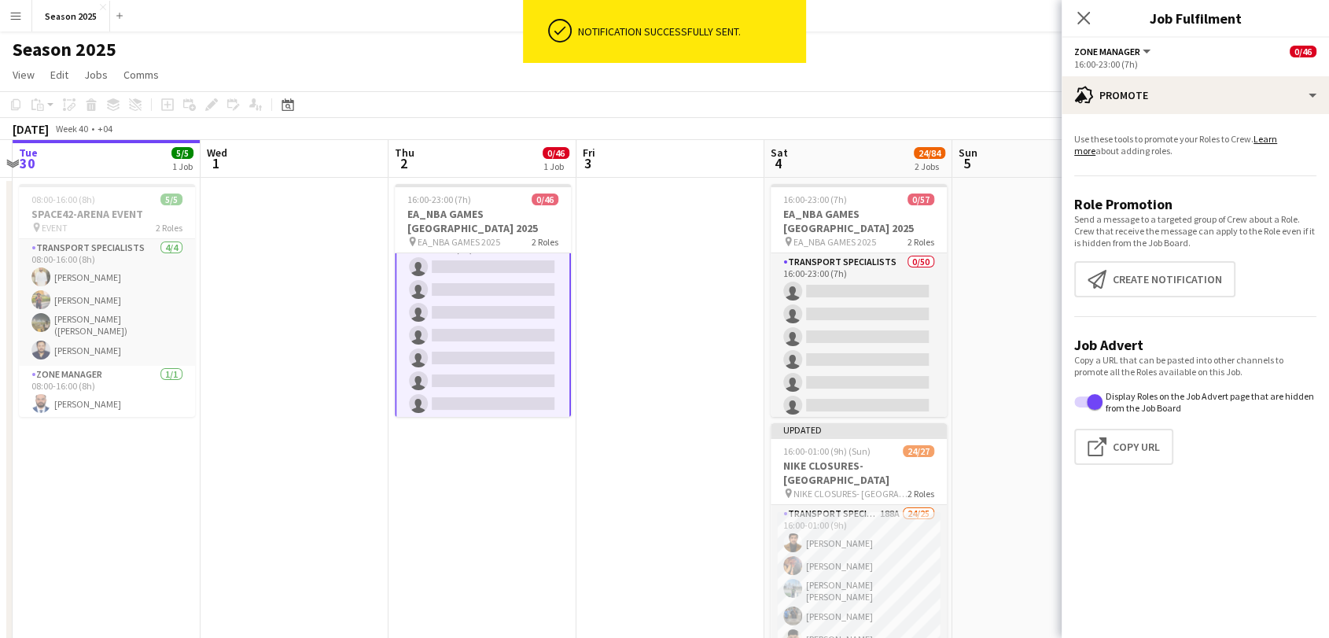
scroll to position [948, 0]
click at [1151, 285] on button "Create notification Create notification" at bounding box center [1154, 279] width 161 height 36
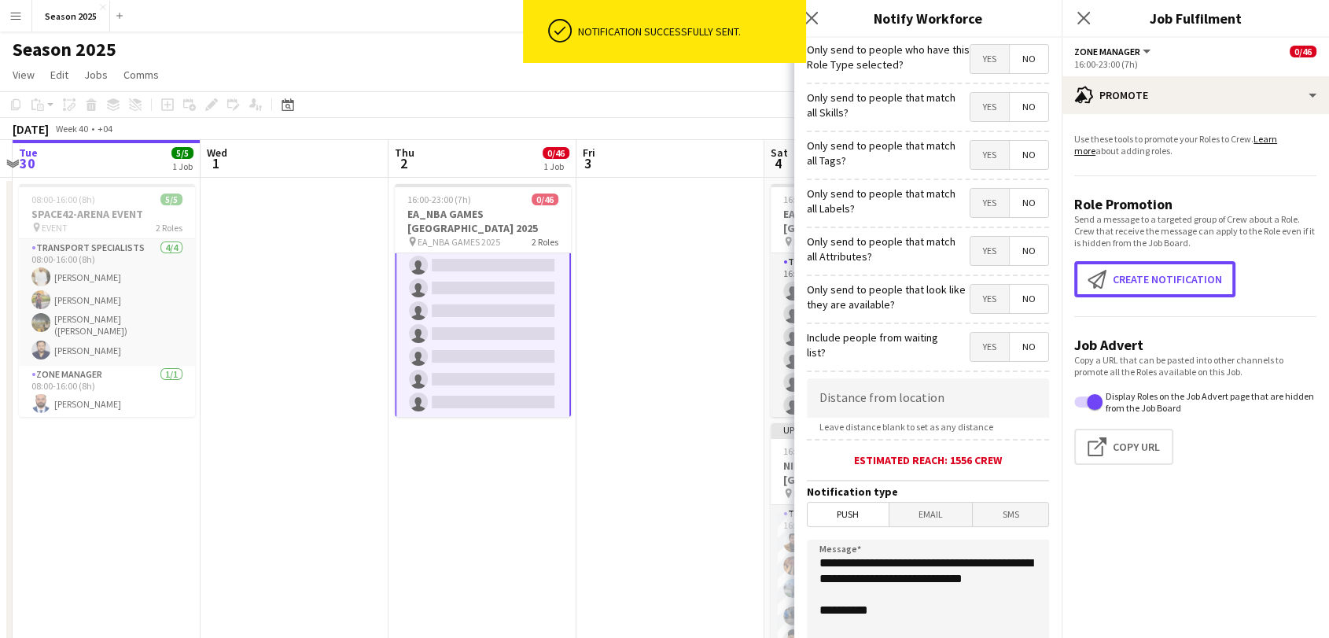
scroll to position [233, 0]
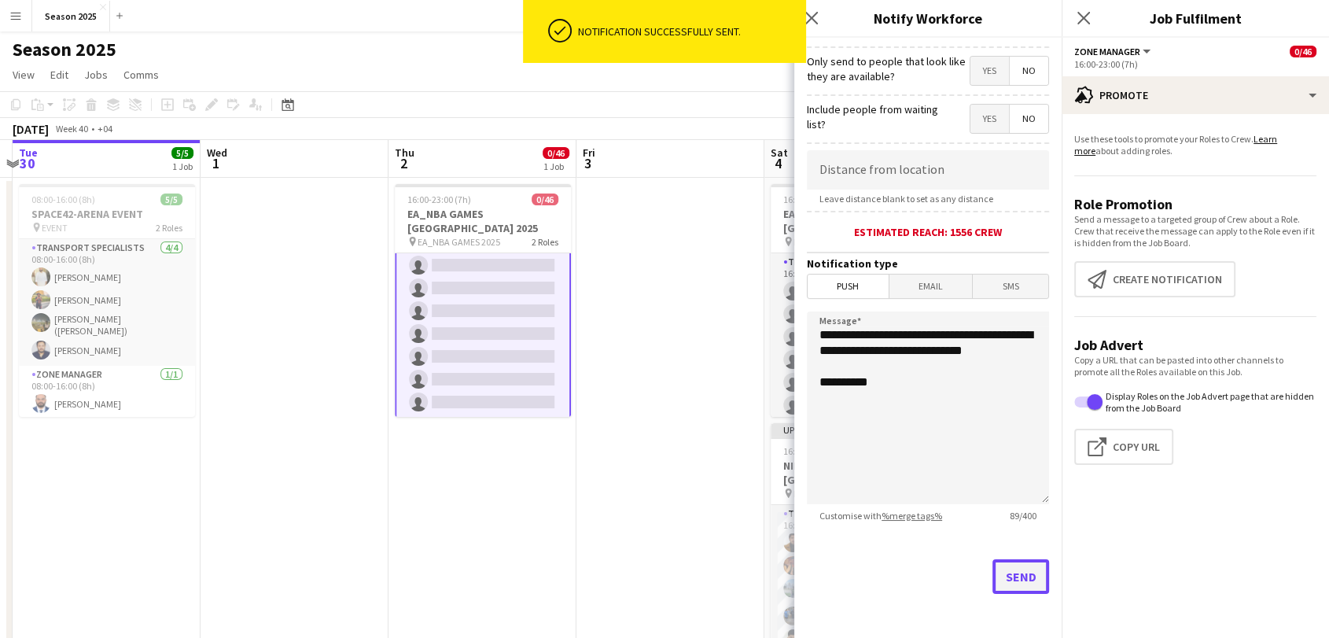
click at [1012, 578] on button "Send" at bounding box center [1020, 576] width 57 height 35
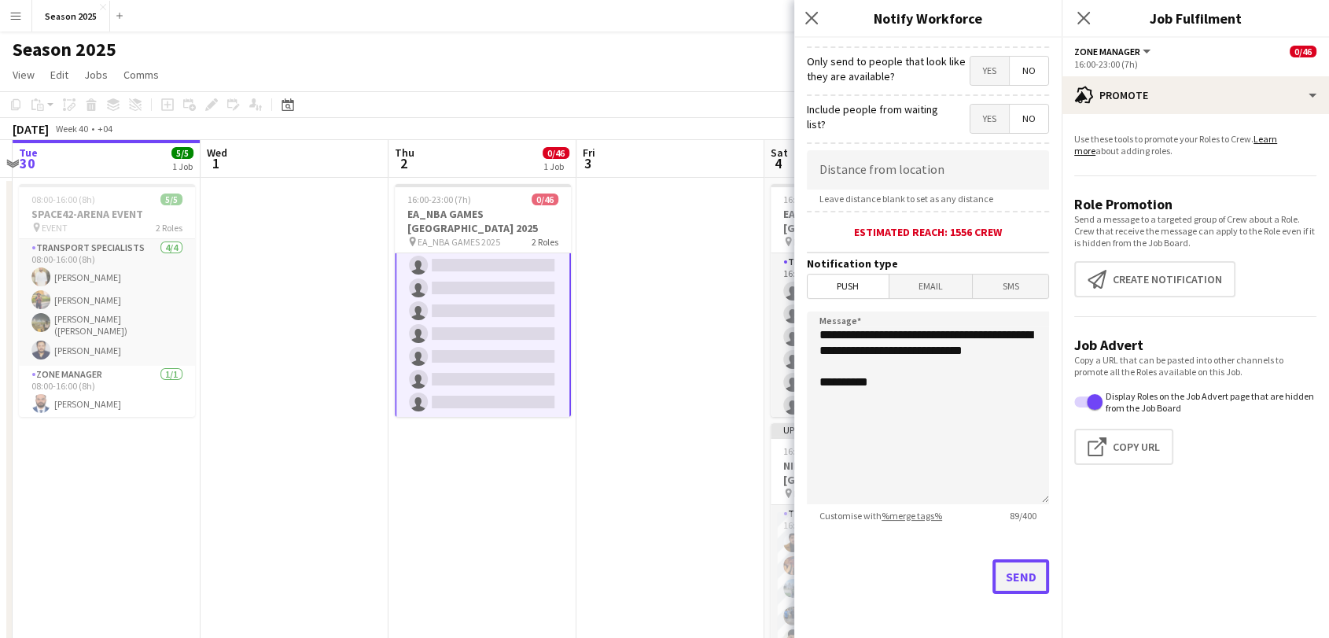
click at [1004, 584] on button "Send" at bounding box center [1020, 576] width 57 height 35
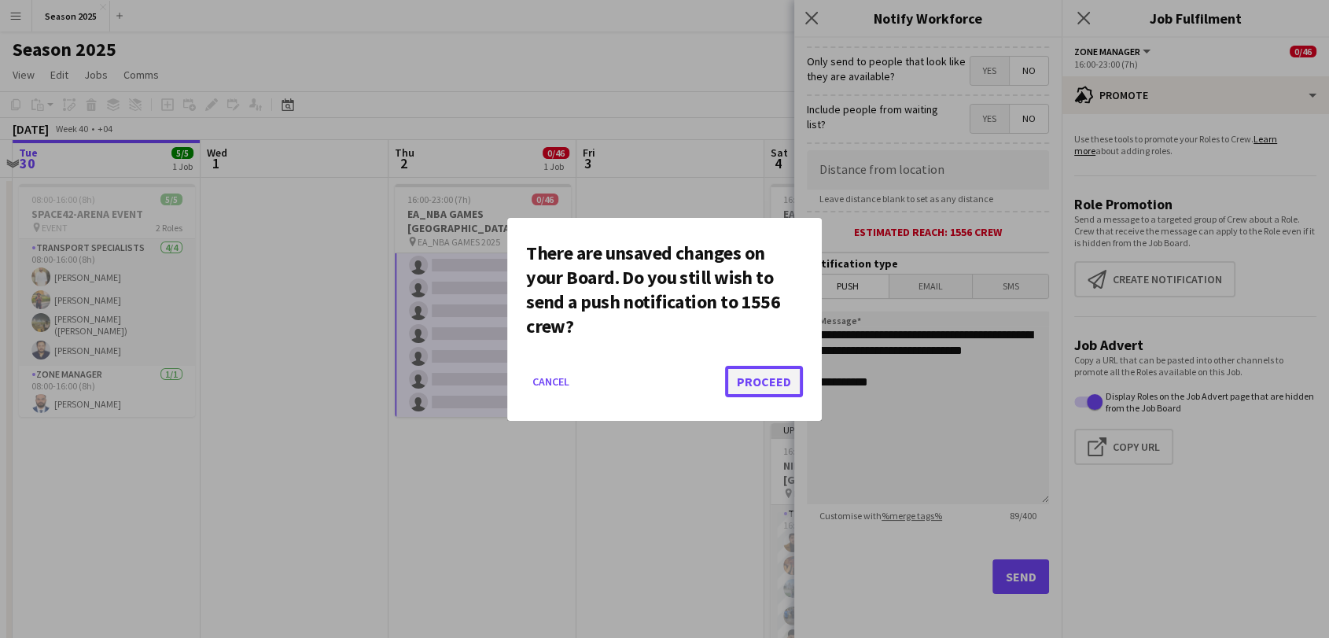
click at [769, 377] on button "Proceed" at bounding box center [764, 381] width 78 height 31
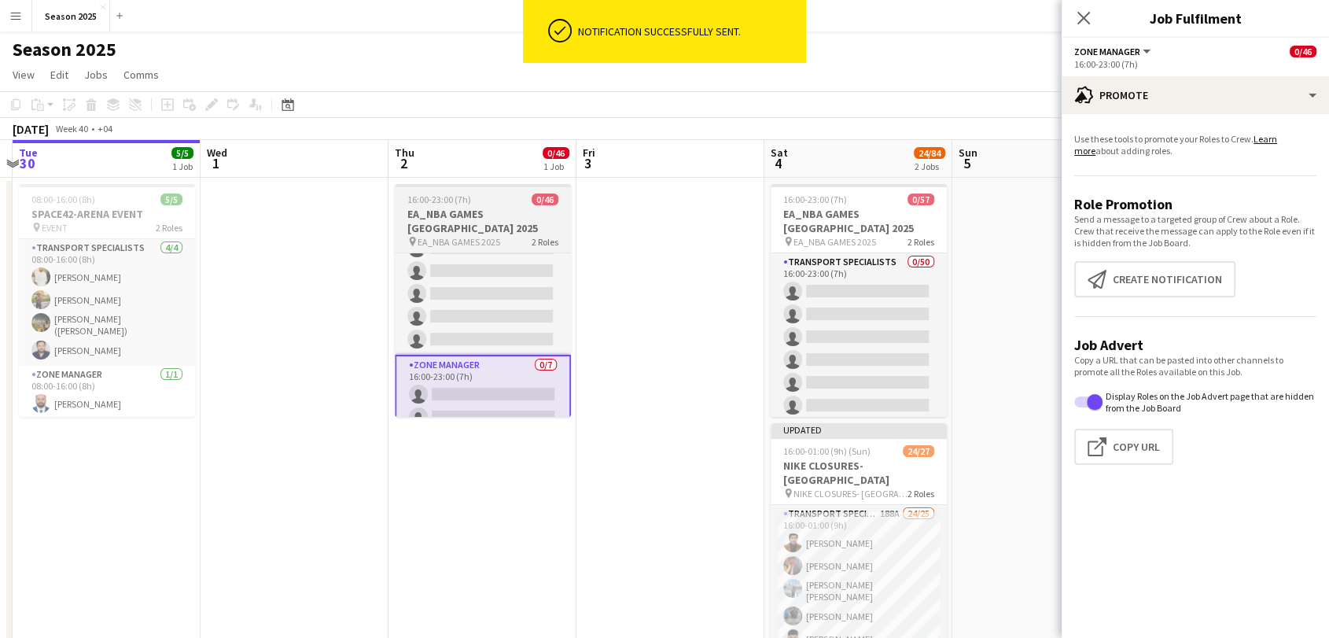
scroll to position [778, 0]
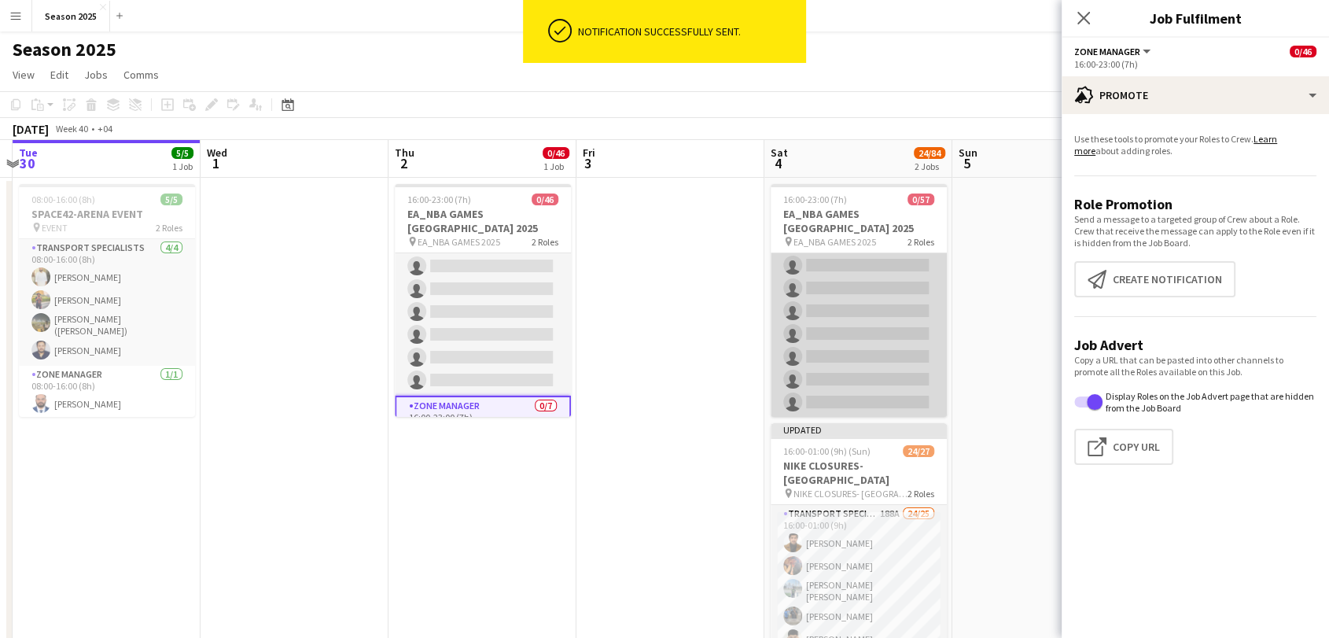
click at [878, 355] on app-card-role "Zone Manager 0/7 16:00-23:00 (7h) single-neutral-actions single-neutral-actions…" at bounding box center [859, 322] width 176 height 190
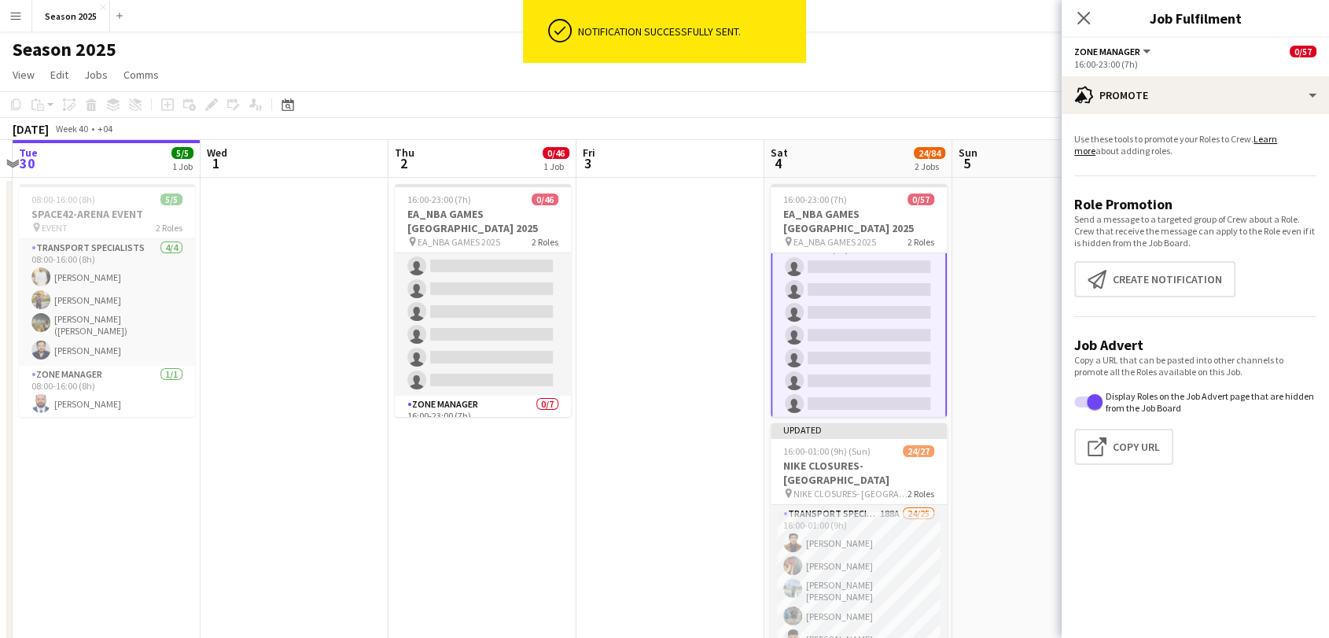
scroll to position [1199, 0]
click at [1174, 285] on button "Create notification Create notification" at bounding box center [1154, 279] width 161 height 36
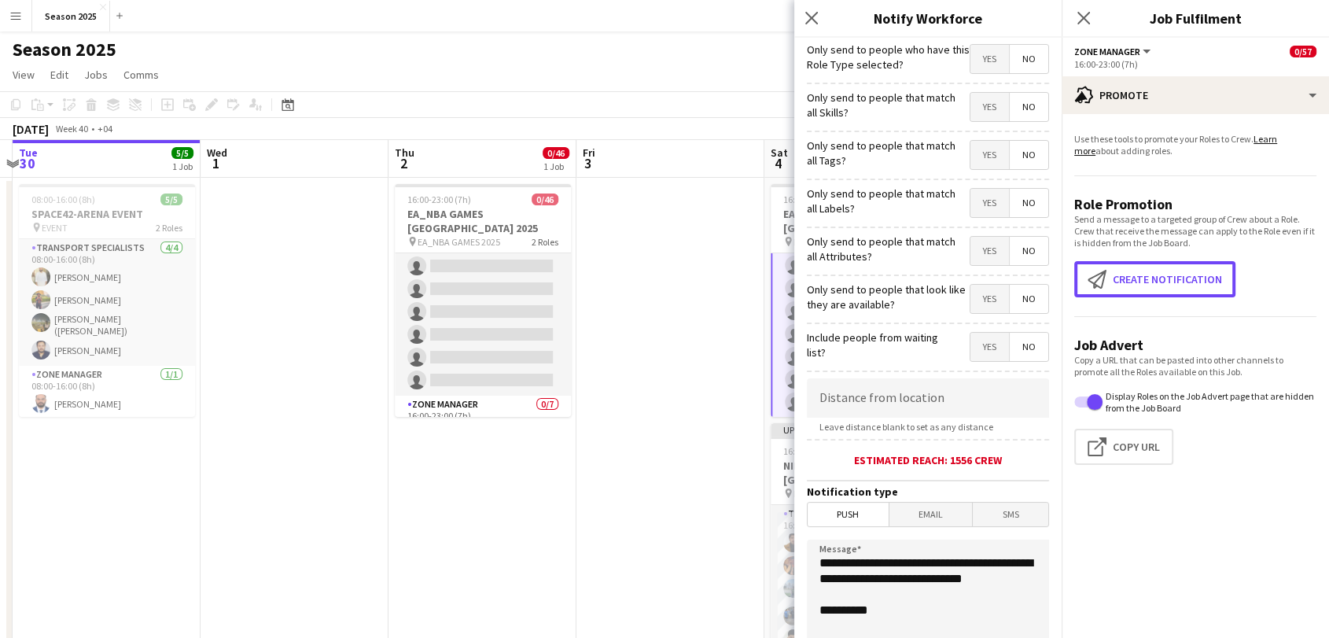
scroll to position [233, 0]
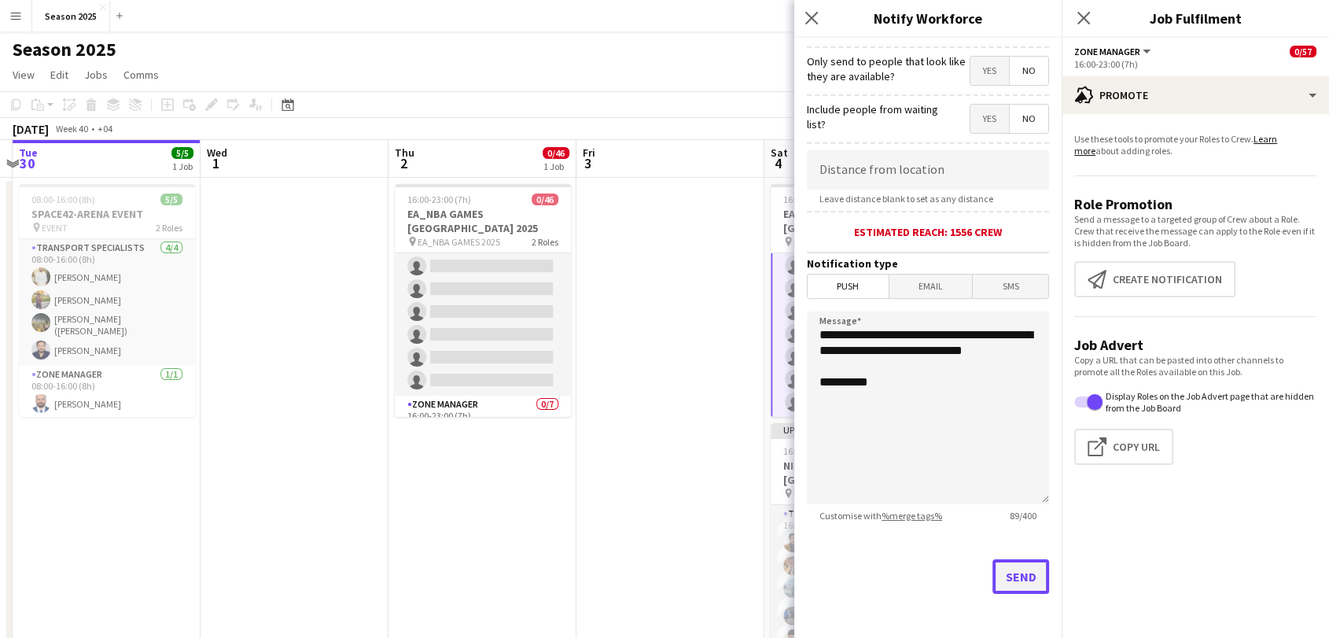
click at [1004, 563] on button "Send" at bounding box center [1020, 576] width 57 height 35
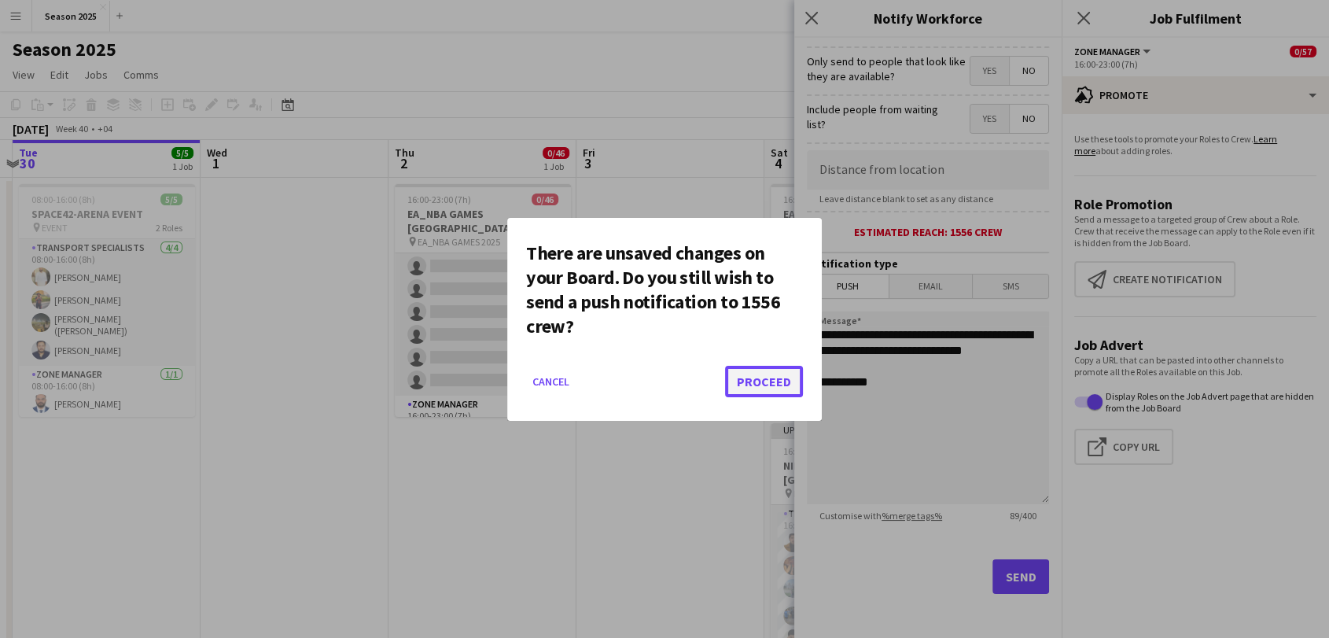
click at [790, 386] on button "Proceed" at bounding box center [764, 381] width 78 height 31
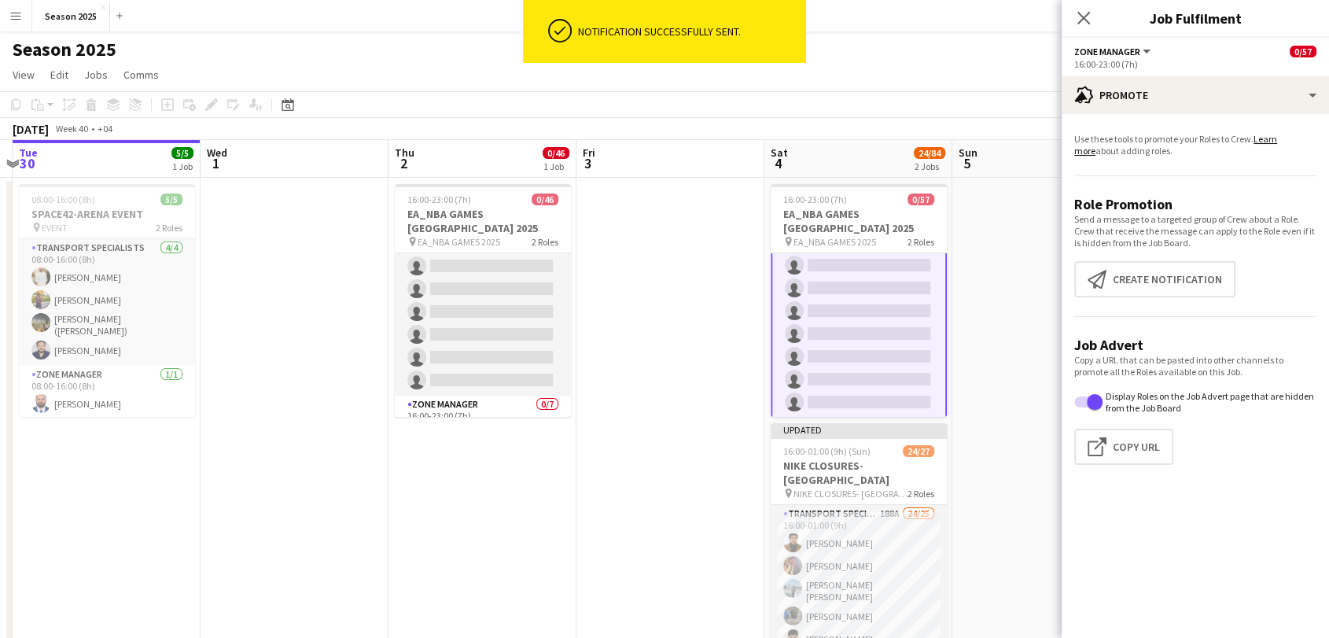
click at [981, 337] on app-date-cell at bounding box center [1046, 532] width 188 height 709
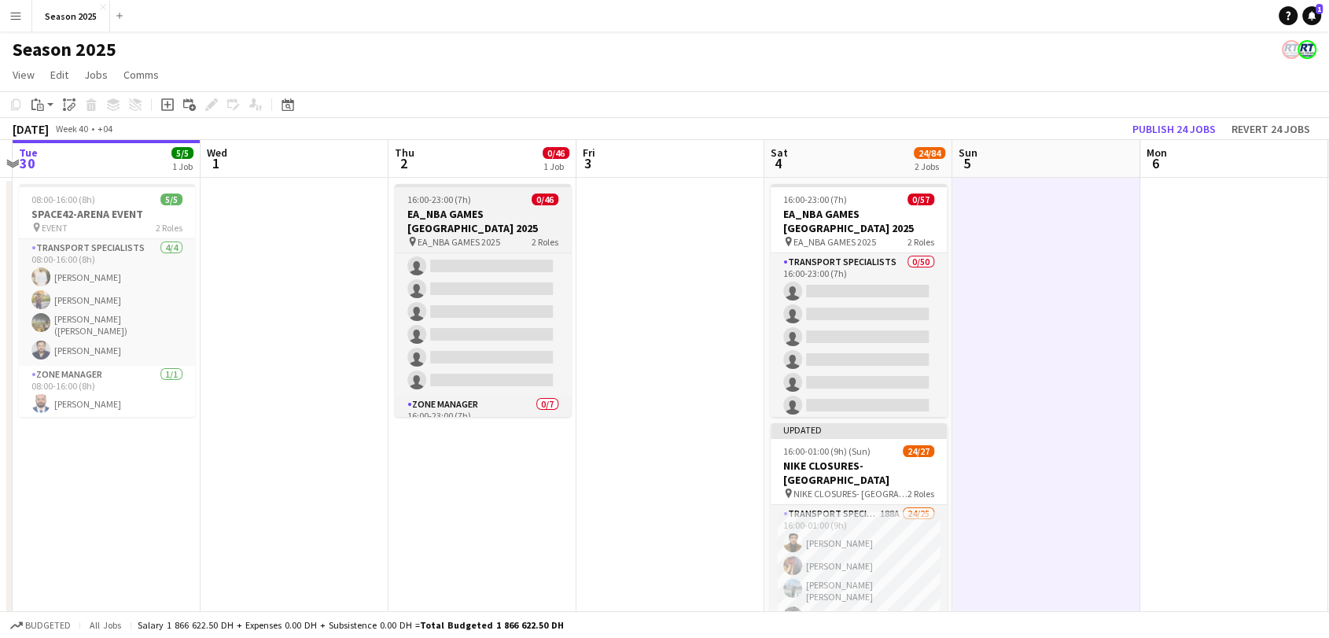
scroll to position [0, 0]
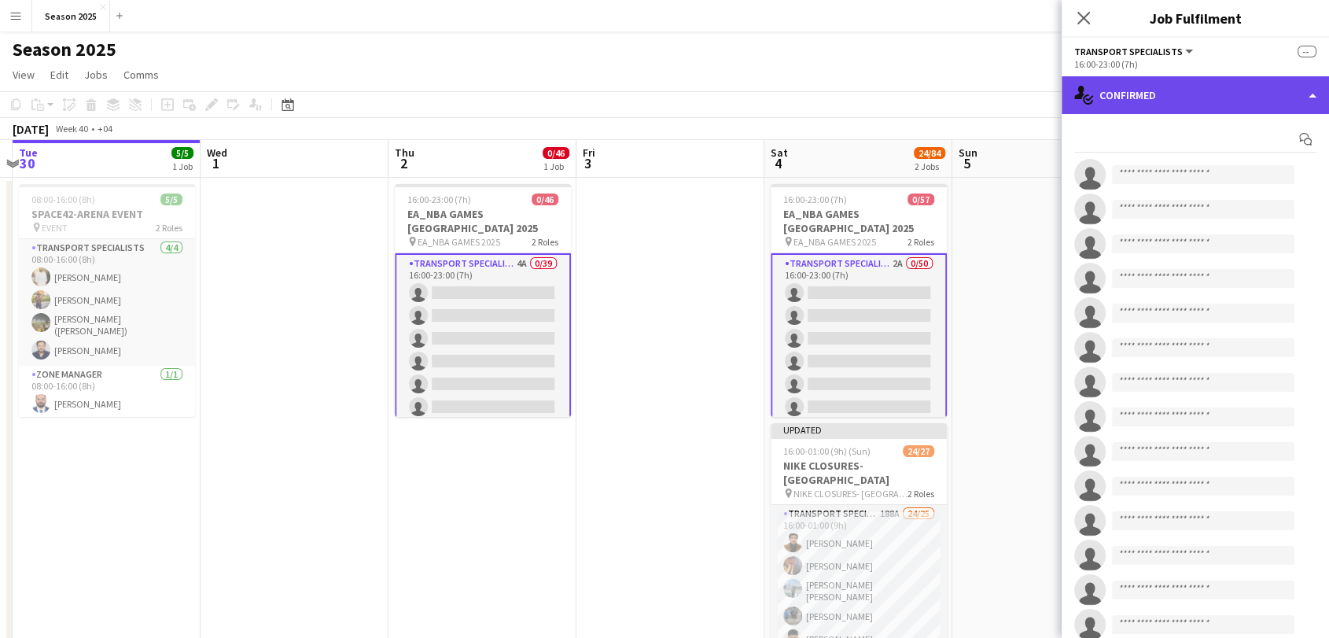
click at [1237, 97] on div "single-neutral-actions-check-2 Confirmed" at bounding box center [1195, 95] width 267 height 38
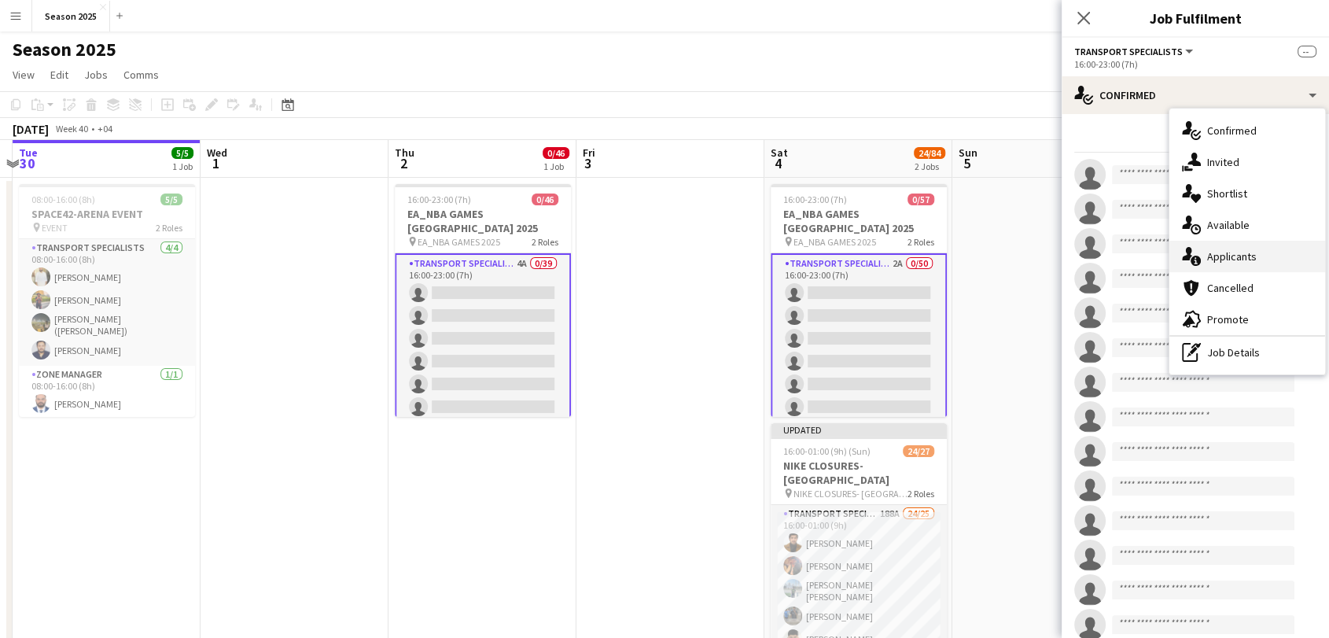
click at [1239, 253] on span "Applicants" at bounding box center [1232, 256] width 50 height 14
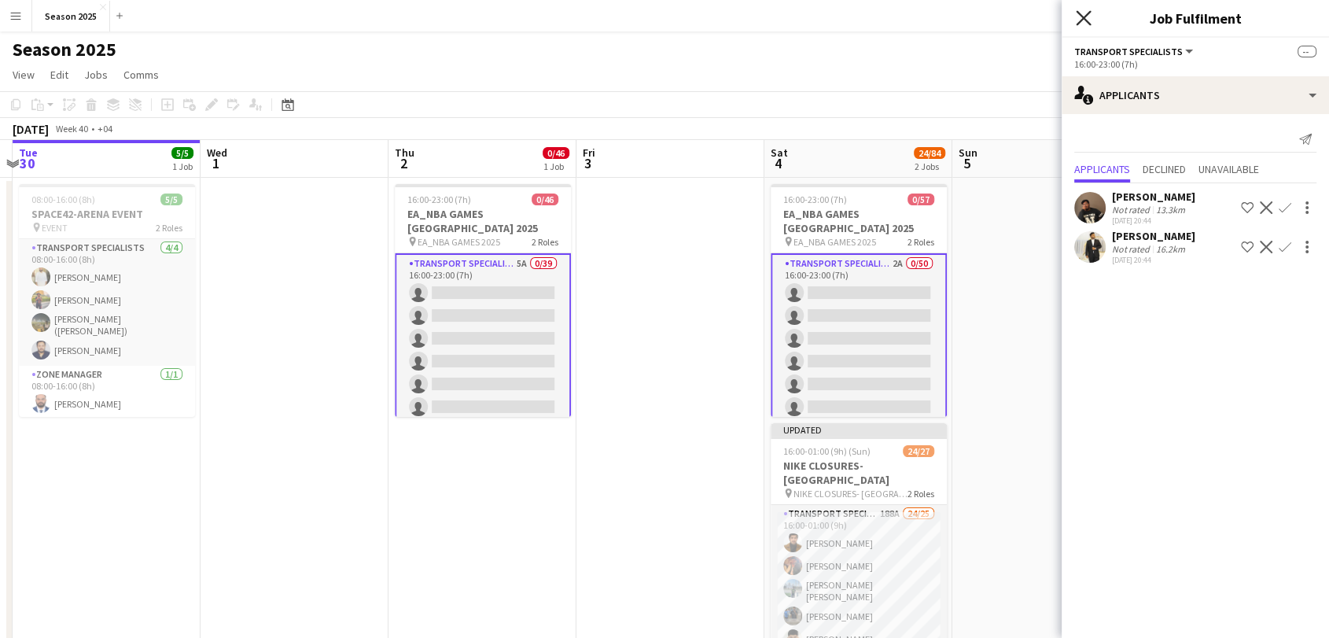
click at [1084, 15] on icon "Close pop-in" at bounding box center [1083, 17] width 15 height 15
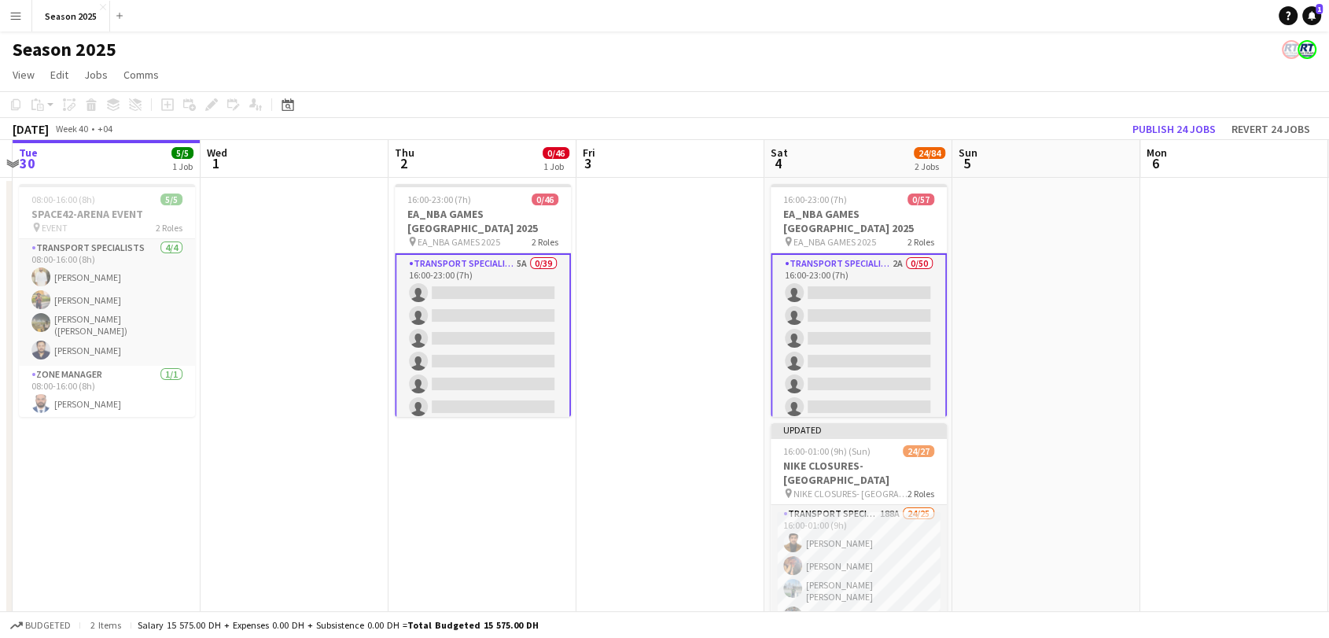
click at [1007, 273] on app-date-cell at bounding box center [1046, 532] width 188 height 709
